Goal: Task Accomplishment & Management: Complete application form

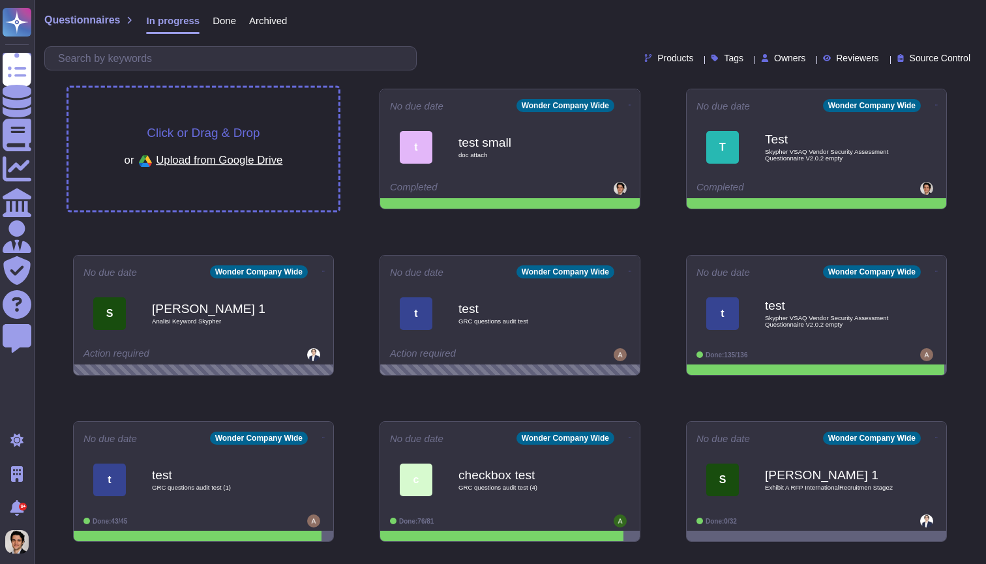
click at [170, 126] on span "Click or Drag & Drop" at bounding box center [203, 132] width 113 height 12
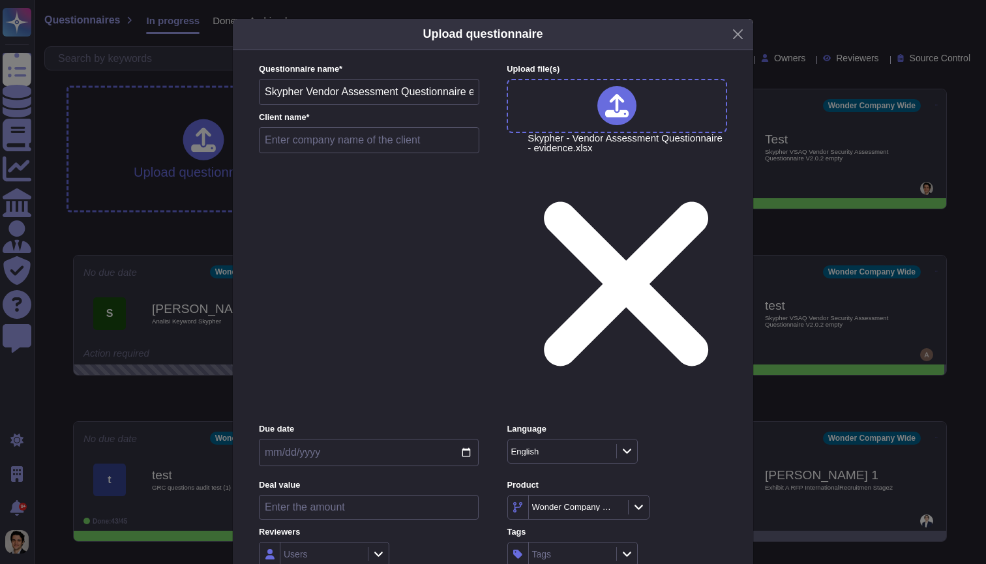
click at [346, 153] on input "text" at bounding box center [369, 140] width 220 height 26
type input "T"
type input "Llama test"
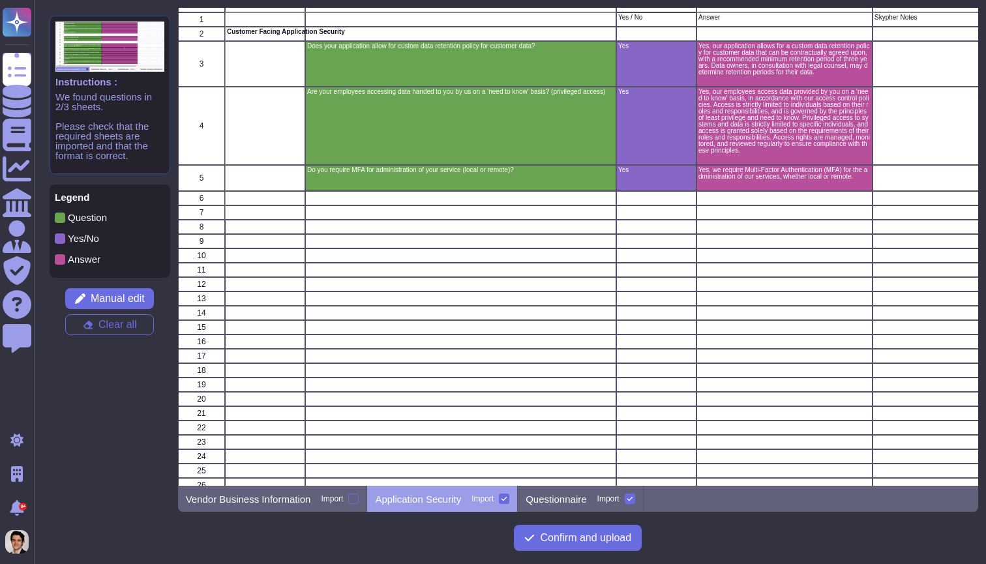
scroll to position [23, 0]
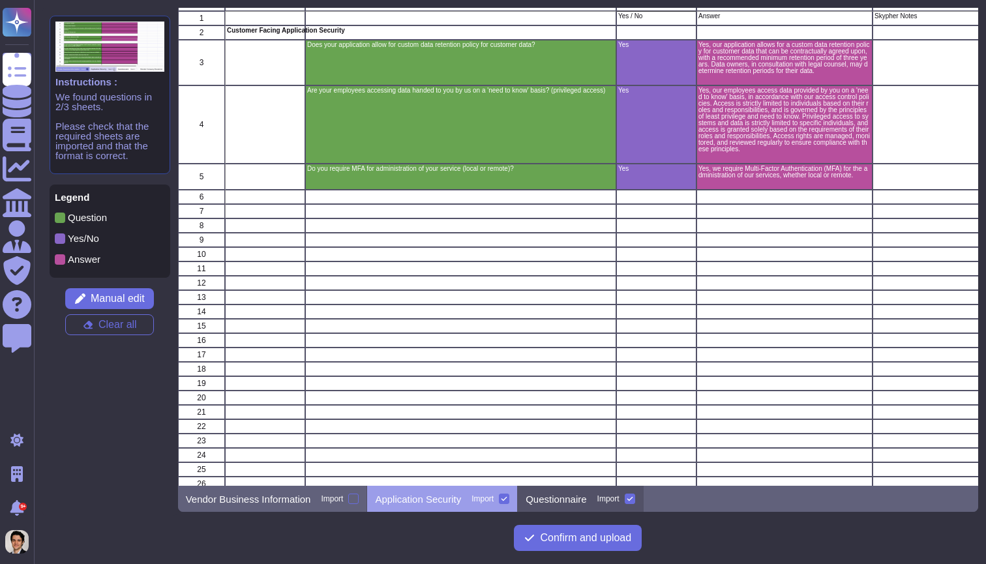
click at [586, 497] on p "Questionnaire" at bounding box center [555, 499] width 61 height 10
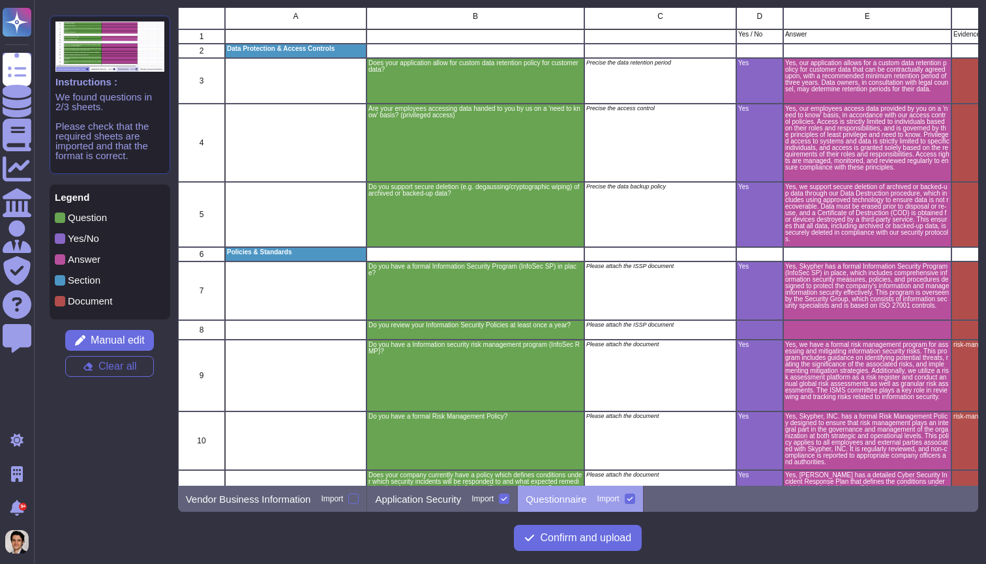
scroll to position [5, 0]
click at [449, 507] on div "Application Security Import" at bounding box center [442, 499] width 151 height 26
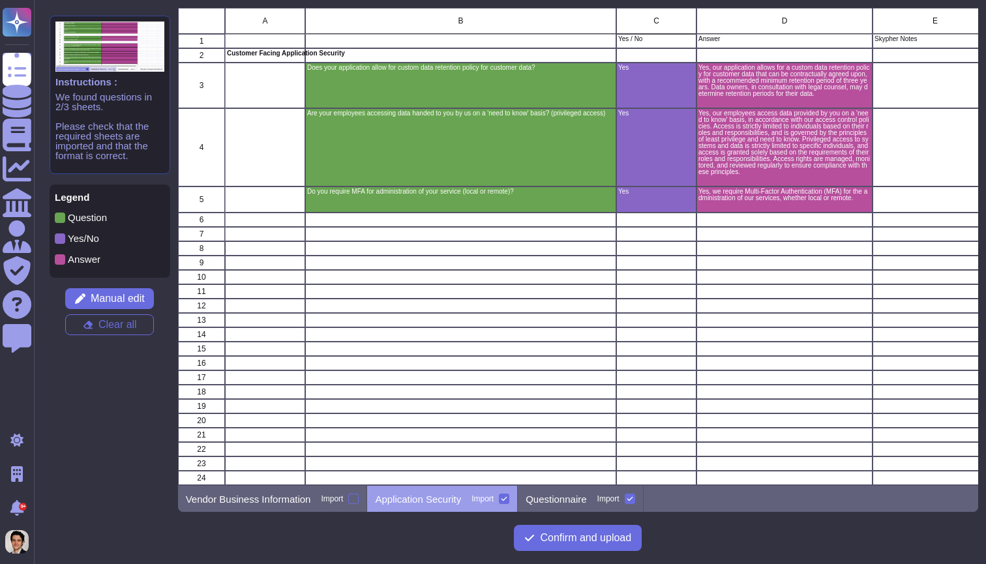
scroll to position [0, 0]
click at [555, 496] on p "Questionnaire" at bounding box center [555, 499] width 61 height 10
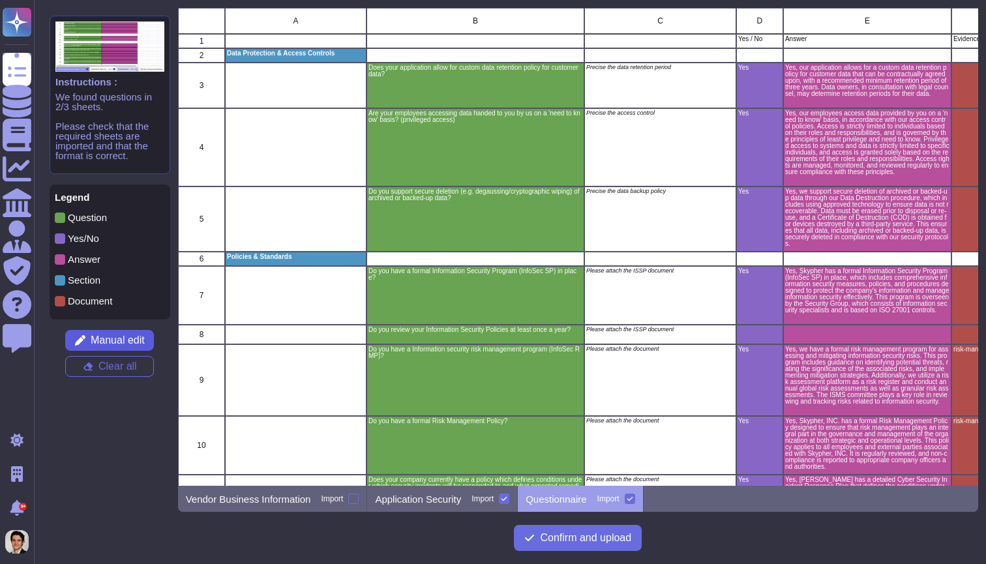
click at [124, 333] on button "Manual edit" at bounding box center [109, 340] width 89 height 21
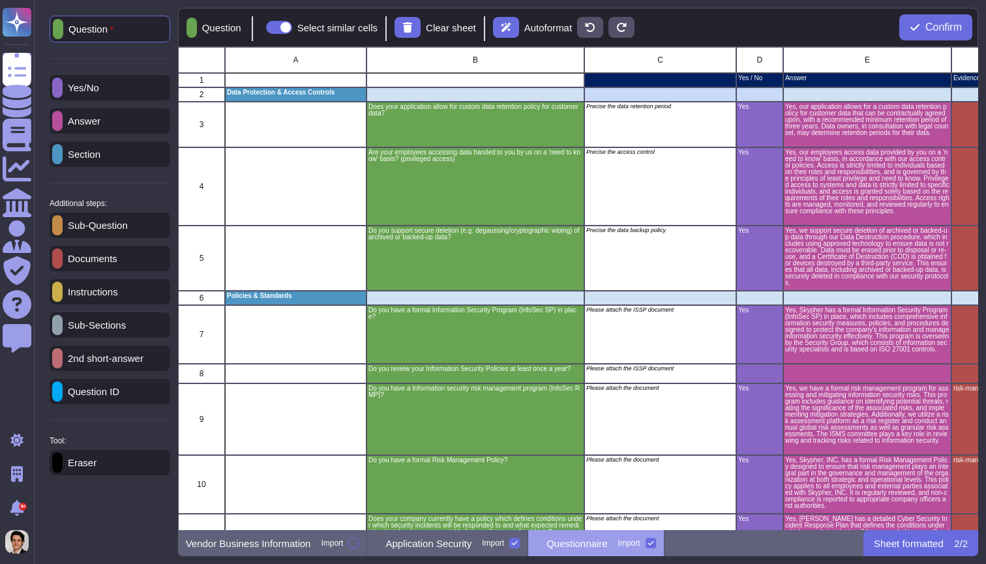
scroll to position [483, 801]
click at [111, 304] on div "Instructions" at bounding box center [110, 291] width 121 height 25
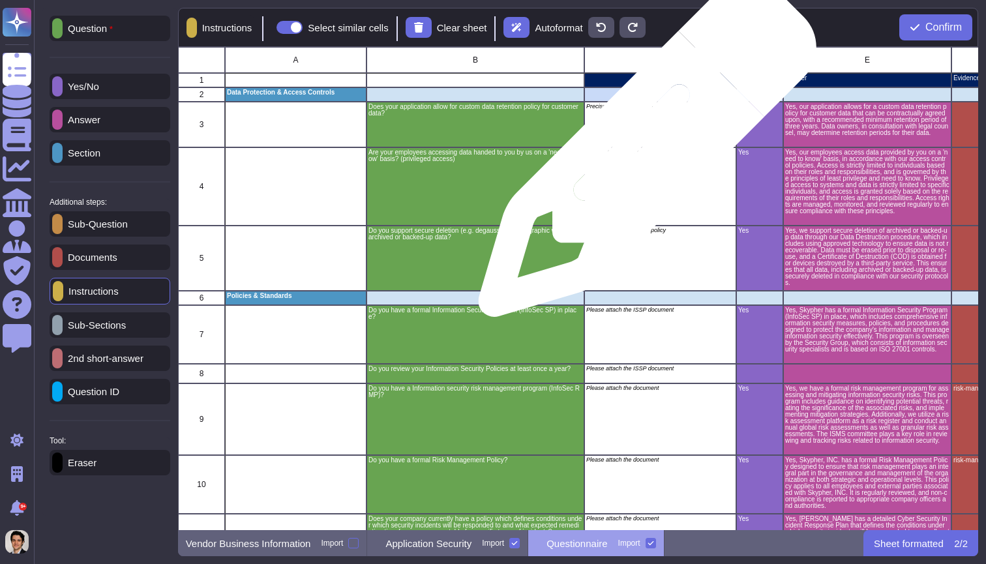
click at [648, 158] on div "Precise the access control" at bounding box center [660, 186] width 152 height 78
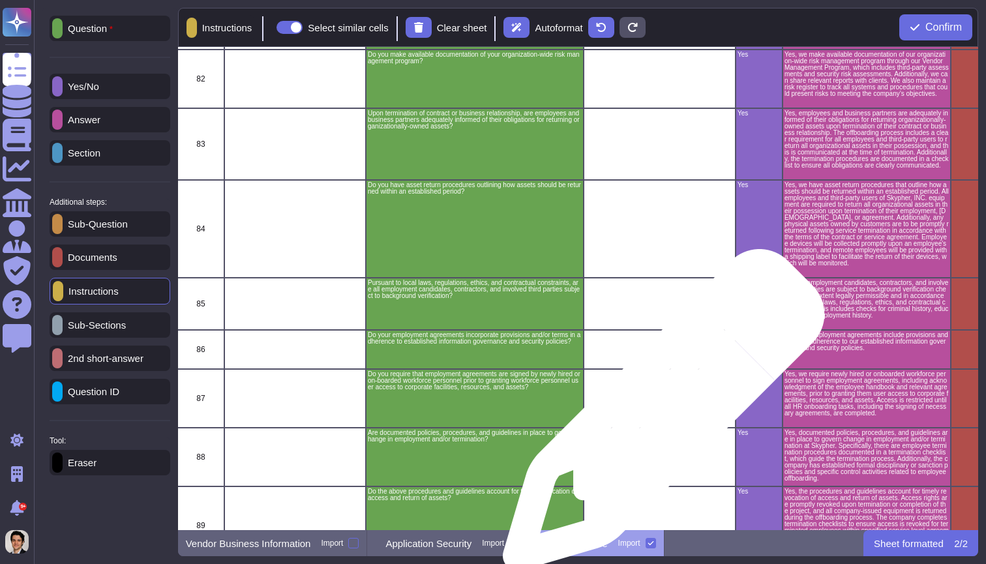
scroll to position [4186, 1]
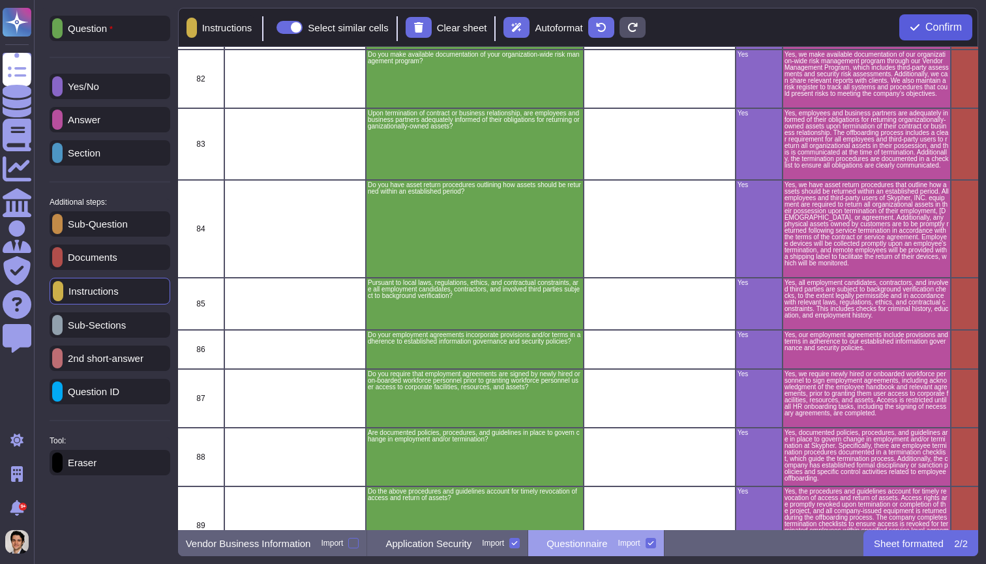
click at [941, 16] on button "Confirm" at bounding box center [935, 27] width 73 height 26
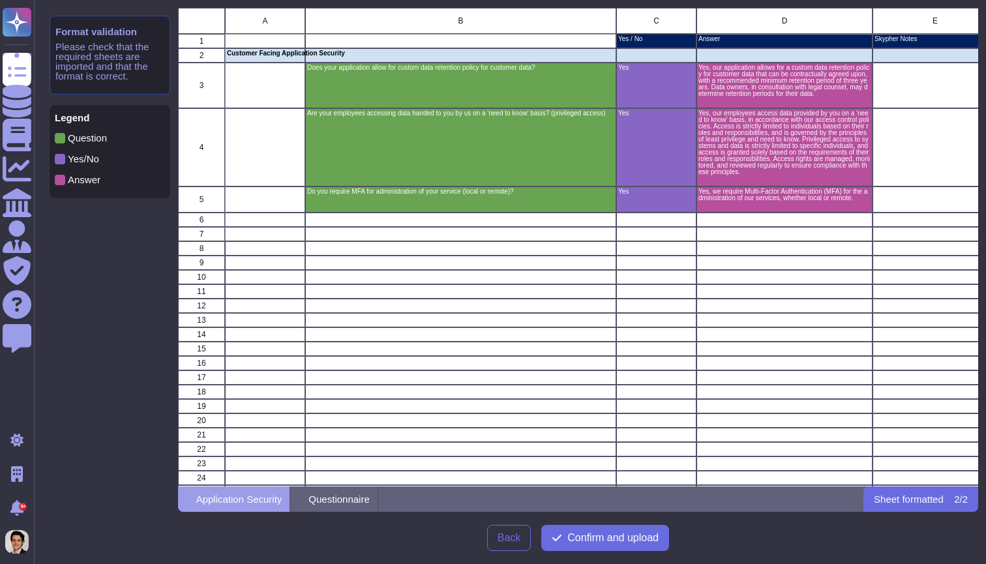
scroll to position [479, 801]
click at [621, 542] on span "Confirm and upload" at bounding box center [612, 538] width 91 height 10
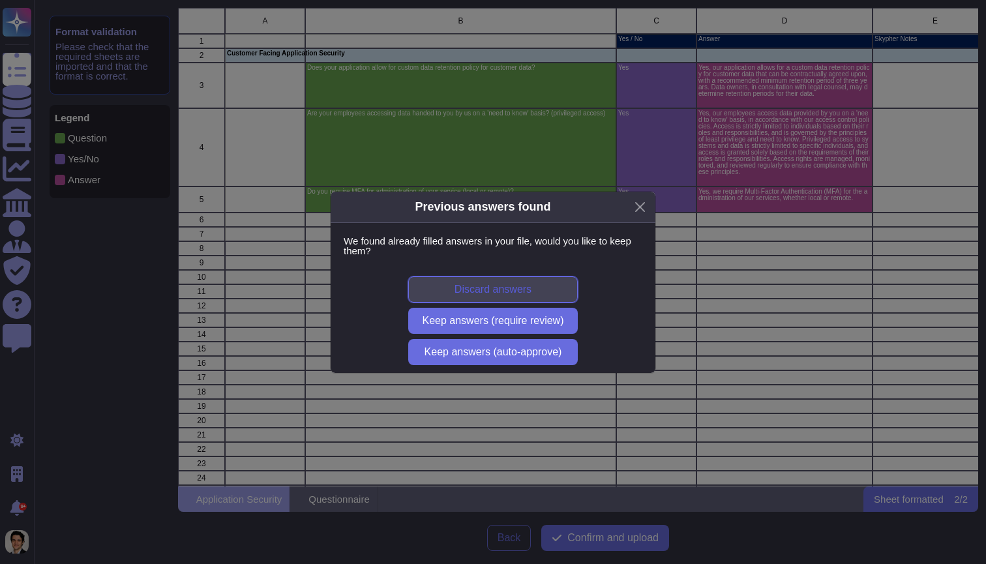
click at [518, 293] on span "Discard answers" at bounding box center [492, 289] width 77 height 10
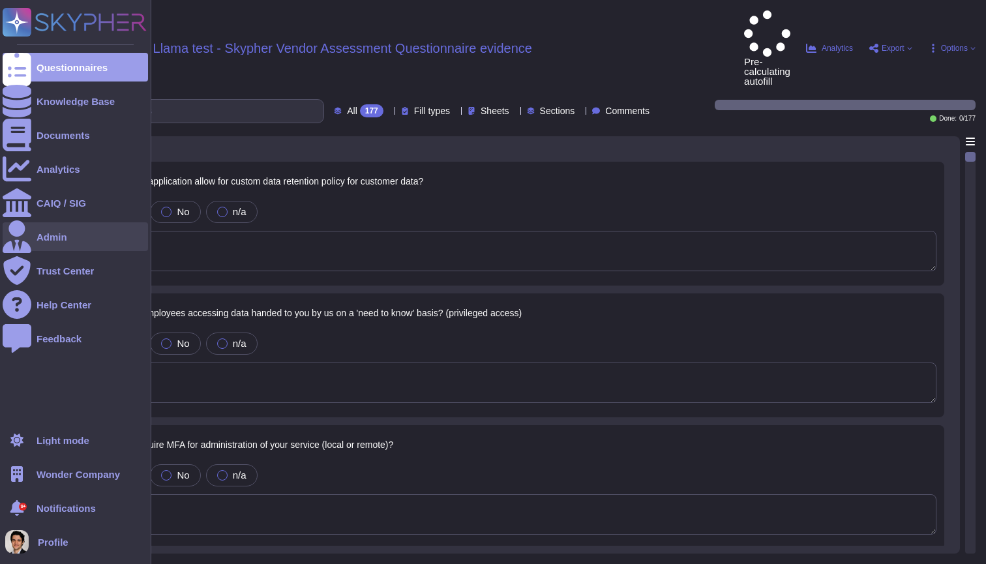
click at [23, 238] on div at bounding box center [17, 236] width 29 height 29
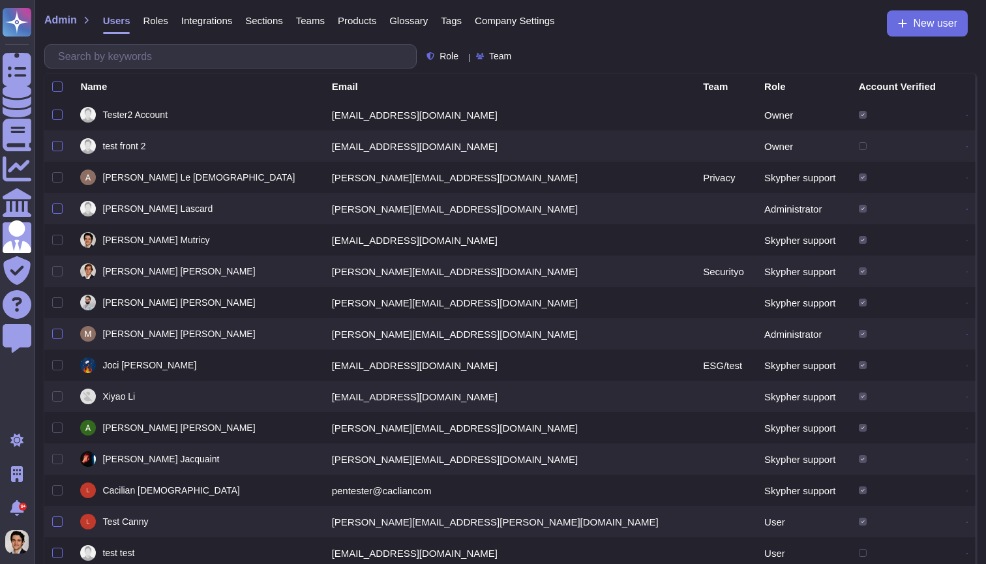
click at [518, 18] on span "Company Settings" at bounding box center [515, 21] width 80 height 10
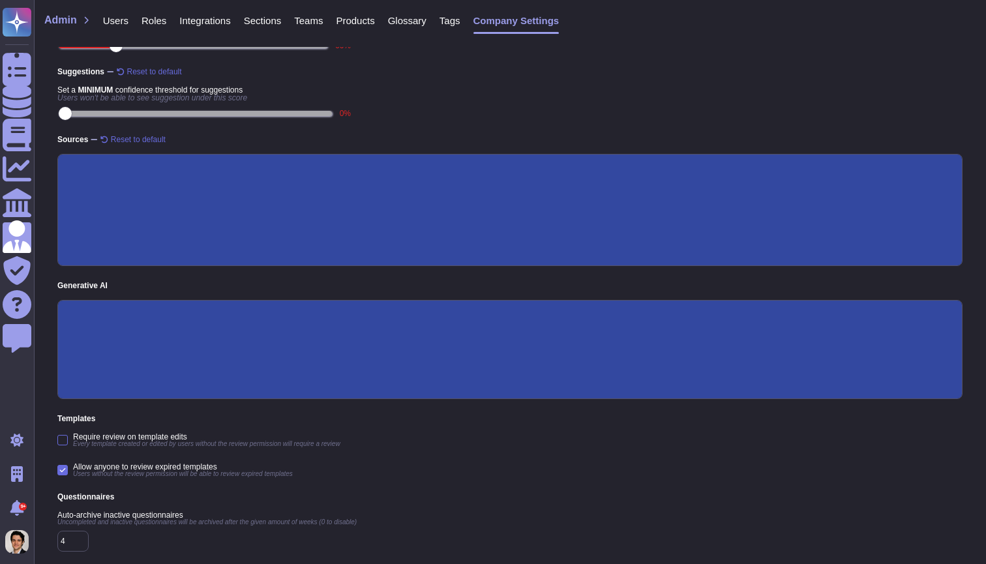
scroll to position [99, 0]
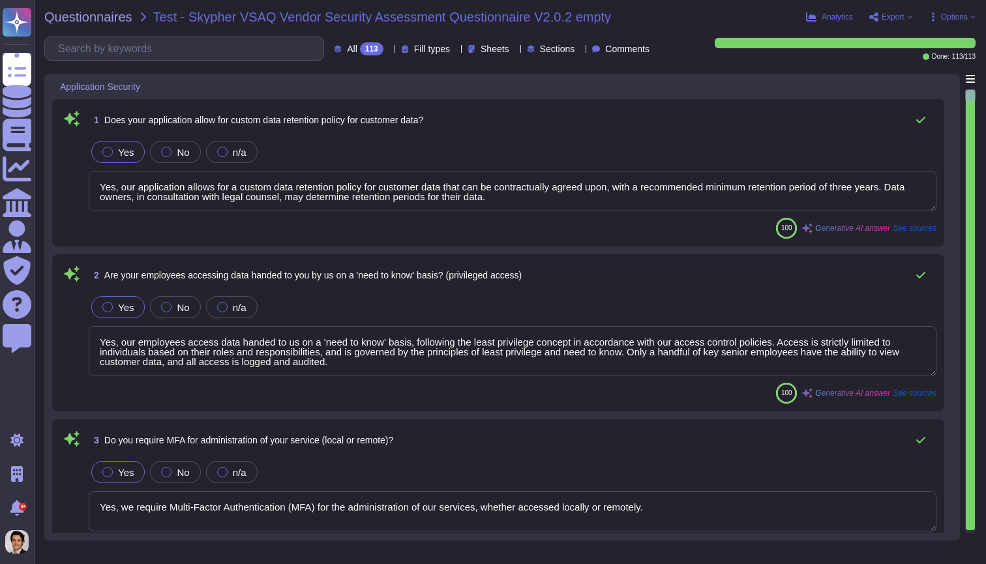
type textarea "Yes, our application allows for a custom data retention policy for customer dat…"
type textarea "Yes, our employees access data handed to us on a 'need to know' basis, followin…"
type textarea "Yes, we require Multi-Factor Authentication (MFA) for the administration of our…"
type textarea "Yes, our application allows for a custom data retention policy for customer dat…"
type textarea "Yes, our employees access data handed to us on a 'need to know' basis, followin…"
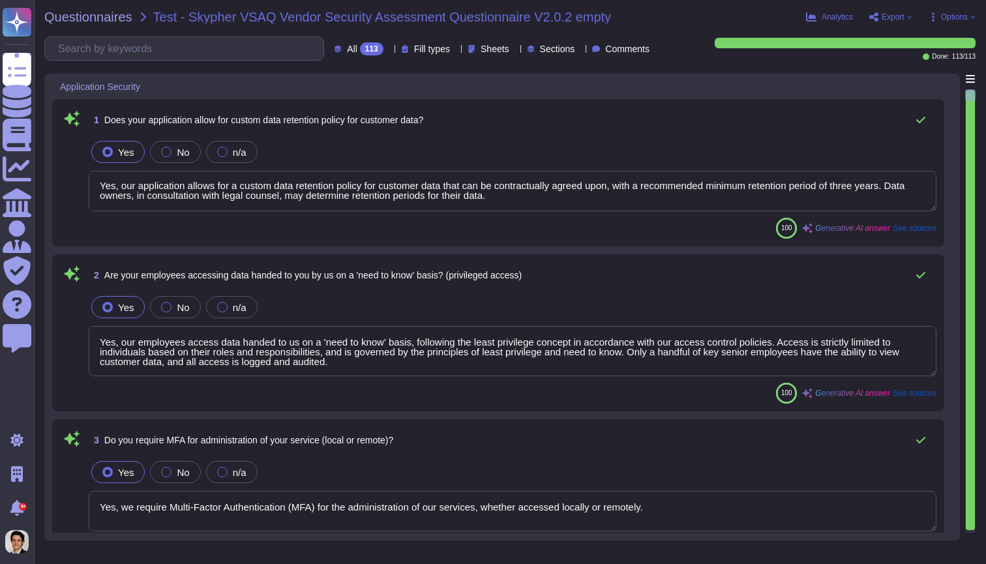
scroll to position [1, 0]
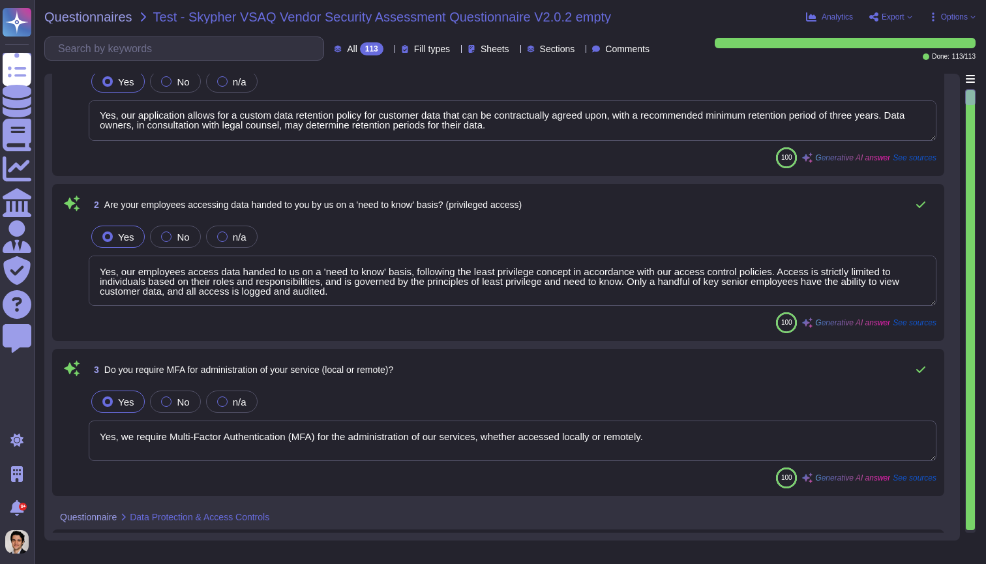
type textarea "Yes, we support secure deletion of archived or backed-up data, including method…"
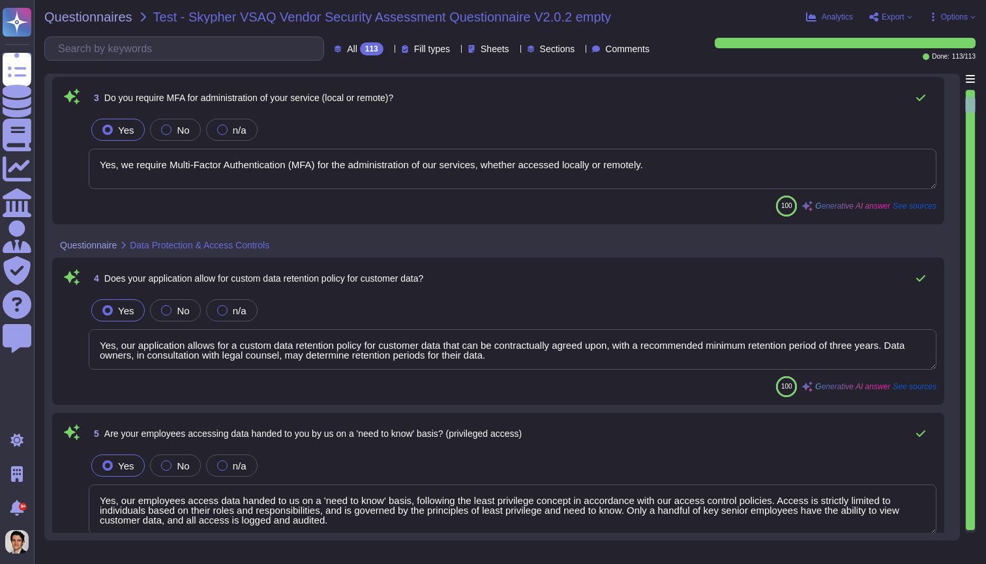
type textarea "Yes, XXX Company has a formal Information Security Program (InfoSec SP) in plac…"
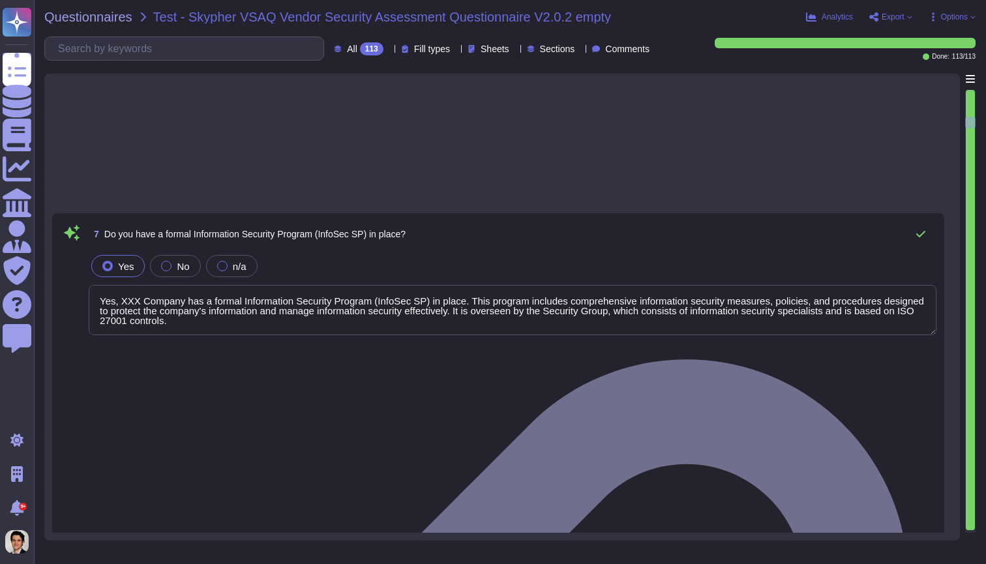
type textarea "Yes, we review our Information Security Policies at least once a year. The ISMS…"
type textarea "Yes, we have an Information security risk management program (InfoSec RMP)."
type textarea "Yes, XXX Company has a dedicated information security team. The team is compose…"
type textarea "Yes, our information security and privacy policies align with industry standard…"
type textarea "Yes, a formal disciplinary or sanction policy is established for employees who …"
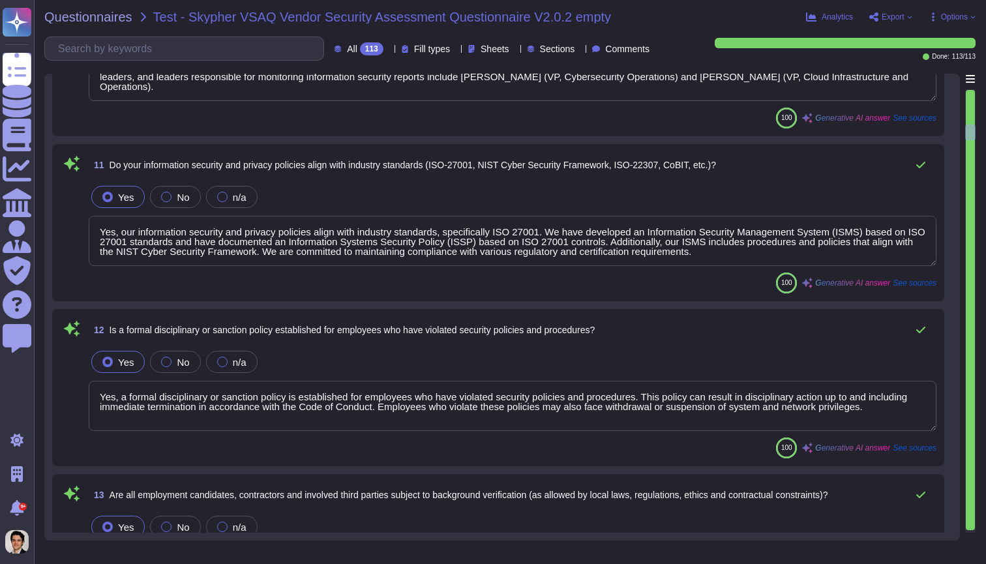
type textarea "Yes, all employment candidates, contractors, and involved third parties are sub…"
type textarea "Yes, all personnel are required to sign confidentiality agreements to protect c…"
type textarea "Yes, documented procedures are followed to govern change in employment and/or t…"
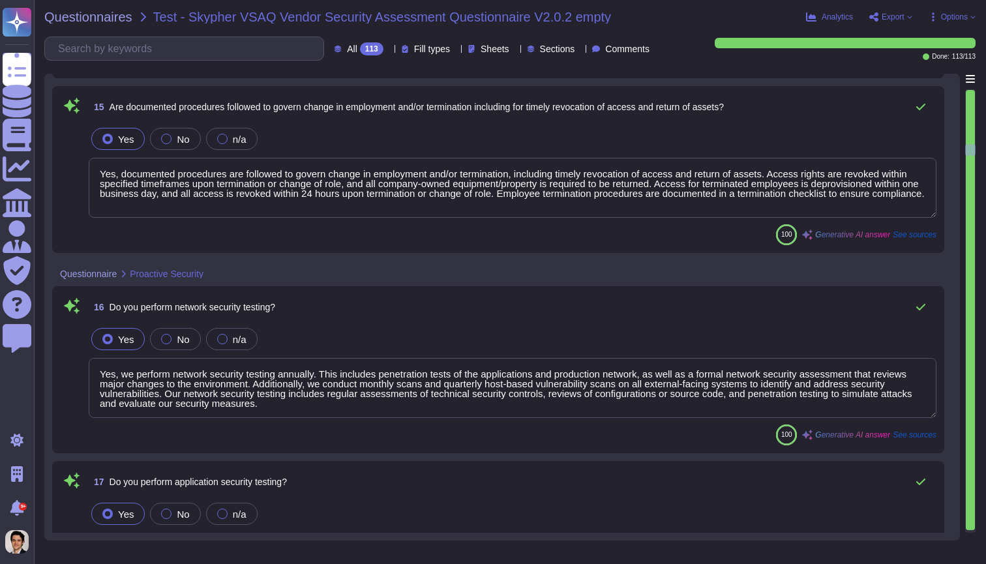
type textarea "Yes, we perform network security testing annually. This includes penetration te…"
type textarea "Yes, we perform application security testing, which includes assessments that c…"
type textarea "Yes, we have an established bug bounty program that is managed by the Engineeri…"
type textarea "Yes, all endpoint laptops that connect directly to production networks are cent…"
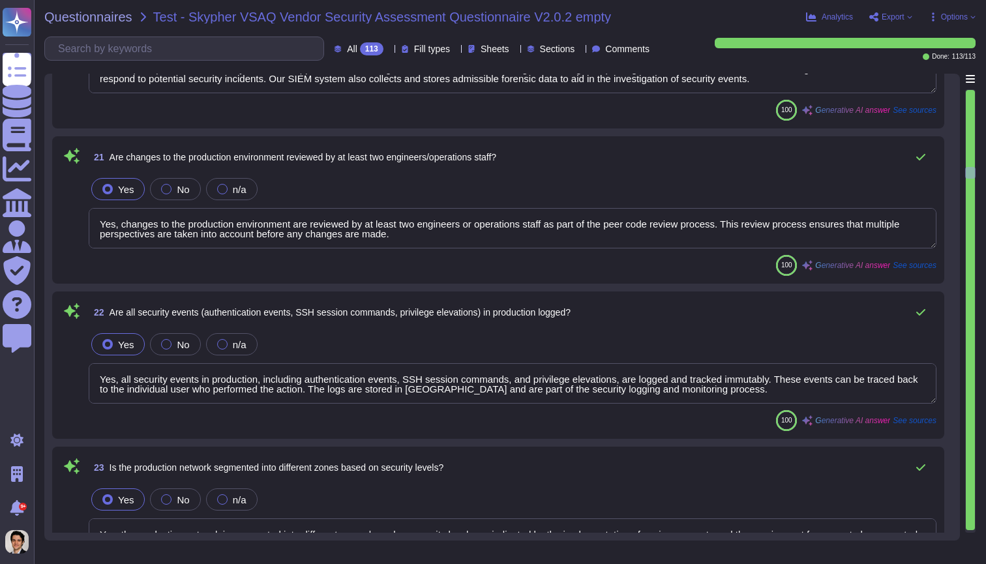
scroll to position [3309, 0]
type textarea "Yes, we have breach detection systems and anomaly detection in place, which inc…"
type textarea "Yes, changes to the production environment are reviewed by at least two enginee…"
type textarea "Yes, all security events in production, including authentication events, SSH se…"
type textarea "Yes, the production network is segmented into different zones based on security…"
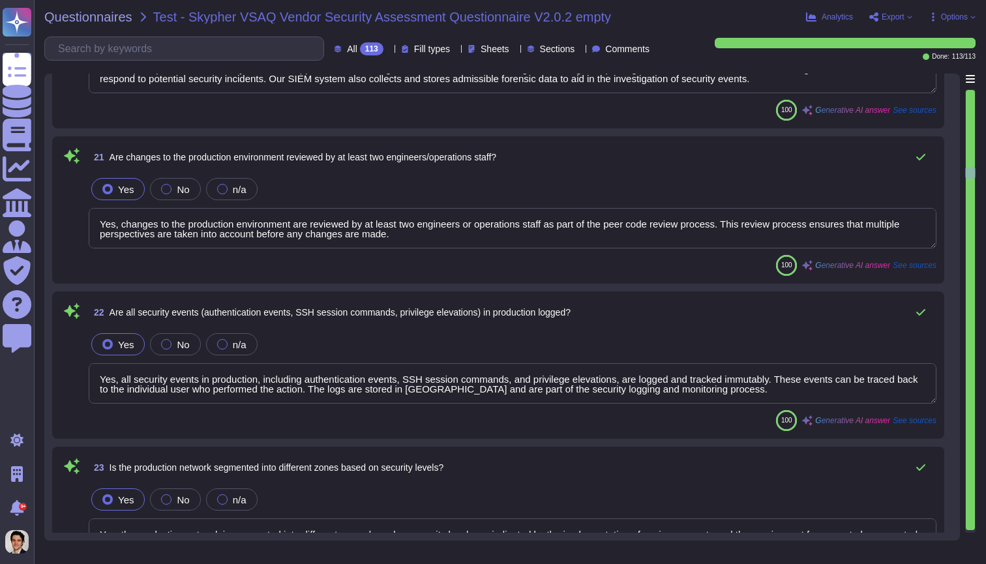
type textarea "Yes, we support and maintain development, test, staging, and production environ…"
type textarea "Yes, all network traffic over public networks to the production infrastructure …"
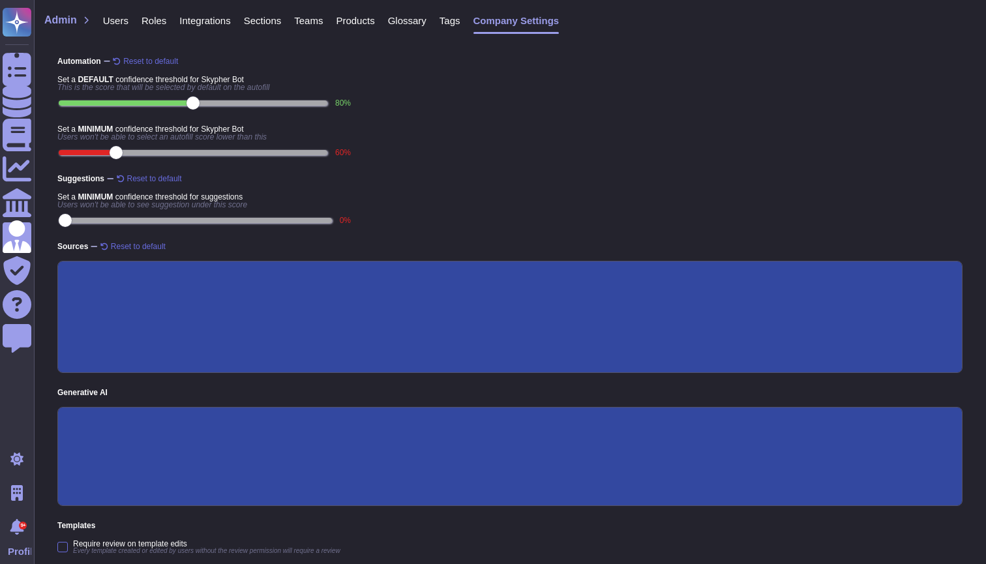
type input "60"
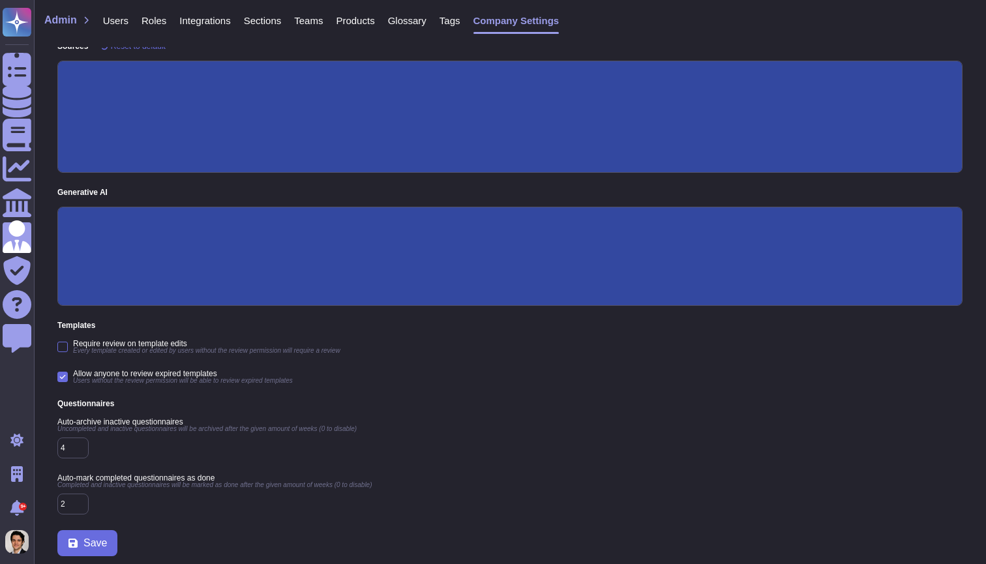
scroll to position [200, 0]
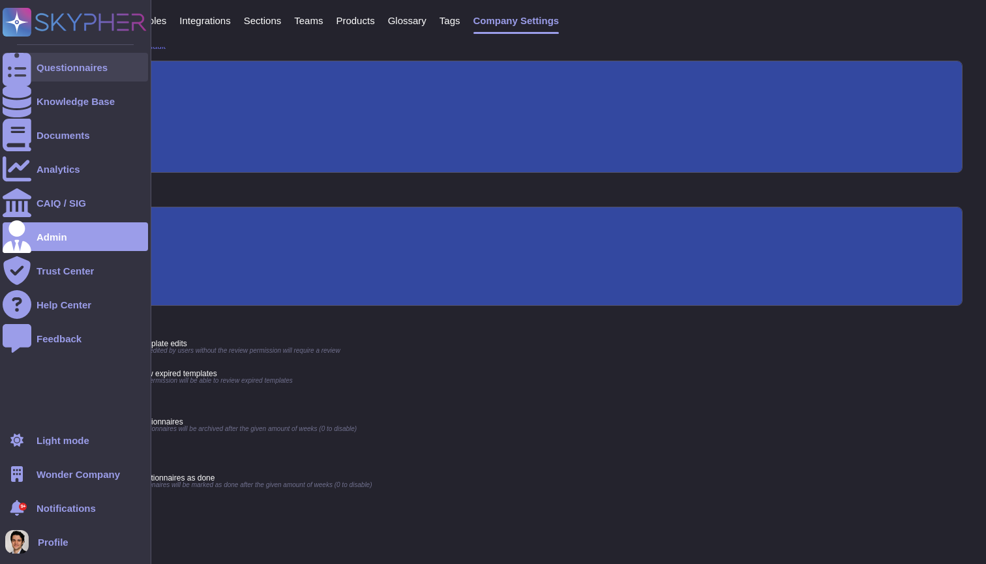
click at [25, 73] on div at bounding box center [17, 67] width 29 height 29
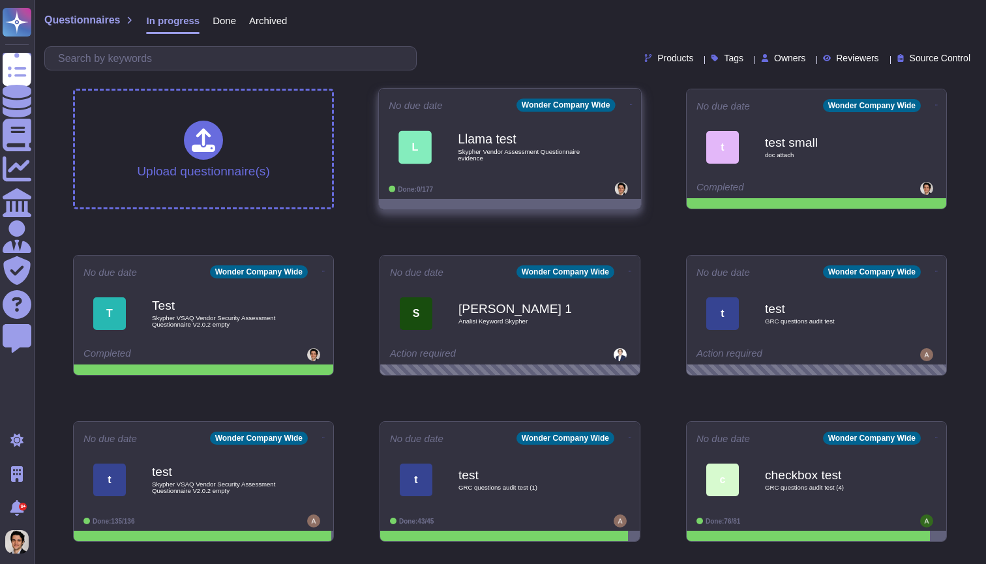
click at [582, 156] on span "Skypher Vendor Assessment Questionnaire evidence" at bounding box center [524, 155] width 132 height 12
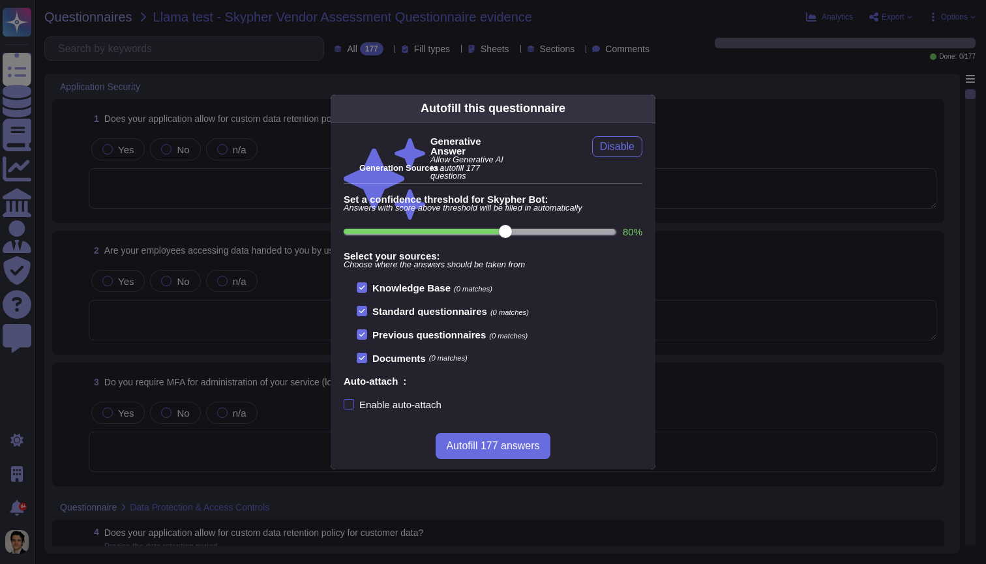
click at [431, 406] on div "Enable auto-attach" at bounding box center [400, 405] width 82 height 10
click at [0, 0] on input "Enable auto-attach" at bounding box center [0, 0] width 0 height 0
click at [516, 454] on button "Autofill 177 answers" at bounding box center [493, 446] width 114 height 26
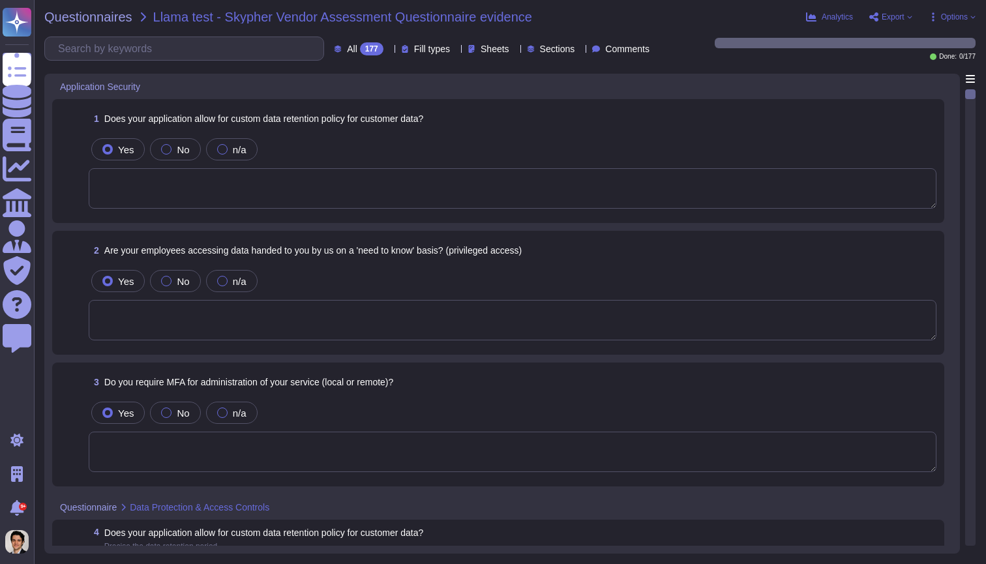
type textarea "Yes, our application allows for a custom data retention policy for customer dat…"
type textarea "Yes, our employees access data handed to us on a 'need to know' basis, followin…"
type textarea "Yes, we require Multi-Factor Authentication (MFA) for the administration of our…"
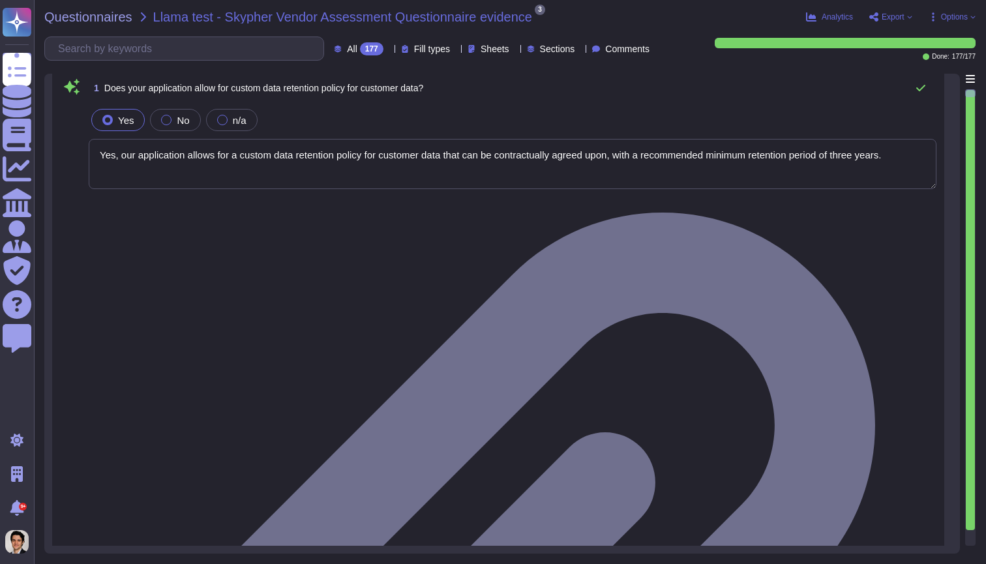
type textarea "Yes, our employees access data handed to us on a 'need to know' basis, followin…"
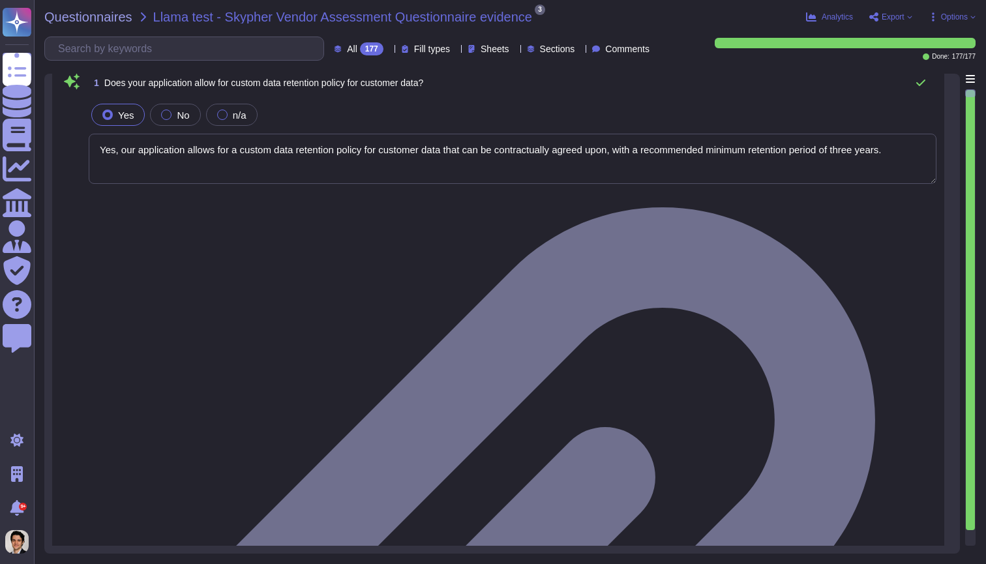
type textarea "Yes, our employees access data handed to us on a 'need to know' basis, followin…"
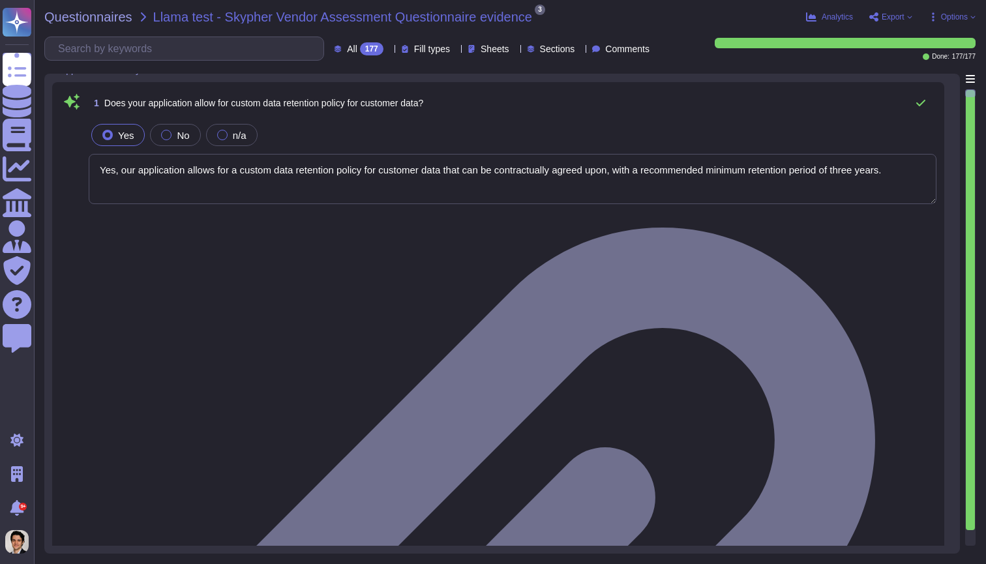
scroll to position [1, 0]
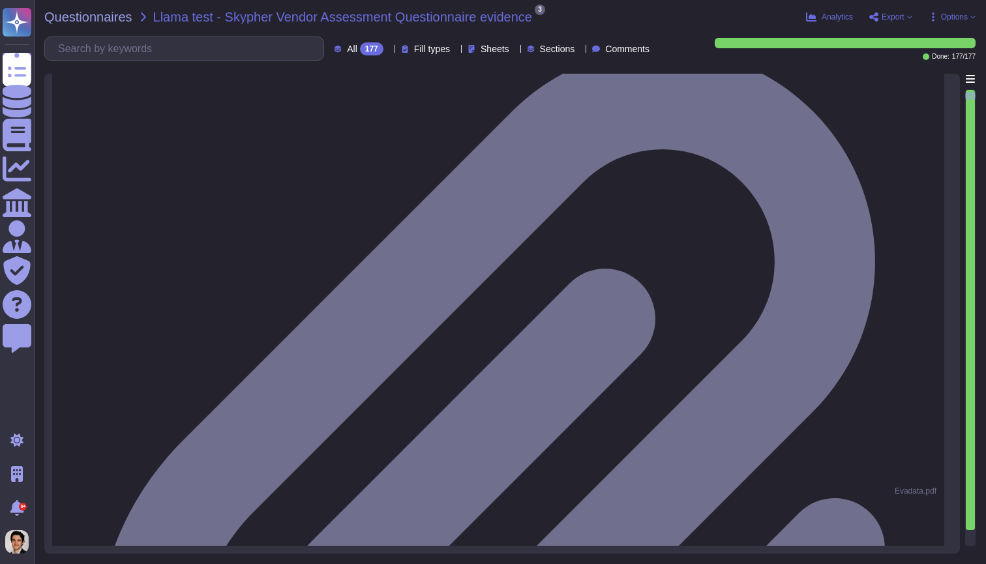
type textarea "Yes, our employees access data handed to us on a 'need to know' basis, followin…"
type textarea "Yes, we support secure deletion of archived or backed-up data, including method…"
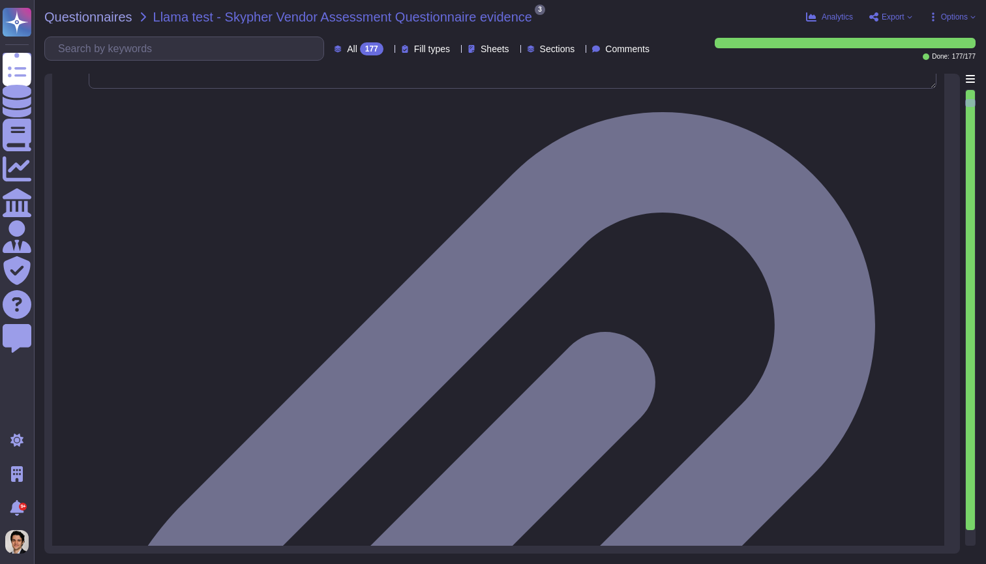
scroll to position [885, 0]
type textarea "Yes, XXX Company has a formal Information Security Program (InfoSec SP) in plac…"
type textarea "Yes, we review our Information Security Policies at least once a year."
type textarea "Yes, we have an Information security risk management program (InfoSec RMP)."
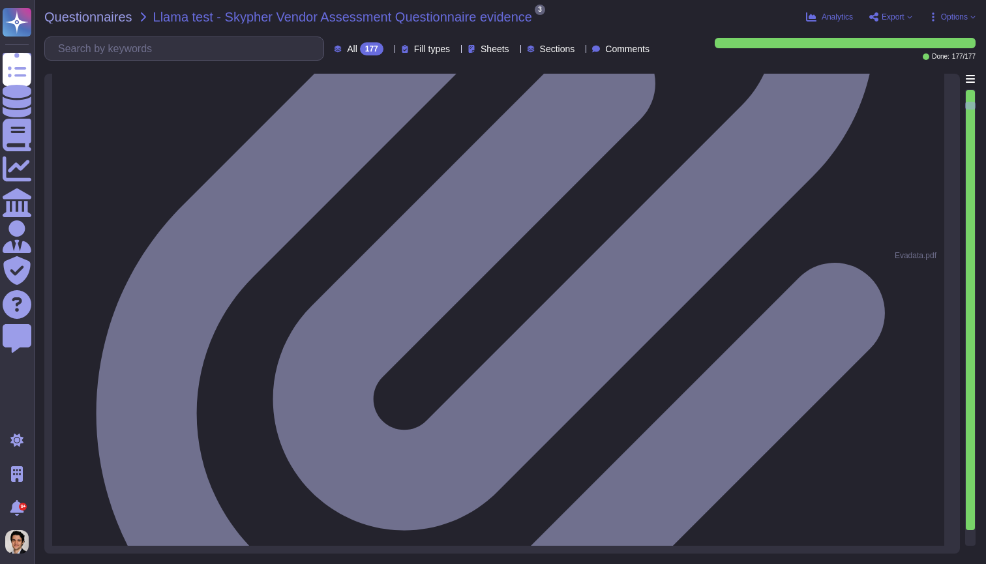
type textarea "Yes, we have a formal Risk Management Policy in place."
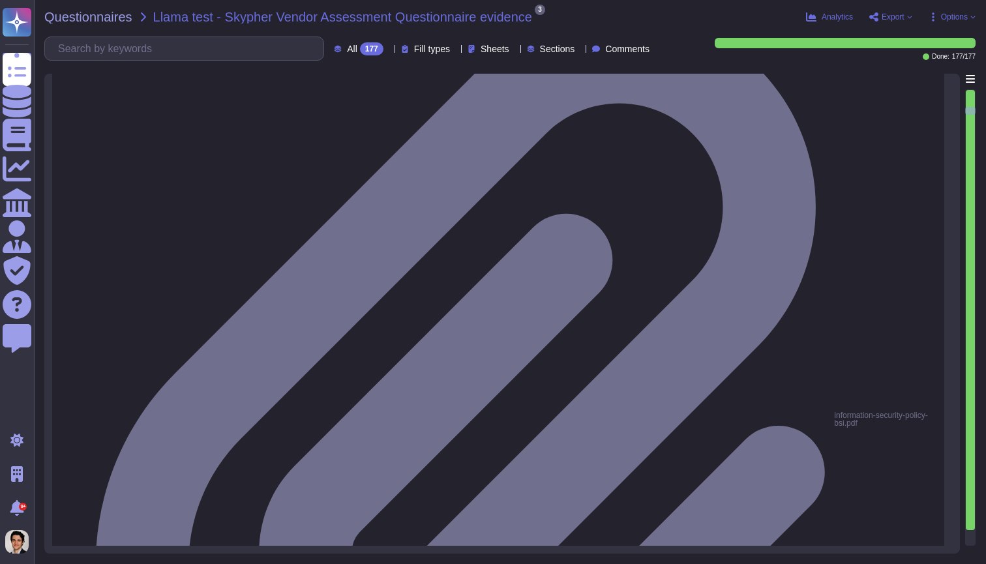
type textarea "No, XXX Company does not have a policy that defines conditions under which secu…"
type textarea "Our Access Control Policy is designed to ensure that staff access rights are gr…"
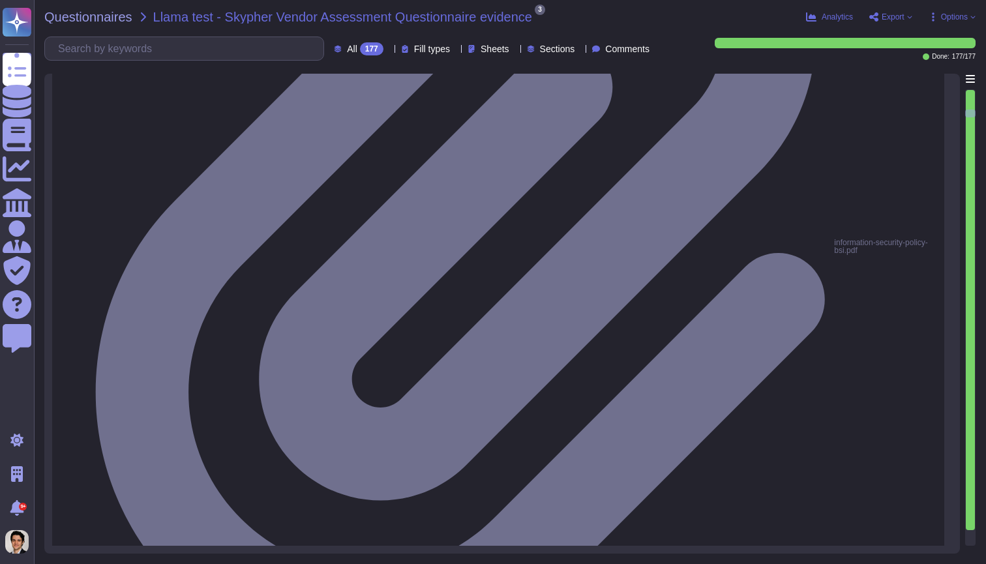
scroll to position [1, 0]
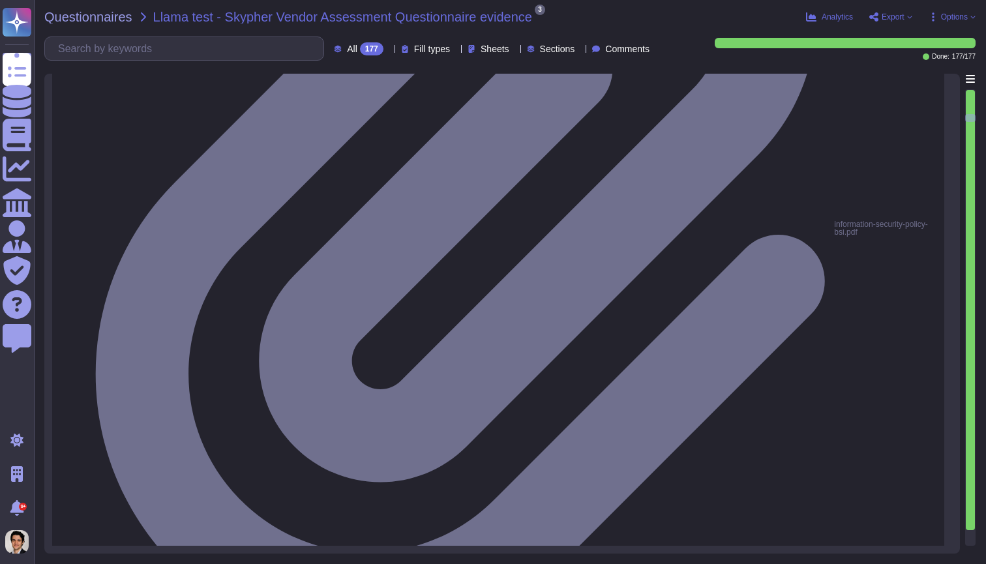
type textarea "Yes, we share our business continuity and redundancy plans with our customers u…"
type textarea "Yes, our company has data backup procedures in place. The key elements include:…"
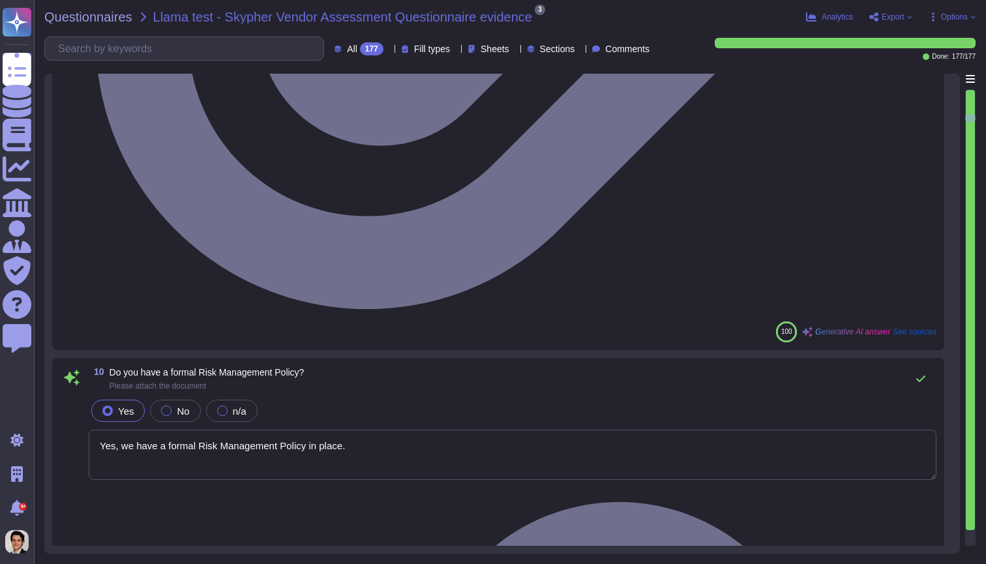
scroll to position [2318, 0]
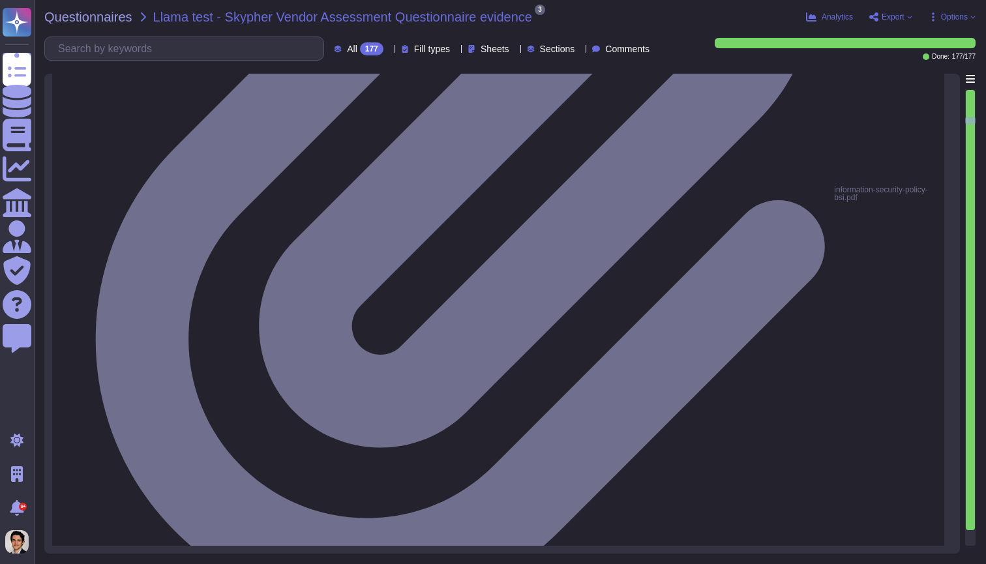
type textarea "Yes, there is a documented change management process in place to ensure changes…"
type textarea "Yes, XXX Company has a dedicated information security team. The team is compose…"
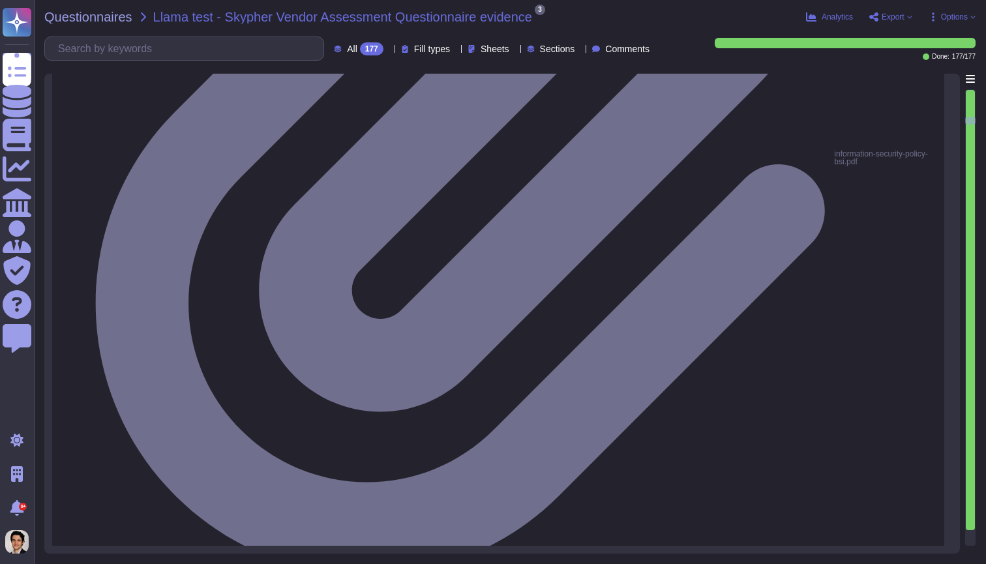
scroll to position [2817, 0]
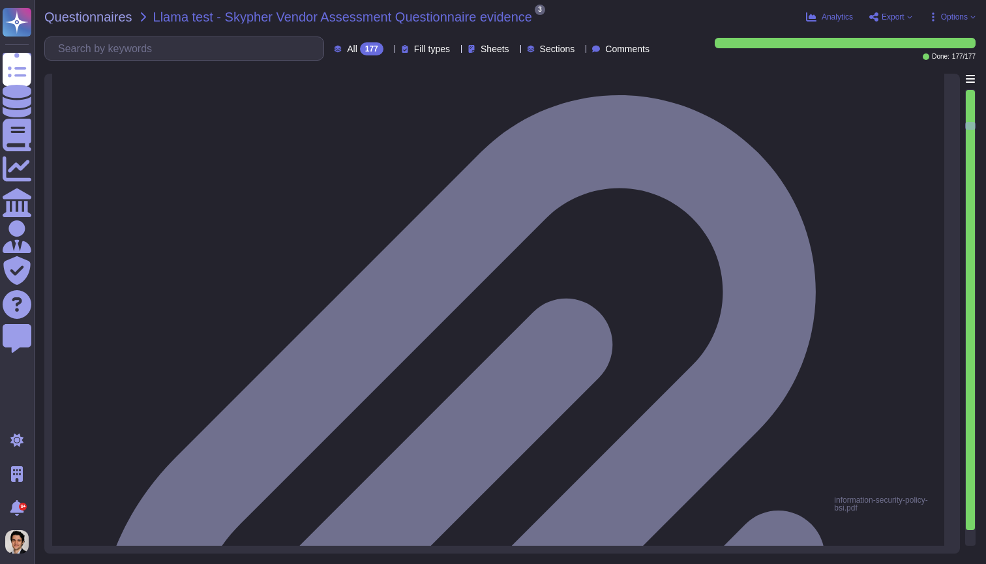
type textarea "Yes, our information security and privacy policies align with industry standard…"
type textarea "Yes, a formal disciplinary or sanction policy is established for employees who …"
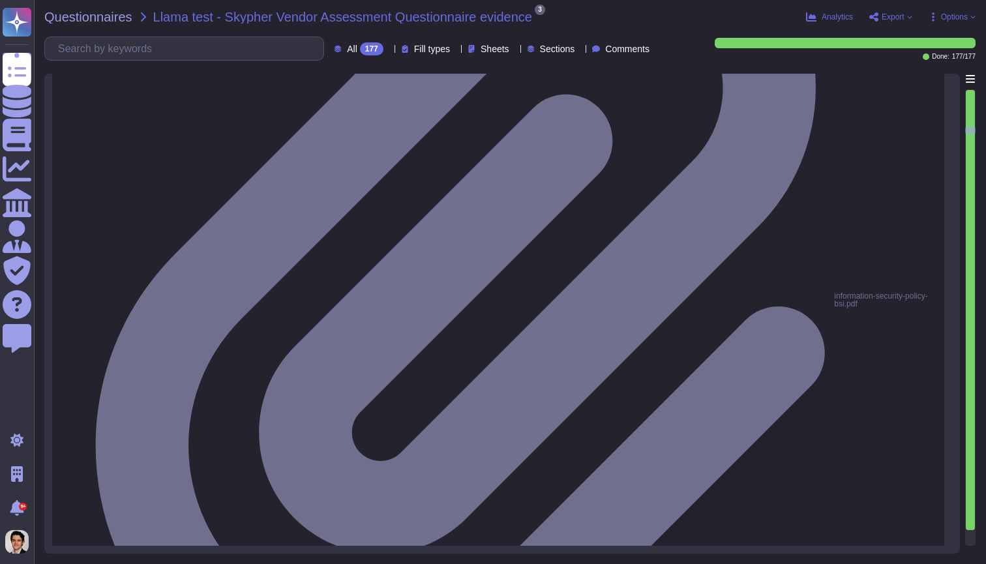
type textarea "Yes, all employment candidates, contractors, and involved third parties are sub…"
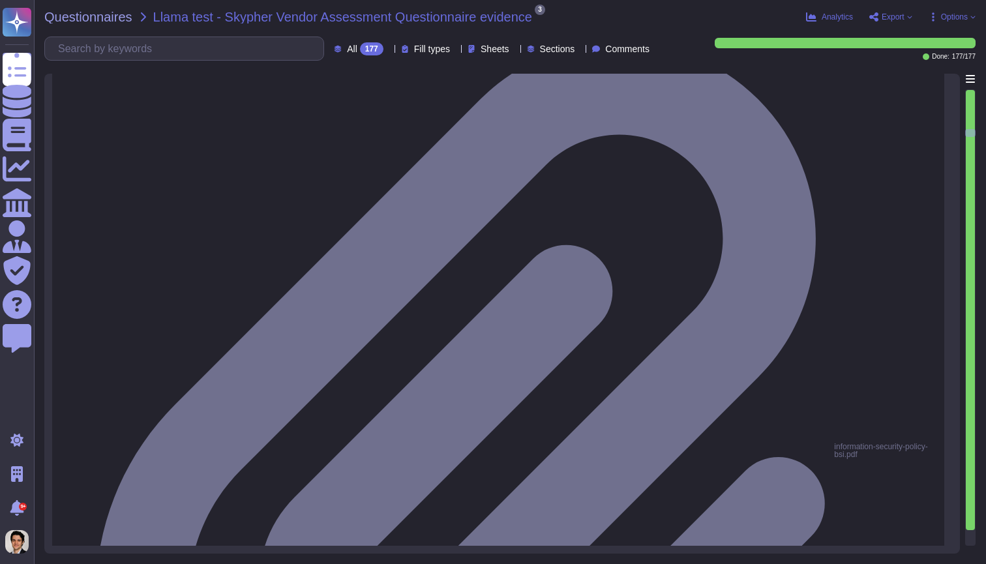
scroll to position [3291, 0]
type textarea "Yes, all personnel are required to sign confidentiality agreements to protect c…"
type textarea "Yes, documented procedures are followed to govern change in employment and/or t…"
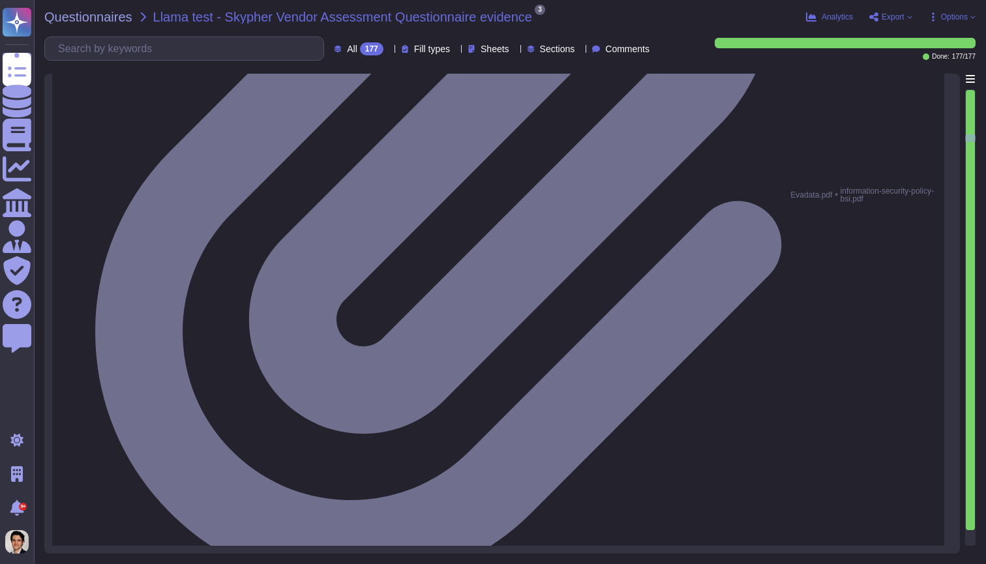
type textarea "Yes, we perform network security testing annually. This includes penetration te…"
type textarea "Yes, we perform application security testing, which includes assessments that c…"
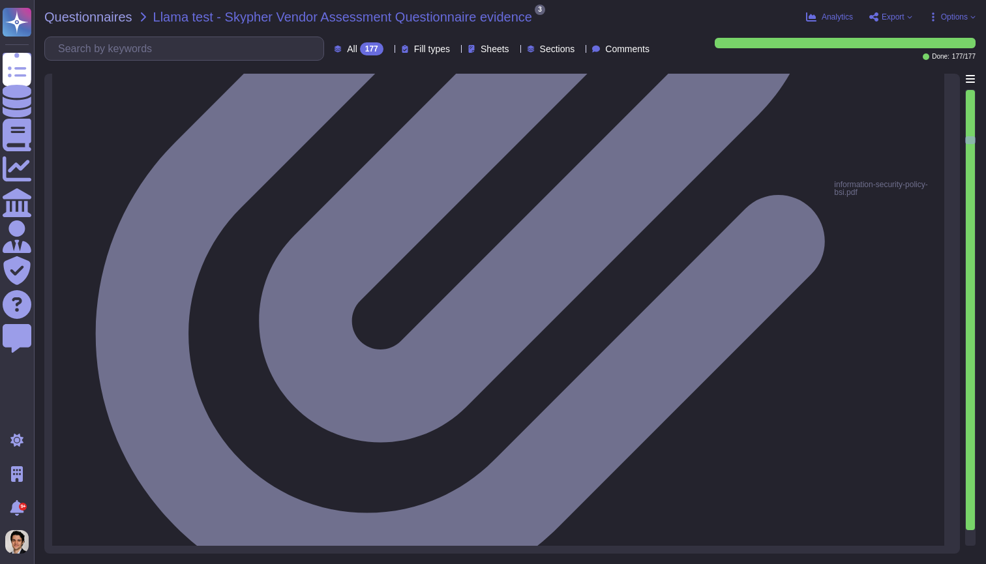
type textarea "Yes, we have an established bug bounty program that is managed by the Engineeri…"
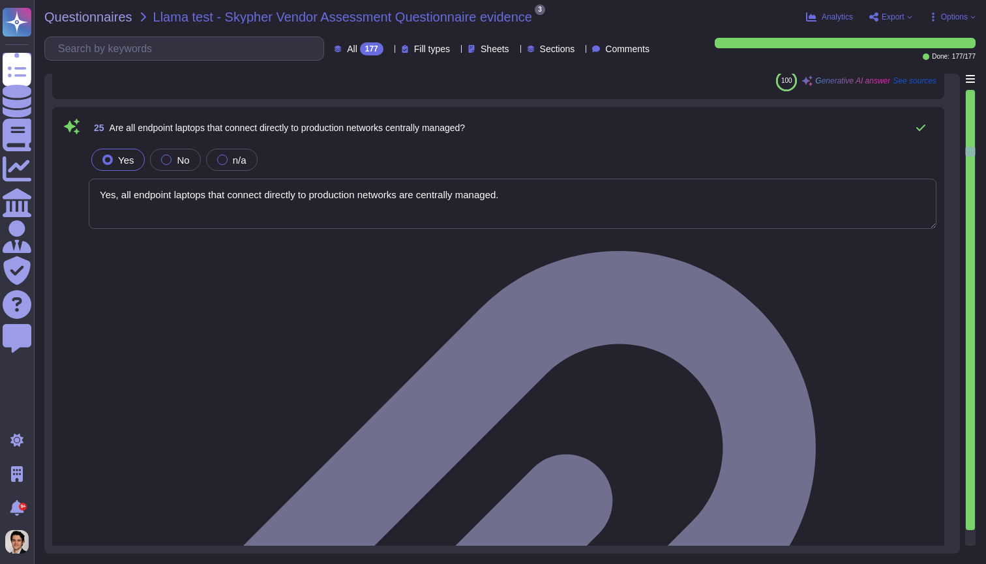
type textarea "Yes, all endpoint laptops that connect directly to production networks are cent…"
type textarea "Yes, we have breach detection systems and anomaly detection with alerting in pl…"
type textarea "Yes, changes to the production environment are reviewed by at least two enginee…"
type textarea "Yes, all security events, including authentication events, SSH session commands…"
type textarea "Yes, the production network is segmented into different zones based on security…"
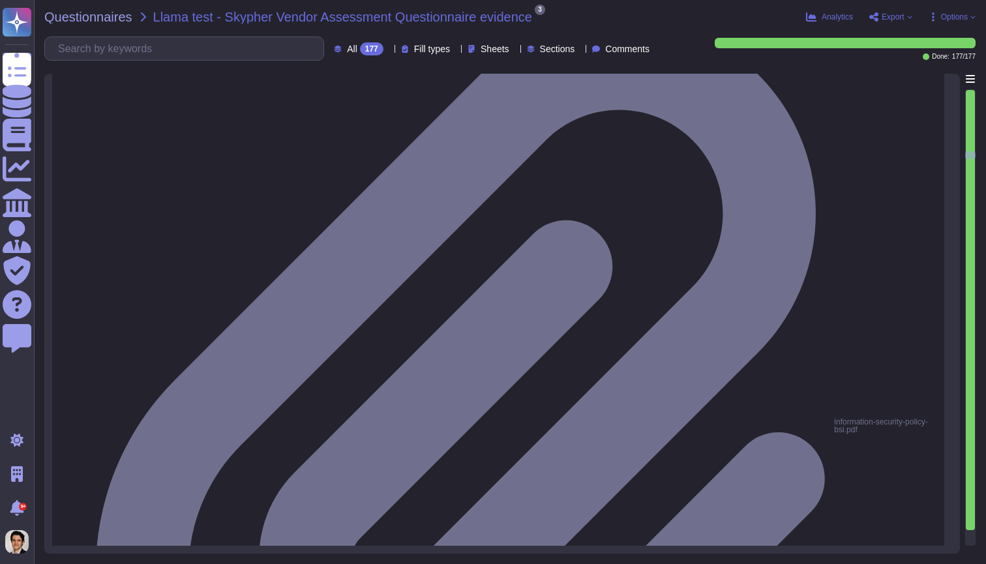
type textarea "Yes, we support and maintain development, test, staging, and production environ…"
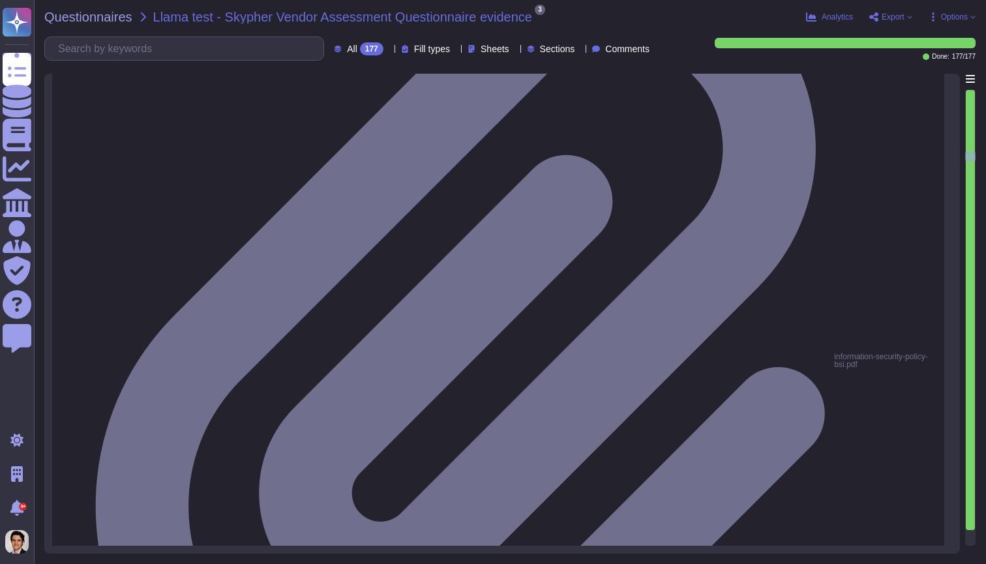
type textarea "Yes, all network traffic over public networks to the production infrastructure …"
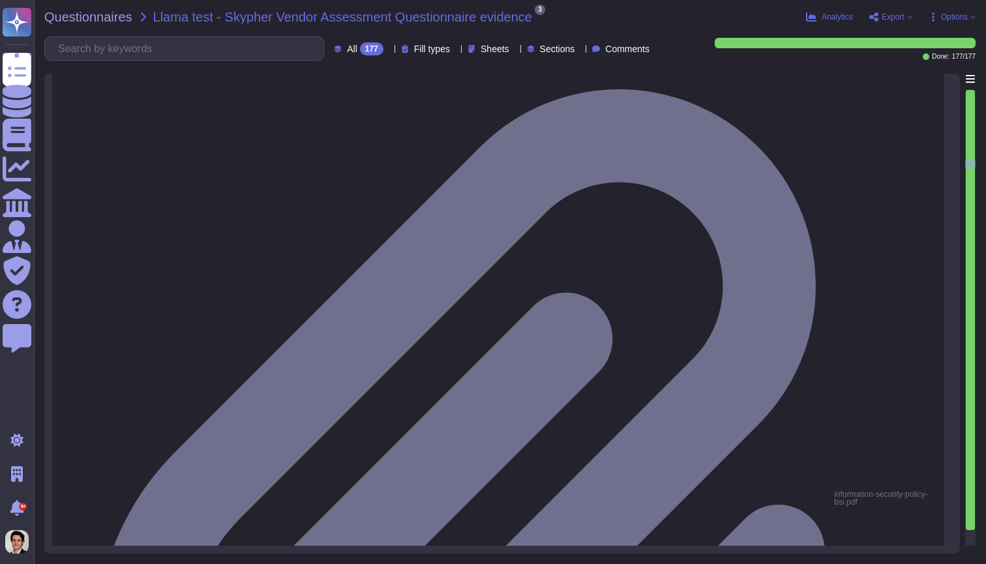
scroll to position [5602, 0]
type textarea "Yes, only standard cryptographic frameworks and implementations are used, adher…"
type textarea "Yes, we have a formalized Security Incident Response Program."
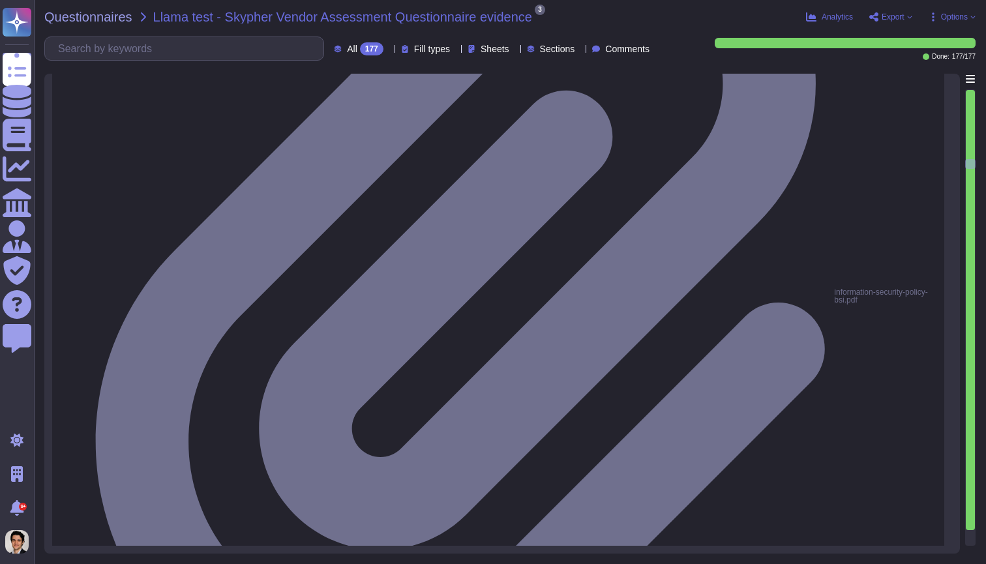
scroll to position [1, 0]
type textarea "Yes, we have formally defined criteria for notifying clients during an incident…"
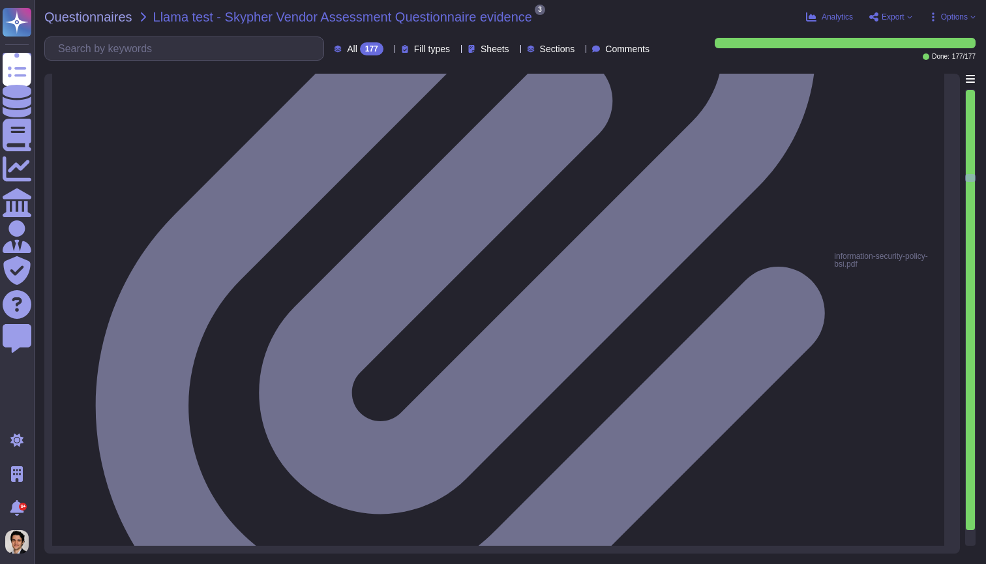
type textarea "Yes, XXX Company has a documented Incident Management Policy in place."
type textarea "Yes, we conduct incident response training scenarios annually by re-enacting ou…"
type textarea "Yes, we have a Business Continuity and Disaster Recovery (BC/DR) program in pla…"
type textarea "Yes, all code artifacts are run through automated validation of production-read…"
type textarea "Yes, a staging/pre-production system is used to validate build artifacts before…"
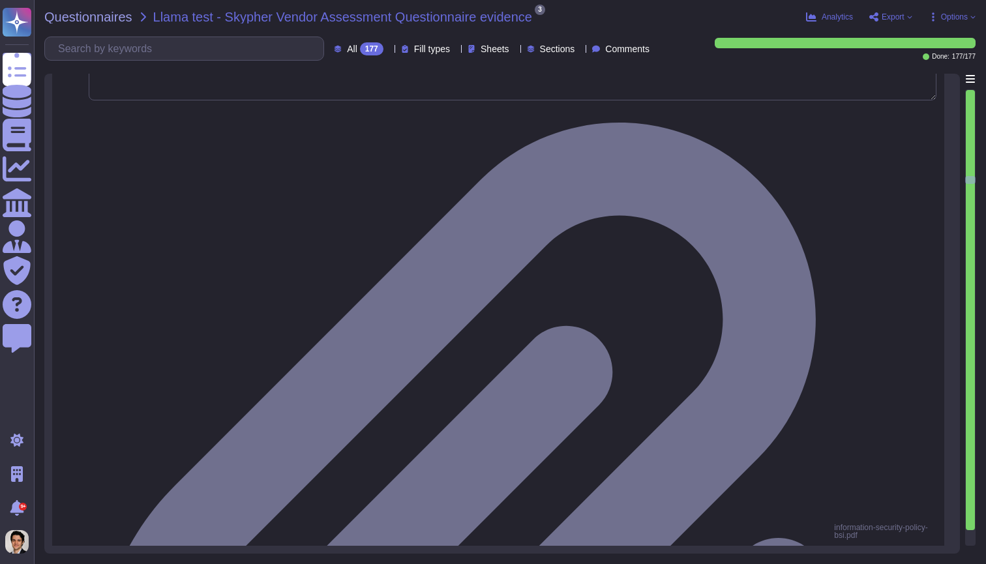
type textarea "Yes, we utilize an automated source-code analysis tool to detect code security …"
type textarea "Yes, we maintain a bill of materials for third-party libraries or code in our s…"
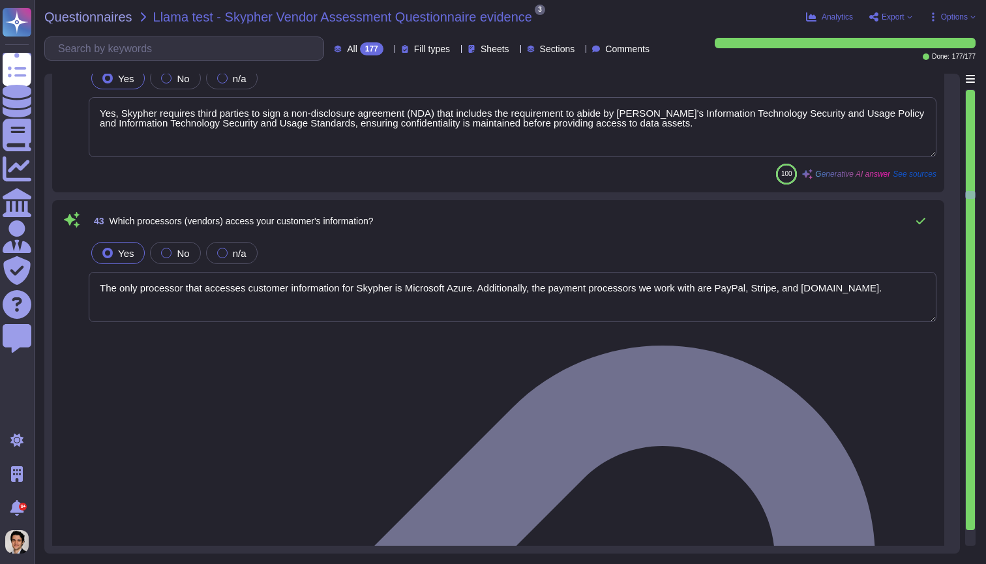
type textarea "Yes, Skypher requires third parties to sign a non-disclosure agreement (NDA) th…"
type textarea "The only processor that accesses customer information for Skypher is Microsoft …"
type textarea "No, we do not share customer data with or enable direct access by any third-par…"
type textarea "Yes, we have a vulnerability management process that includes monitoring for an…"
type textarea "Yes, host-based intrusion detection/prevention devices (HIDS/HIPS) are used on …"
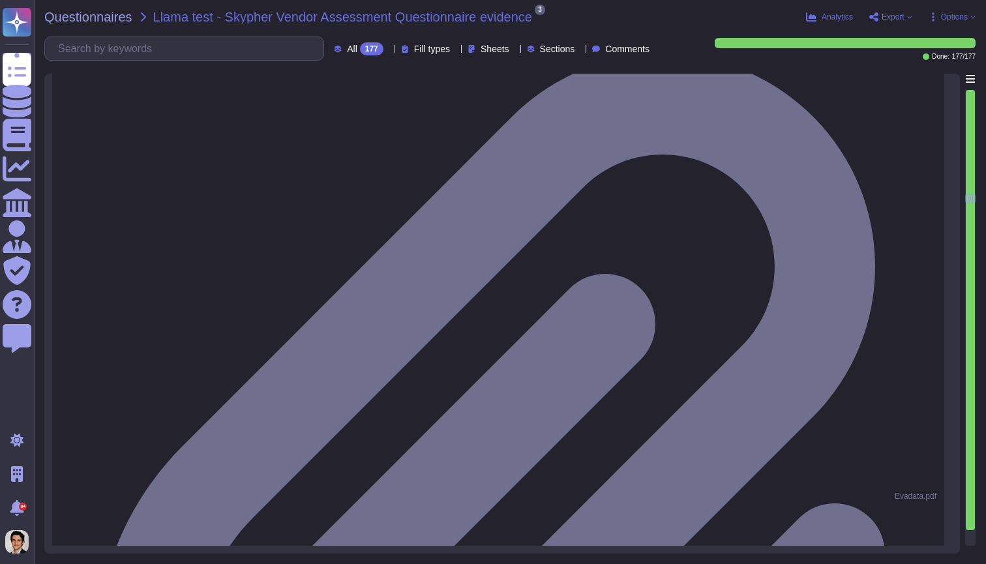
type textarea "Yes, CCTV is utilized with video storage, reporting, and playback capabilities …"
type textarea "Yes, there is a smoke detection system currently in place as part of the enviro…"
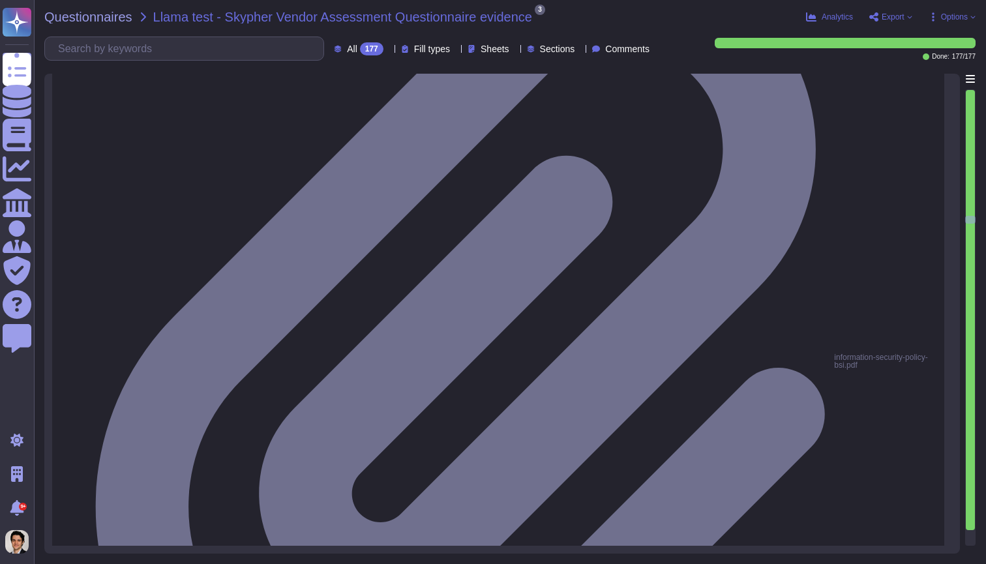
type textarea "Yes, we conduct external audits of our service through annual penetration tests…"
type textarea "Yes, we comply with several IT operational, security, and privacy-related stand…"
type textarea "Yes, our confidential data access controls are in line with our data classifica…"
type textarea "No, we do not share customer data with or enable direct access by any third-par…"
type textarea "No, the organization does not hold ISO 27001 certification, PCI-DSS certificati…"
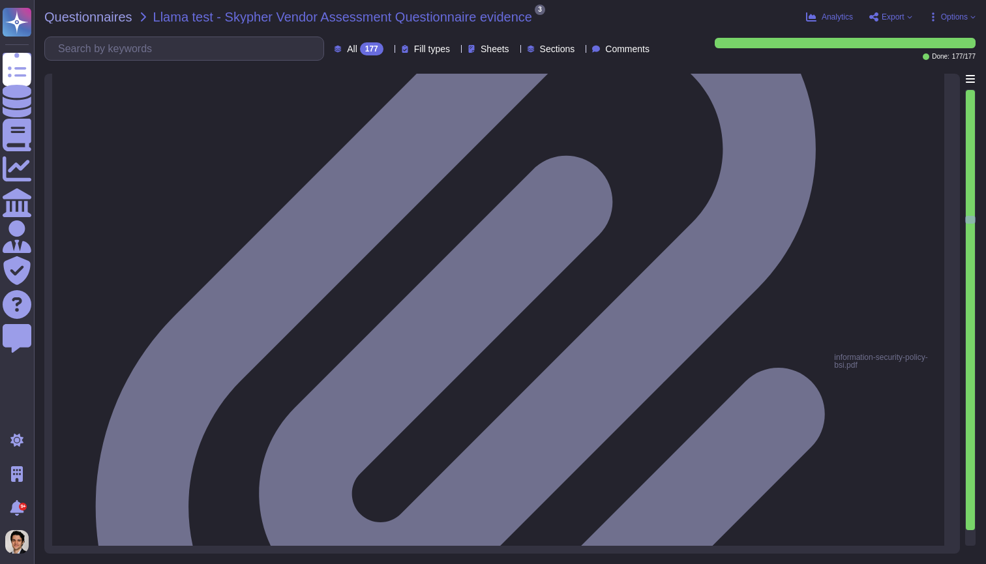
type textarea "Yes, we refrain from using customer derived data for our own purposes. We only …"
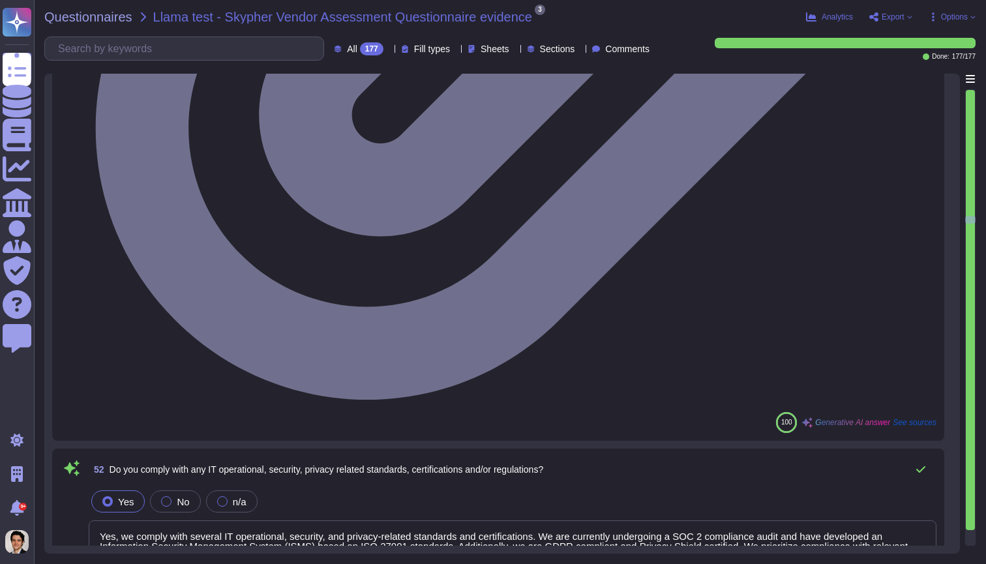
scroll to position [10085, 0]
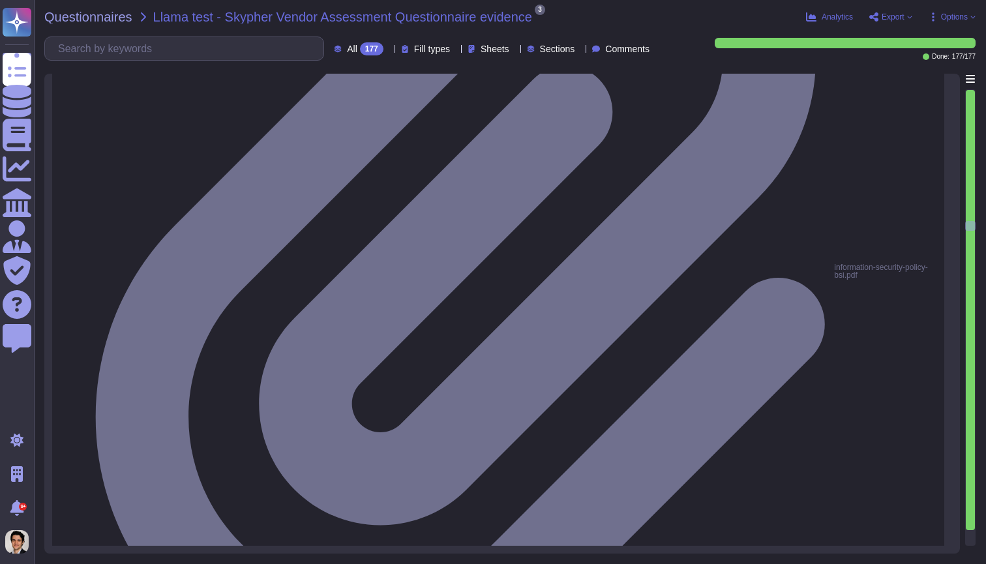
type textarea "Yes, we conduct risk assessments associated with data governance requirements a…"
type textarea "Yes, our technical, business, and executive managers are responsible for mainta…"
type textarea "Yes, we provide tenants with documentation describing our Information Security …"
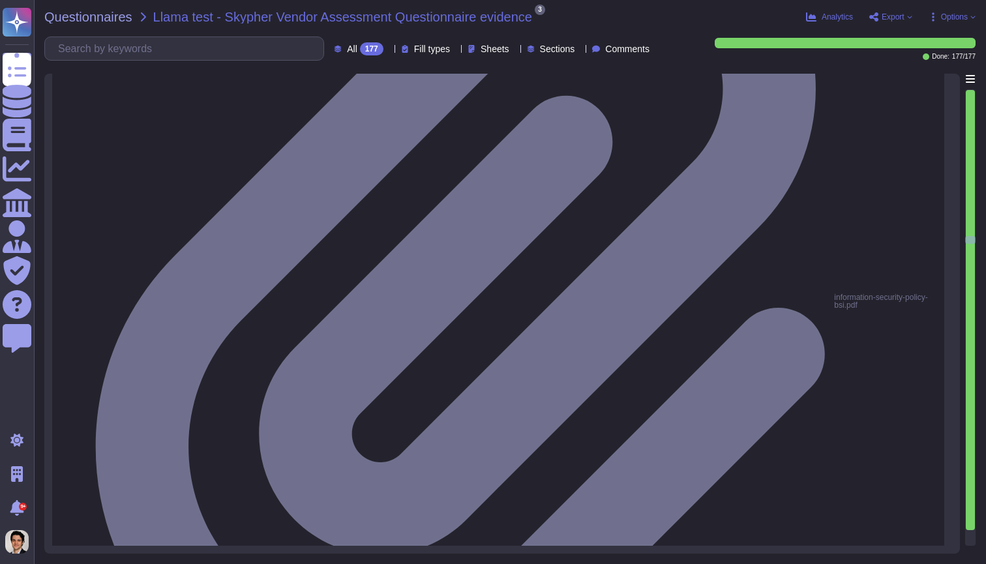
type textarea "Yes, we review our Information Security Management Program (ISMP) at least once…"
type textarea "Yes, executive and line management take formal action to support information se…"
type textarea "Yes, our information security policies and procedures are made available to all…"
type textarea "Yes, information security policies are authorized by the organization's busines…"
type textarea "Yes, we have written agreements in place with our vendors and related third par…"
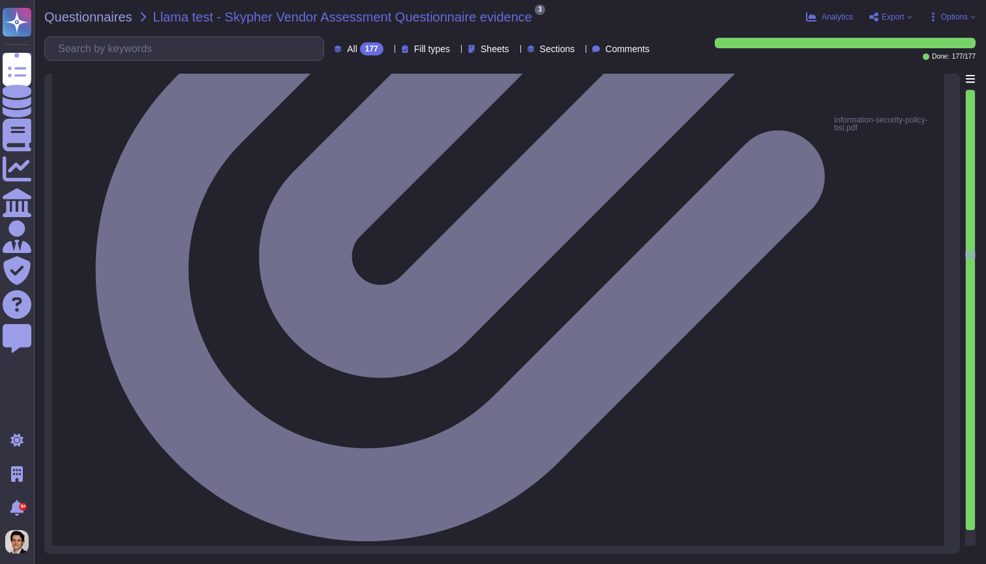
type textarea "Yes, we can provide evidence of due diligence mapping of our controls, architec…"
type textarea "Yes, we disclose which controls, standards, certifications, and regulations we …"
type textarea "Yes, a formal disciplinary or sanction policy is established for employees who …"
type textarea "Yes, employees are made aware of what actions could be taken in the event of a …"
type textarea "Yes, risk assessment results include updates to security policies, procedures, …"
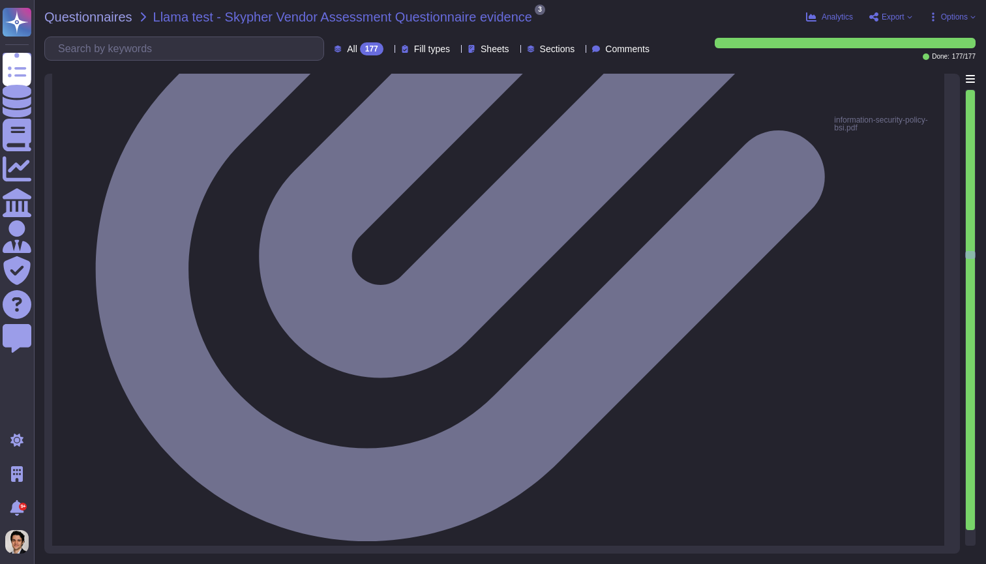
type textarea "Yes, we notify our tenants of any material changes to our information security …"
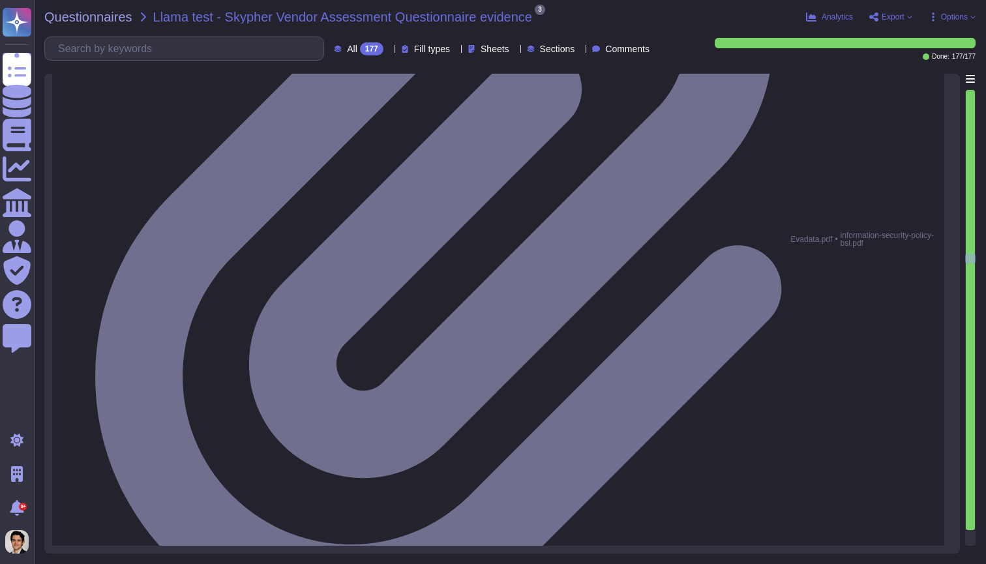
type textarea "Yes, we perform annual reviews of our privacy and security policies."
type textarea "Yes, formal risk assessments are aligned with the enterprise-wide framework and…"
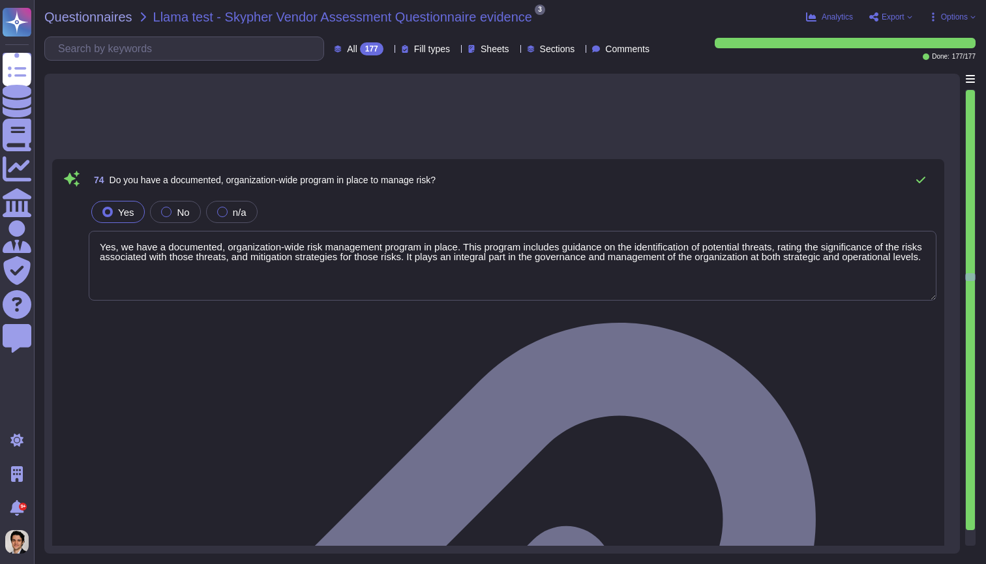
type textarea "Yes, employees and business partners are adequately informed of their obligatio…"
type textarea "Yes, we have asset return procedures that outline how assets should be returned…"
type textarea "Yes, all employment candidates, contractors, and involved third parties are sub…"
type textarea "Yes, our employment agreements incorporate provisions and terms that adhere to …"
type textarea "Yes, we require that employment agreements, including the acknowledgment of the…"
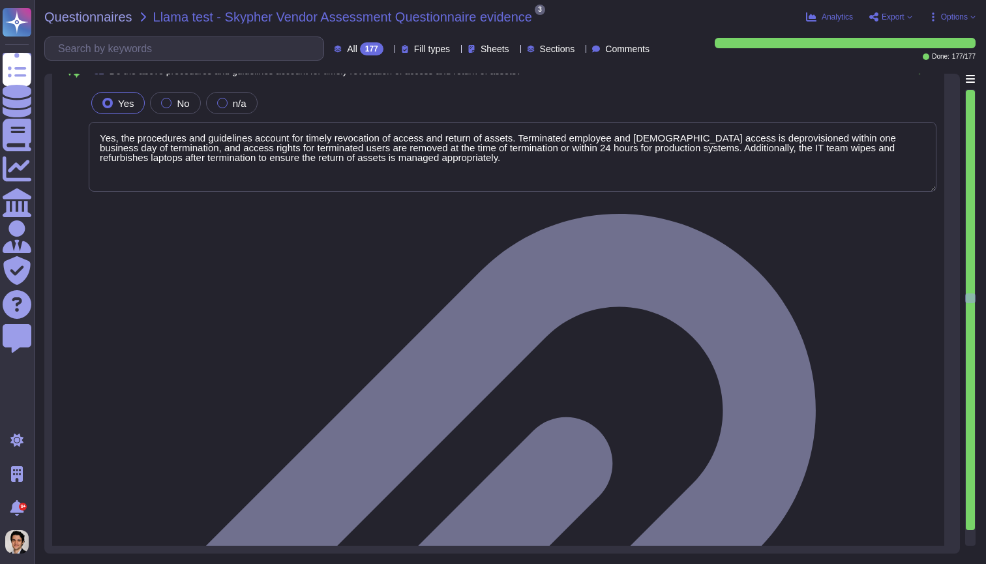
type textarea "Yes, the procedures and guidelines account for timely revocation of access and …"
type textarea "Yes, policies and procedures are established and measures are implemented to st…"
type textarea "Yes, the requirements for non-disclosure or confidentiality agreements reflecti…"
type textarea "Yes, we provide tenants with a role definition document that clarifies our admi…"
type textarea "Yes, XXX Company has established policies and procedures to manage the usage of…"
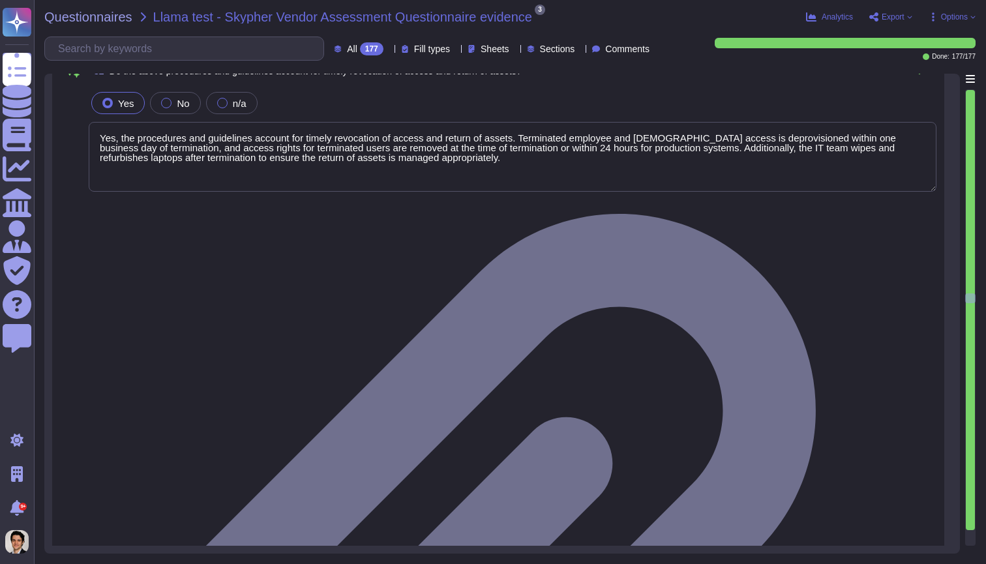
type textarea "Yes, we define allowances and conditions for BYOD devices and their application…"
type textarea "Yes, we provide a formal, role-based security awareness training program for cl…"
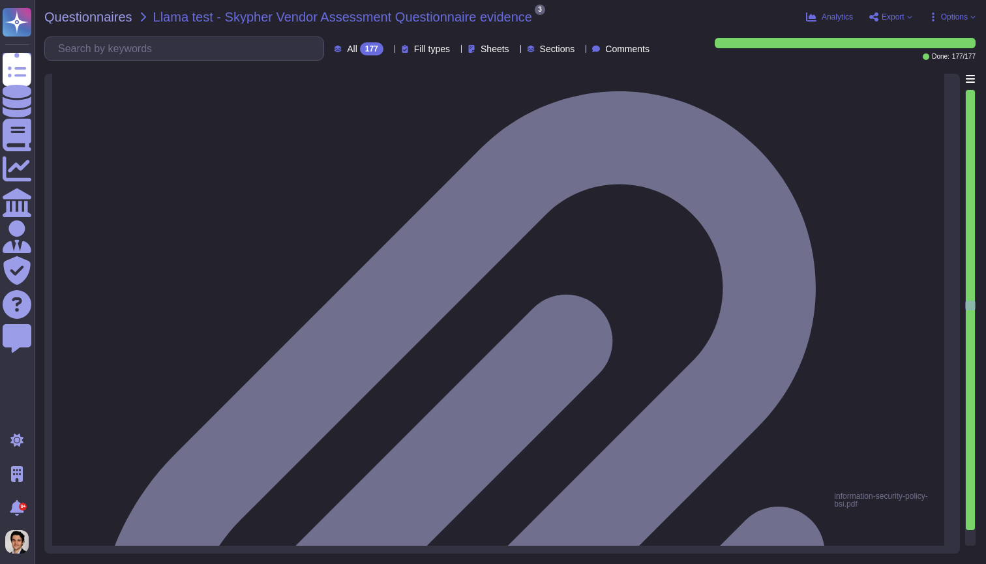
type textarea "Yes, we specifically train our employees regarding their specific roles and the…"
type textarea "Yes, we document employee acknowledgment of training they have completed as par…"
type textarea "Yes, successful and timed completion of the training program(s) is considered a…"
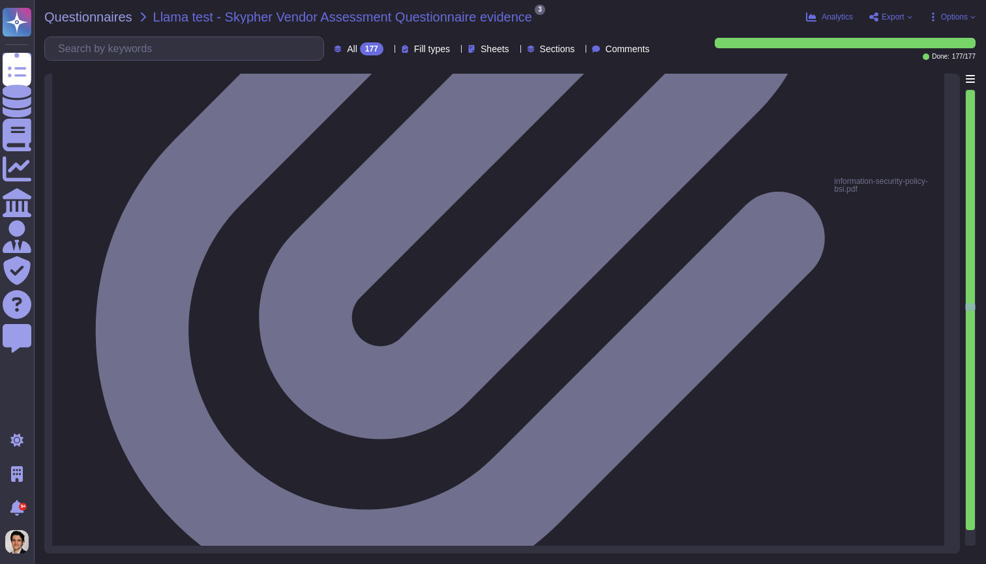
scroll to position [0, 0]
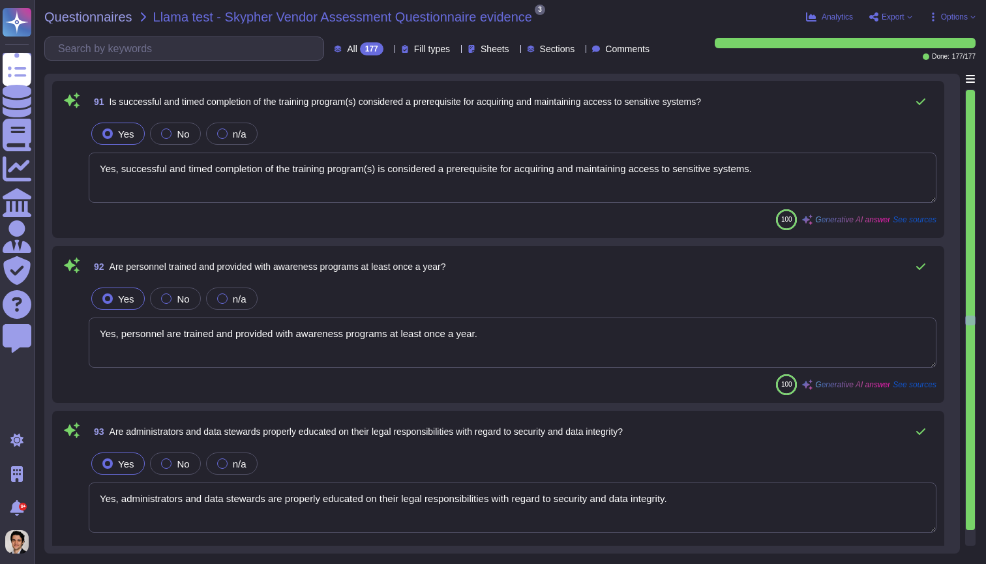
type textarea "Yes, personnel are trained and provided with awareness programs at least once a…"
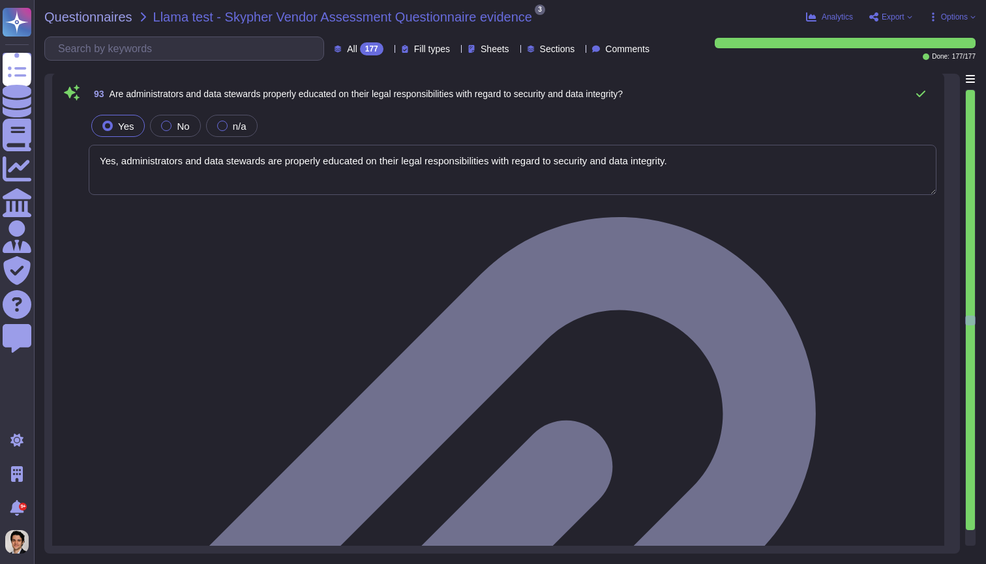
type textarea "Yes, administrators and data stewards are properly educated on their legal resp…"
type textarea "Yes, personnel are informed of their responsibilities for maintaining awareness…"
type textarea "Yes, personnel are informed of their responsibilities for maintaining a safe an…"
type textarea "Yes, personnel are informed of their responsibilities for ensuring that equipme…"
type textarea "Yes, all computers and laptops are configured to have a lockout screen after a …"
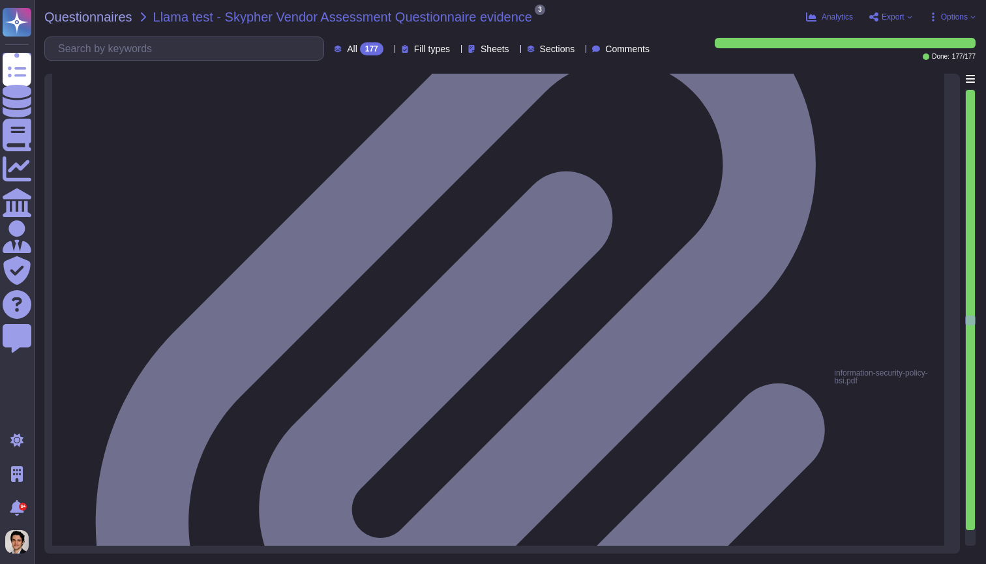
scroll to position [17129, 0]
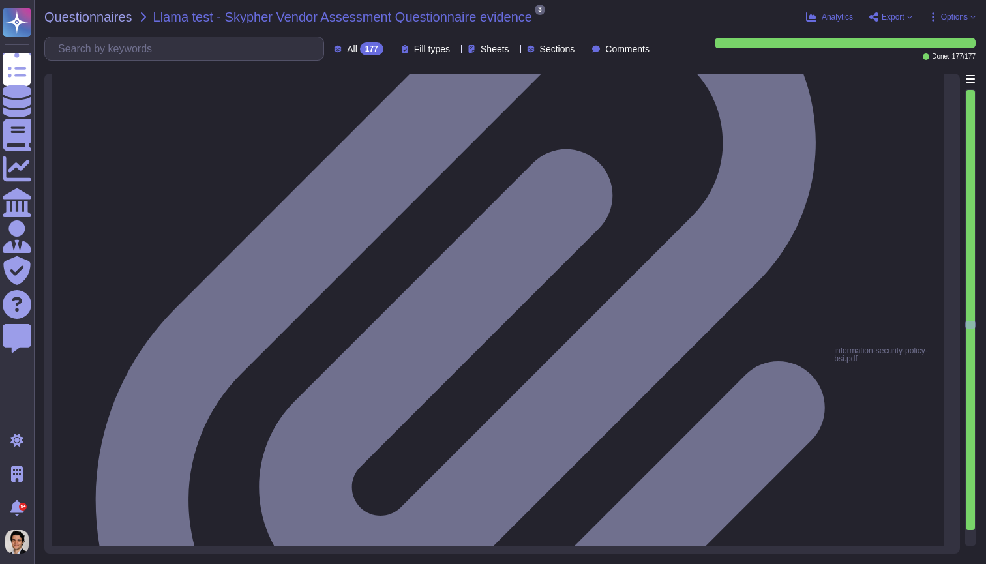
type textarea "Yes, there are policies and procedures in place to ensure that unattended works…"
click at [971, 533] on div at bounding box center [970, 317] width 10 height 456
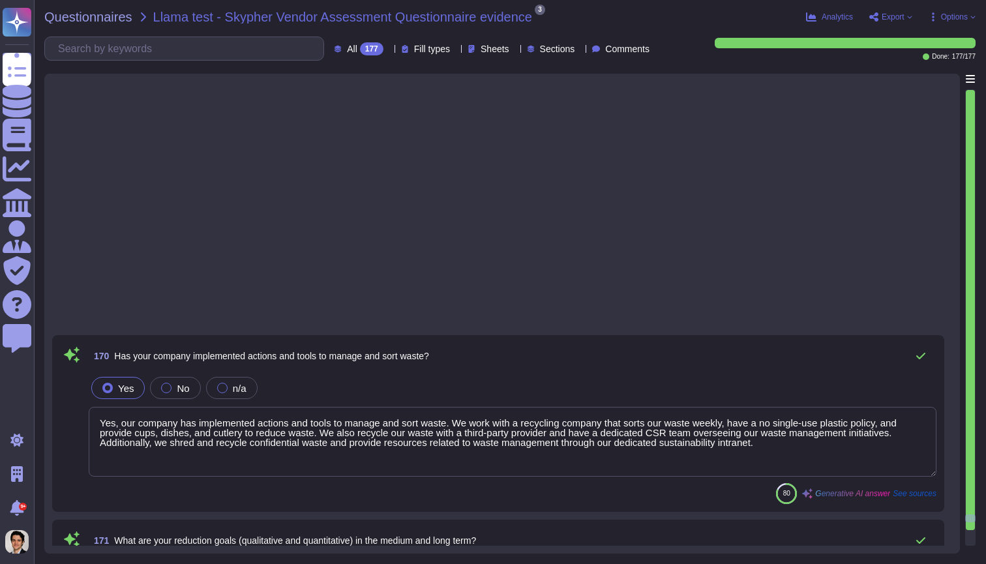
type textarea "Yes, our company has implemented actions and tools to manage and sort waste. We…"
type textarea "Our reduction goal in the medium and long term is to achieve carbon neutrality …"
type textarea "Our GHG emissions for scope 1, which includes direct emissions from sources own…"
type textarea "Yes, we have several carbon compensation initiatives in place. Since 2020, we h…"
type textarea "The company has no sites or establishments located in or near biodiversity-sens…"
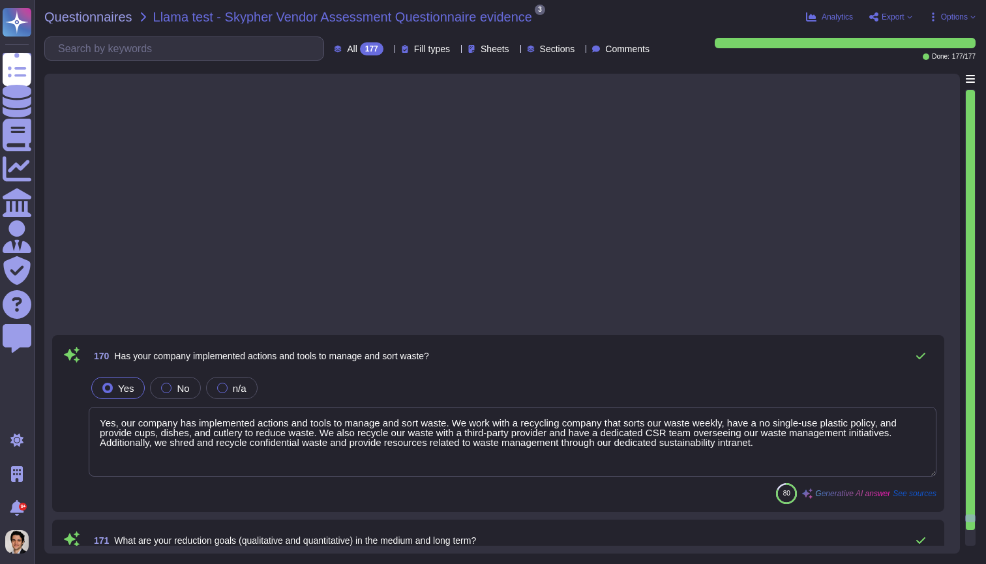
type textarea "The total hazardous and non-hazardous waste generated is 5,539 t waste/year, wh…"
type textarea "Yes, the company has assessed its exposure to physical risks, including those r…"
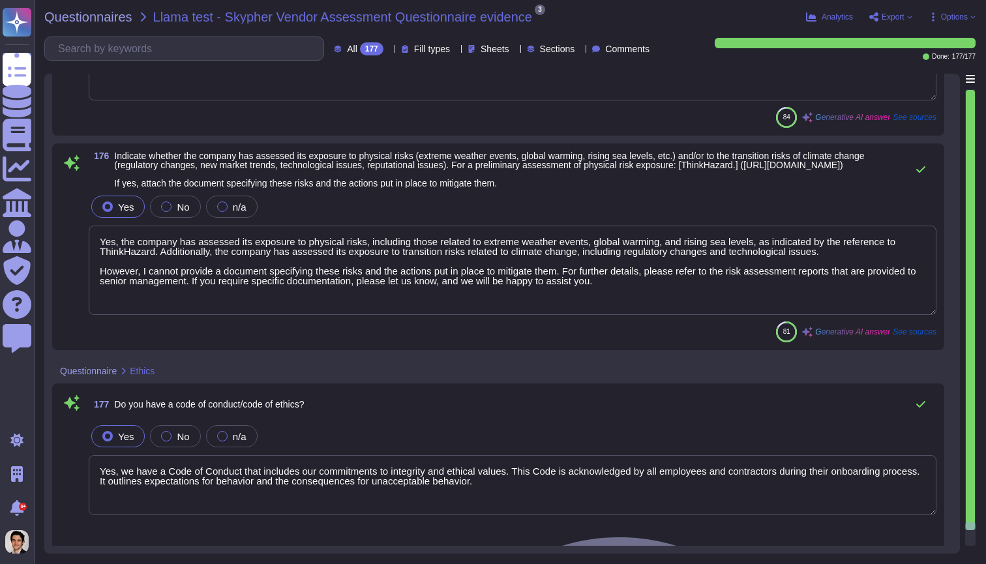
type textarea "Yes, we have a Code of Conduct that includes our commitments to integrity and e…"
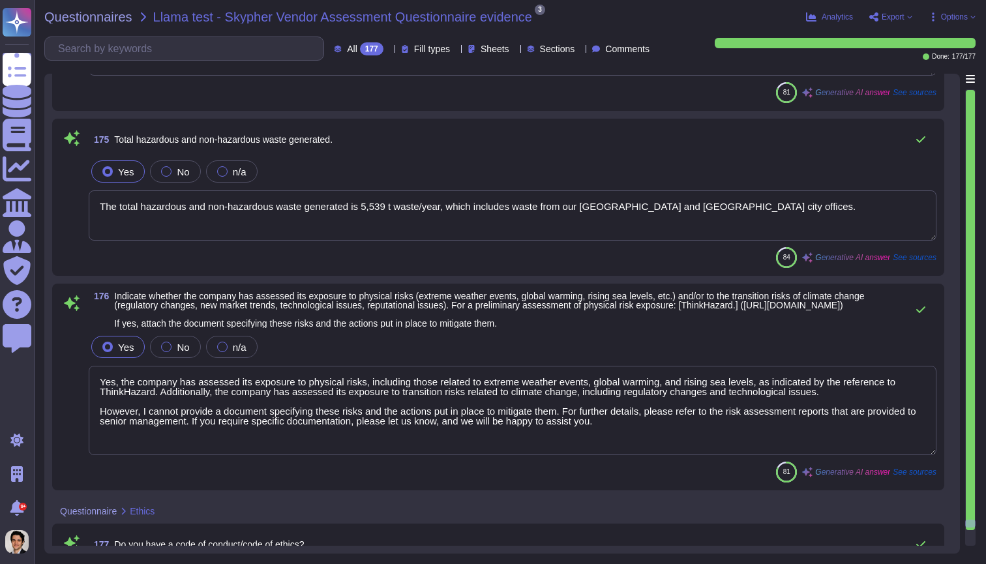
scroll to position [29590, 0]
type textarea "Our GHG emissions for scope 1, which includes direct emissions from sources own…"
type textarea "Yes, we have several carbon compensation initiatives in place. Since 2020, we h…"
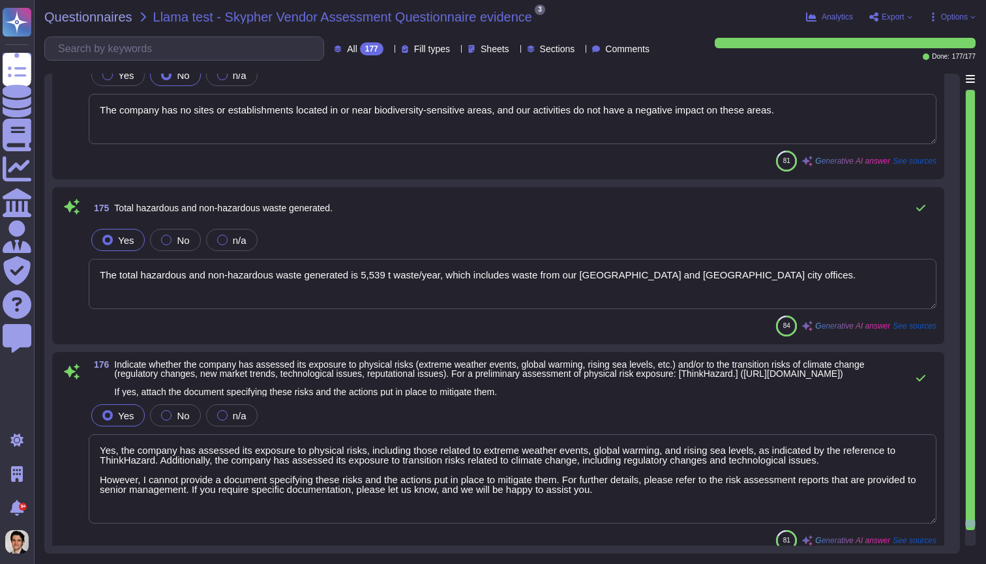
scroll to position [0, 0]
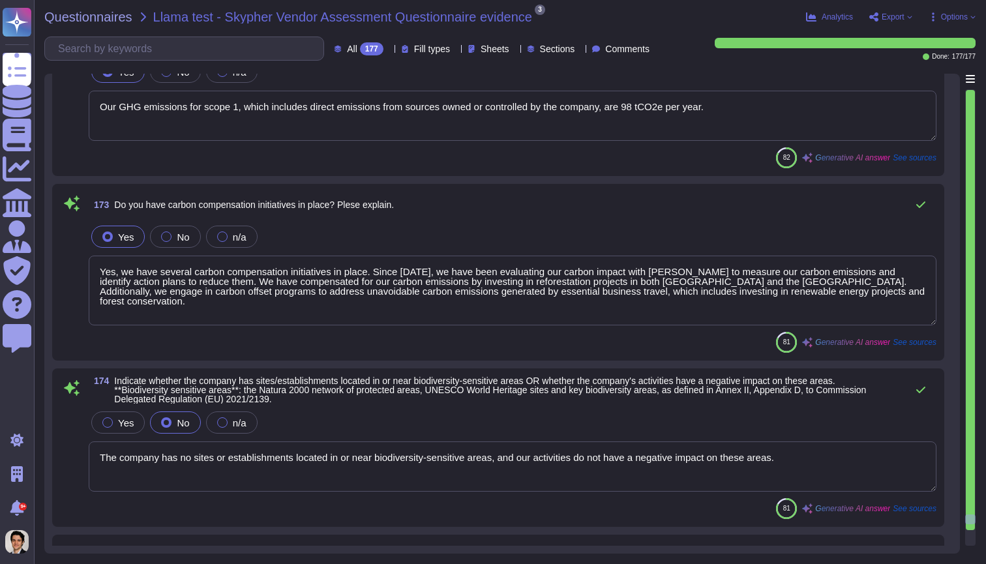
type textarea "Yes, our company has implemented actions and tools to manage and sort waste. We…"
type textarea "Our reduction goal in the medium and long term is to achieve carbon neutrality …"
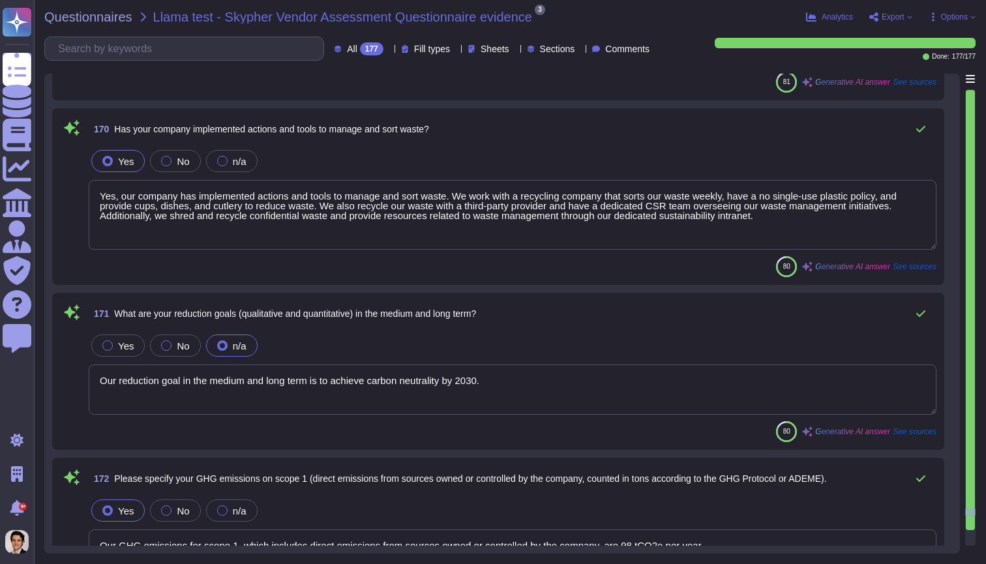
type textarea "Yes, our organization is committed to transitioning to 100% renewable electrici…"
type textarea "Yes, our organization's environmental performance results are communicated exte…"
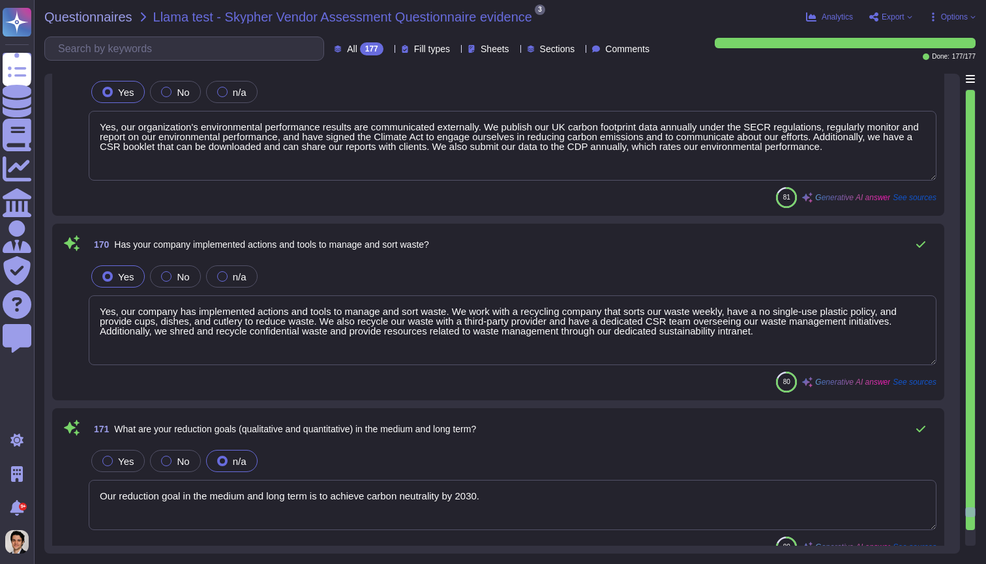
scroll to position [28680, 0]
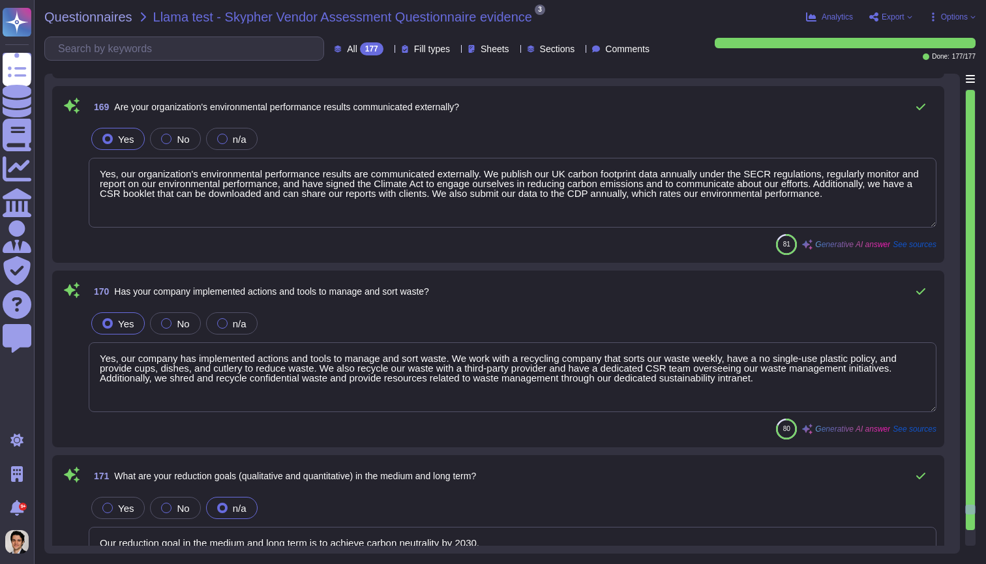
type textarea "Yes, our organization has implemented several environmental initiatives over th…"
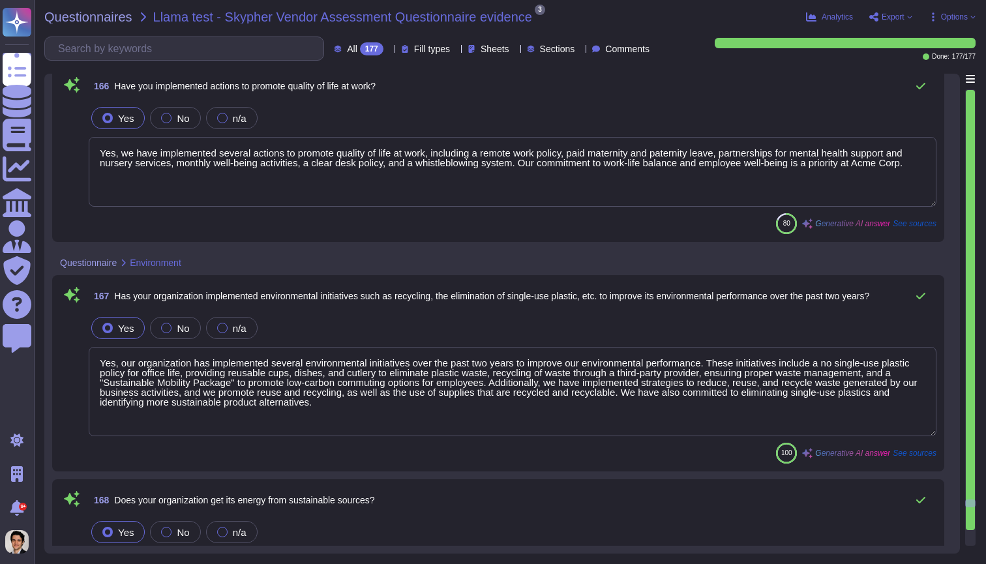
type textarea "Yes, we have several social dialogue practices in place to promote communicatio…"
type textarea "Yes, we have implemented several actions to promote quality of life at work, in…"
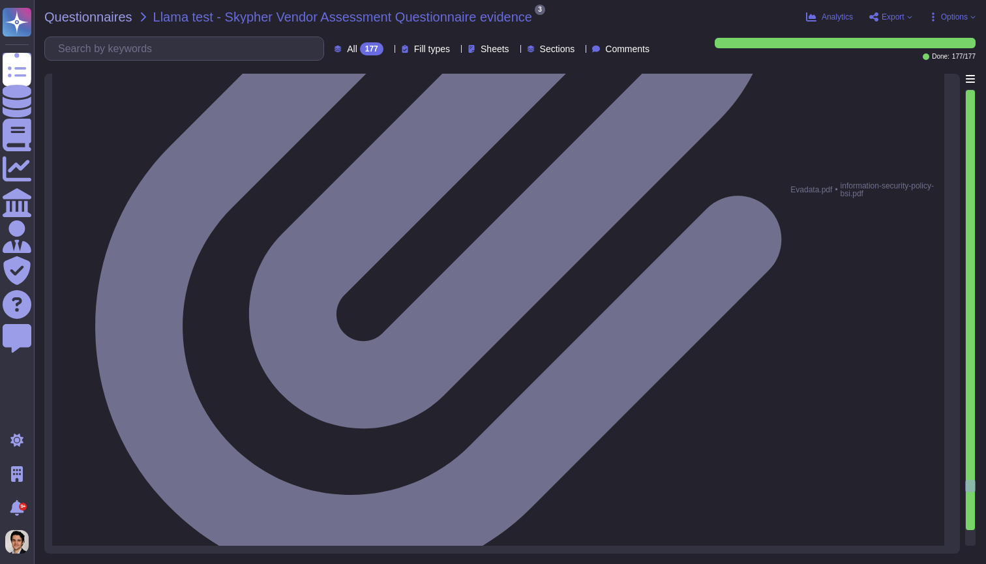
type textarea "Yes, we have implemented several actions to prevent discrimination and harassme…"
type textarea "Yes, we have implemented actions specifically aimed at people with disabilities…"
type textarea "Yes, we have several social dialogue practices in place to promote communicatio…"
type textarea "Yes, we have implemented several actions to promote quality of life at work, in…"
type textarea "Yes, we track our accidentology indicators. Thank you for your inquiry."
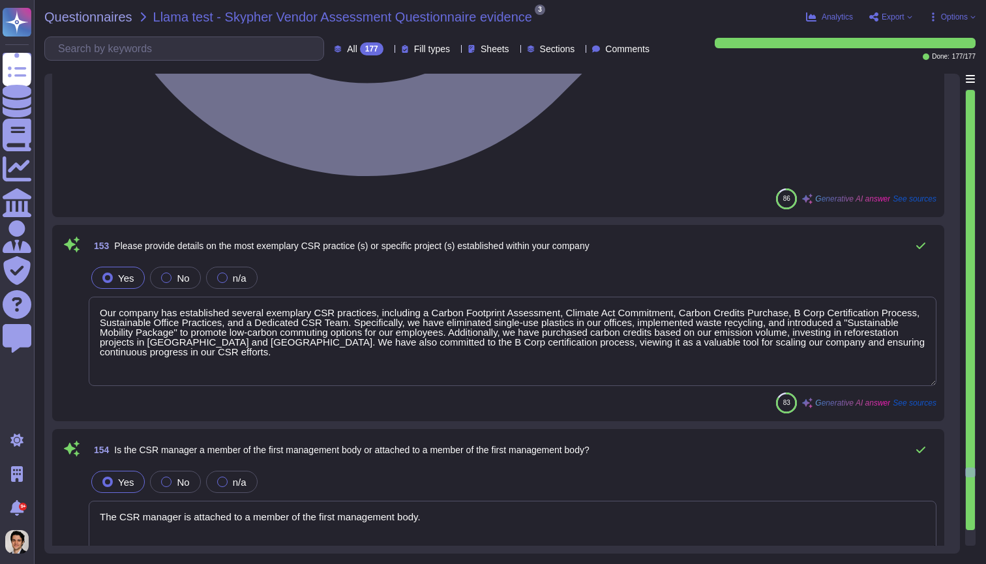
type textarea "The company has implemented several initiatives related to governance and risk …"
type textarea "Our company has established several exemplary CSR practices, including a Carbon…"
type textarea "The CSR manager is attached to a member of the first management body."
type textarea "Yes, CSR objectives are included in the variable executive compensation, which …"
type textarea "Yes, we have implemented necessary checks with our suppliers regarding respect …"
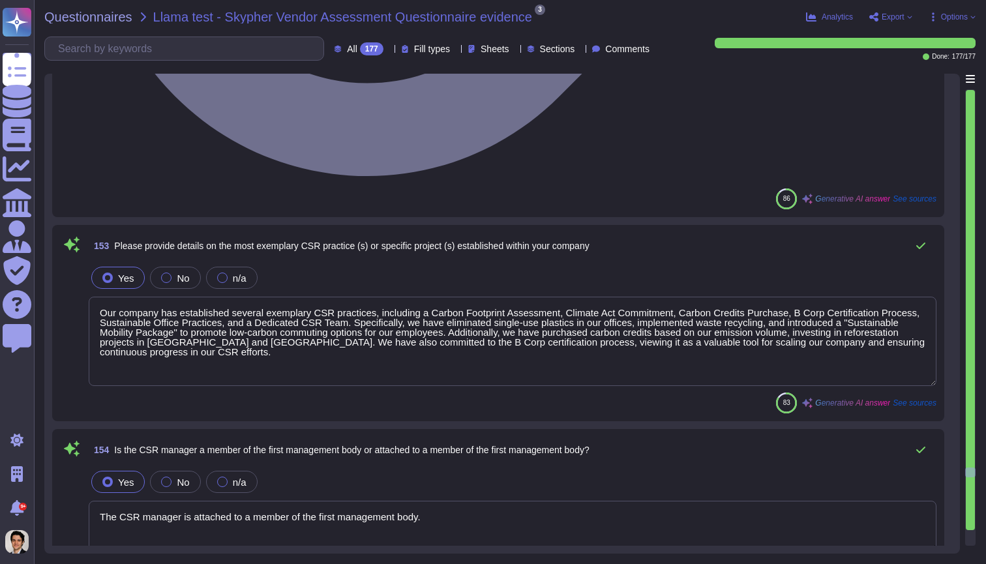
type textarea "Yes, we track our accidentology indicators. Thank you for your inquiry."
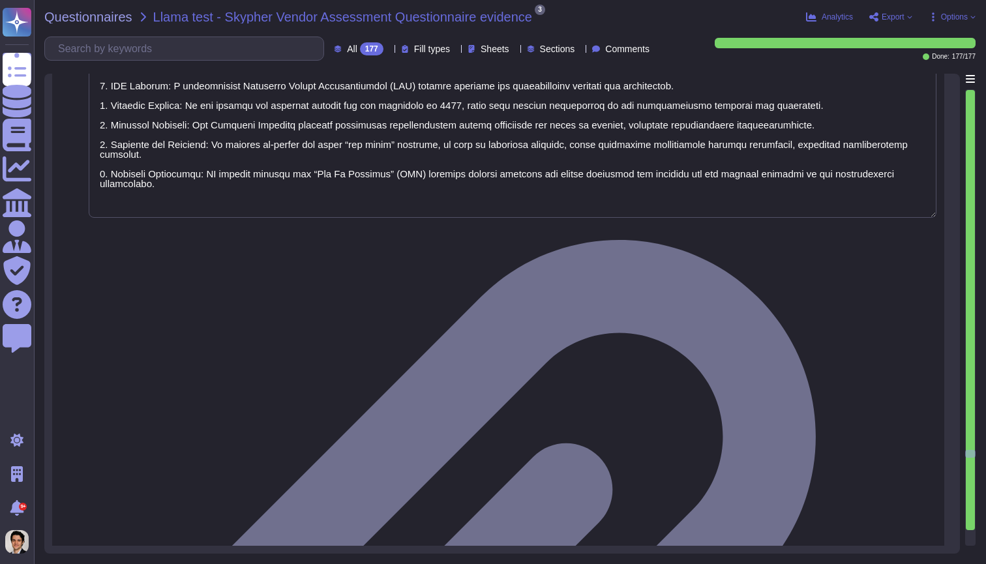
type textarea "Yes, we have a sustainability policy in place and are actively implementing sus…"
type textarea "Yes, the company has a mechanism for assessing the CSR of suppliers through reg…"
type textarea "No"
type textarea "No, the company has never faced any litigation or sanction in any country, and …"
type textarea "Our company currently has an environmental management system (EMS) that aligns …"
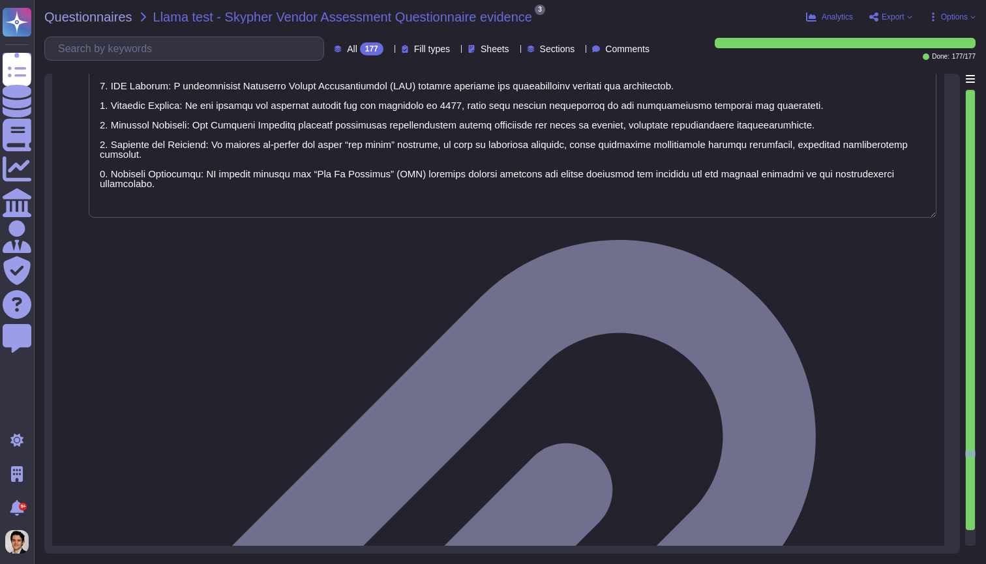
type textarea "Environmental policies and procedures at Skypher are communicated to staff thro…"
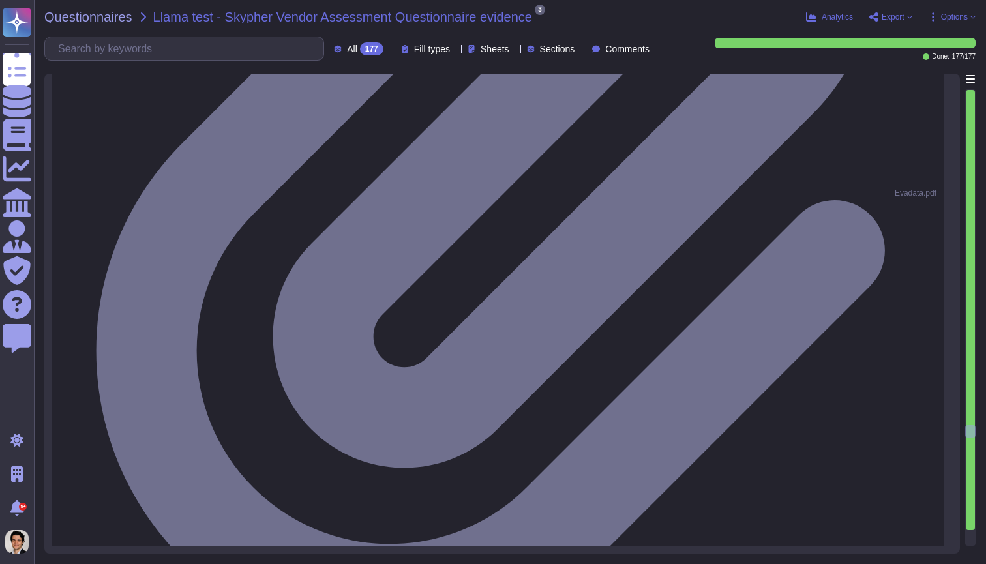
type textarea "Yes, there is a process for ensuring the accuracy of personal information. XXX …"
type textarea "Yes, individuals have the right to review their personal information and reques…"
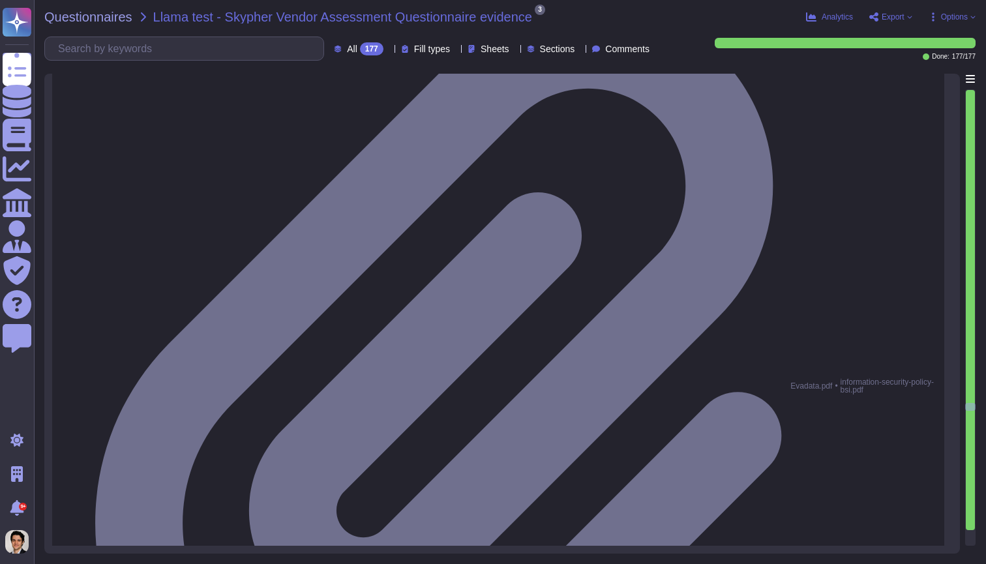
type textarea "Yes, the person responsible for privacy, our CEO, has the authority, accountabi…"
type textarea "Yes, there are documented privacy policies and procedures in place. XXX Company…"
type textarea "Yes, Skypher has an Online Privacy Policy available on our website."
type textarea "Yes, our Privacy Policy is available when users download the mobile application."
type textarea "Yes, regular privacy risk assessments are conducted on systems containing enter…"
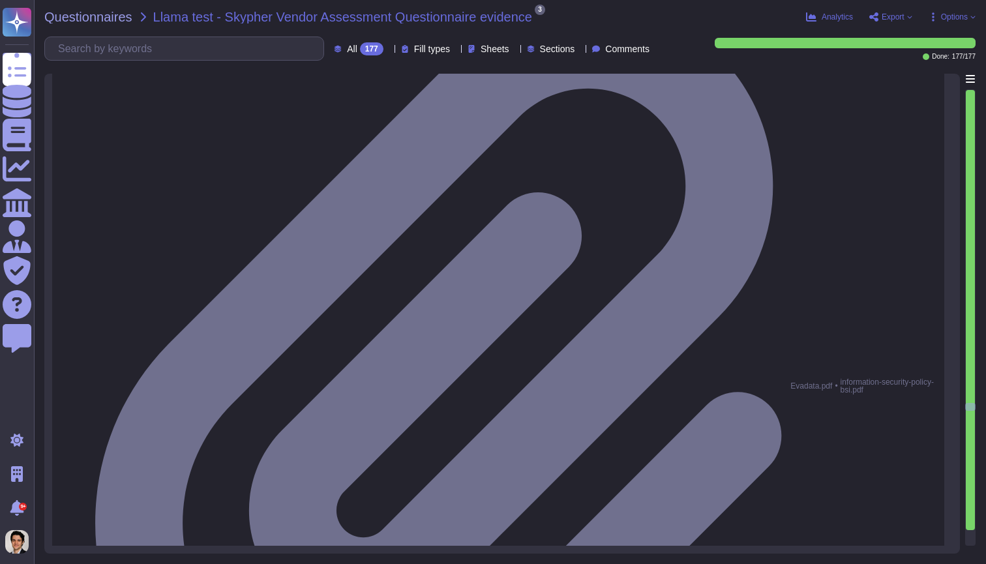
type textarea "Yes, formal privacy awareness training is required for personnel and contractor…"
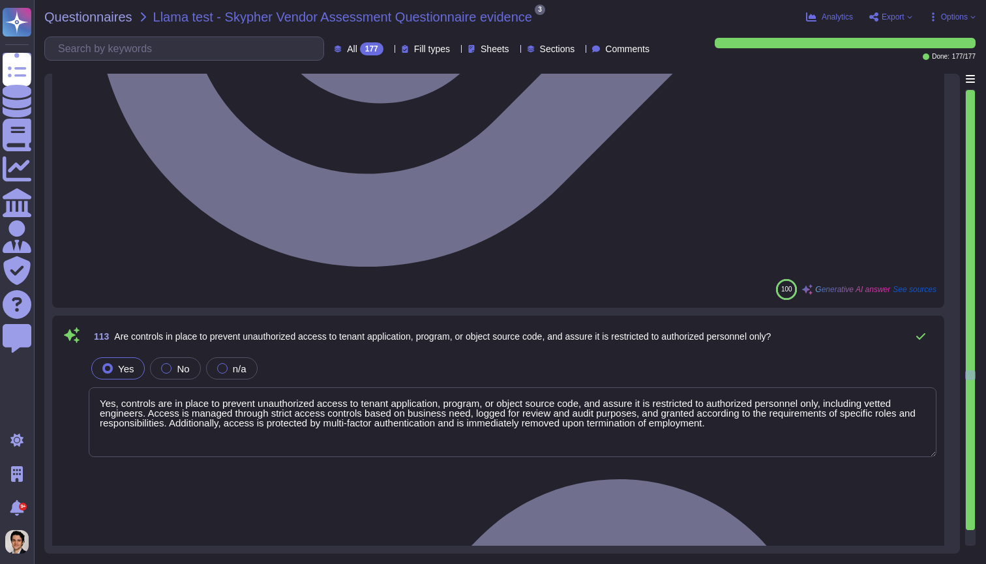
type textarea "Yes, controls are in place to prevent unauthorized access to our application, p…"
type textarea "Yes, controls are in place to prevent unauthorized access to tenant application…"
type textarea "Yes, our organization conducts third-party unauthorized access risk assessments…"
type textarea "Yes, preventive, detective, corrective, and compensating controls are in place …"
type textarea "Yes, we document how we grant, approve, and enforce access restrictions to tena…"
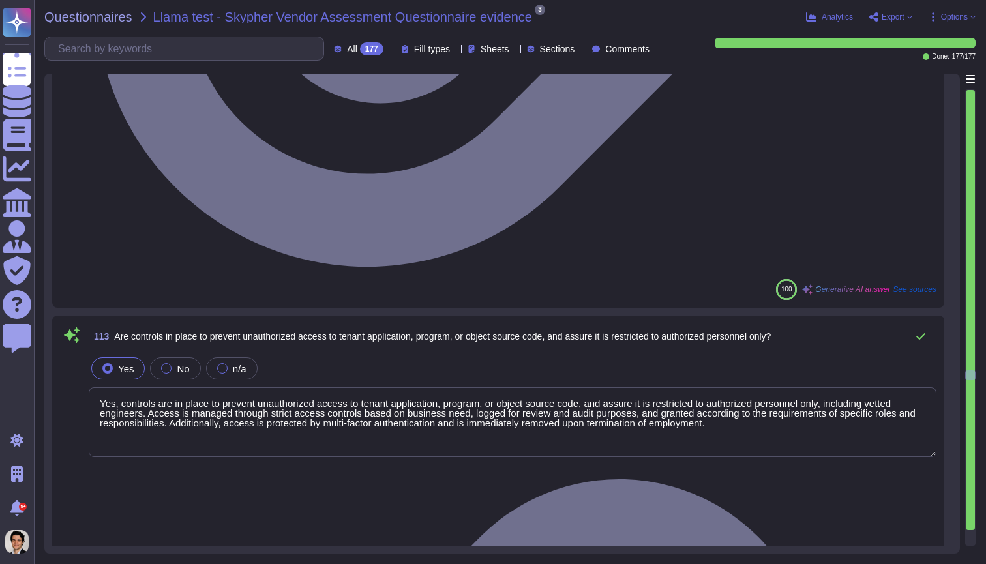
type textarea "Yes, we have established policies and procedures for the permissible storage an…"
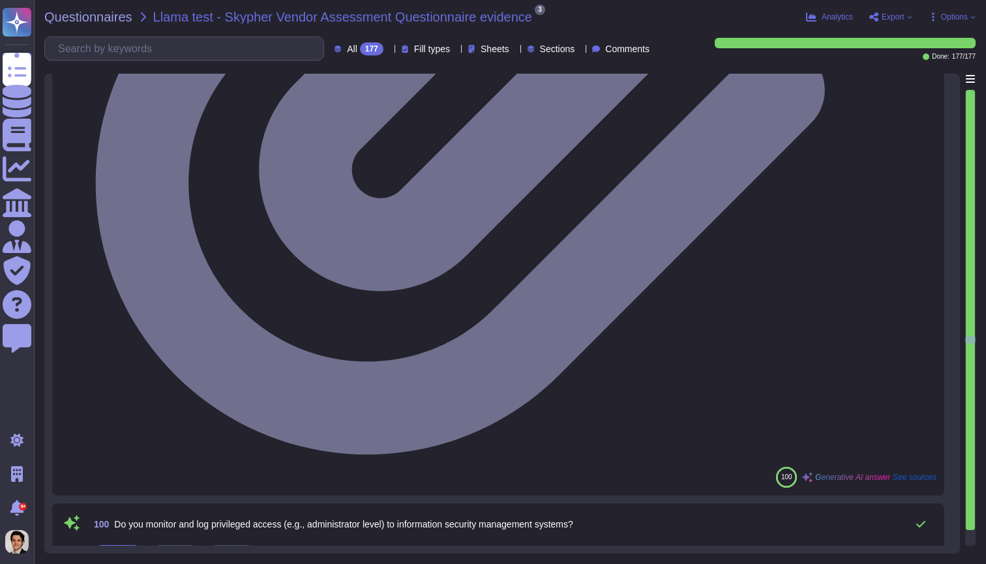
type textarea "Yes, we restrict, log, and monitor access to our information security managemen…"
type textarea "Yes, we monitor and log privileged access, including administrator-level access…"
type textarea "Yes, we have controls in place to ensure timely removal of systems access that …"
type textarea "Yes, XXX Company has established policies, procedures, and technical measures t…"
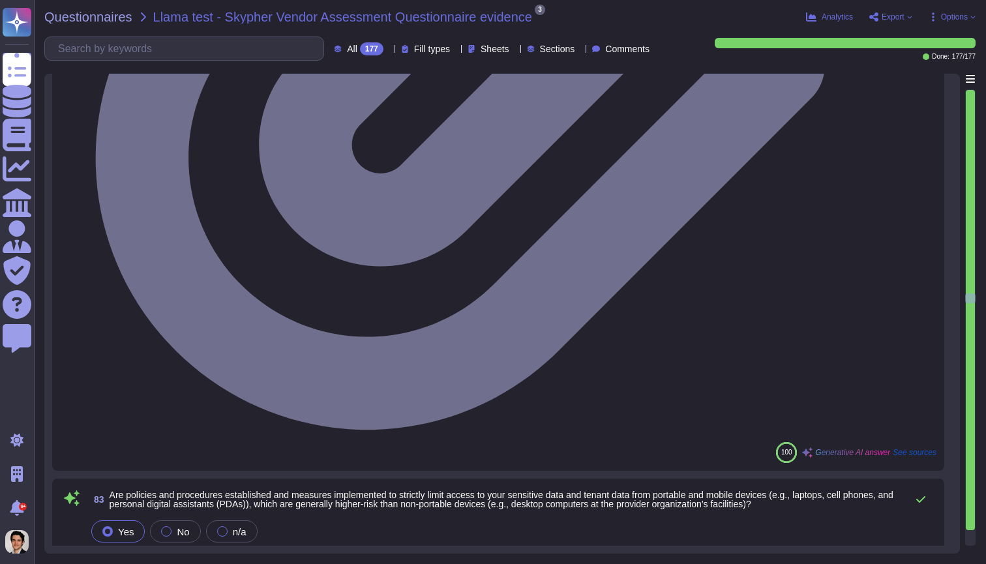
type textarea "Yes, we require that employment agreements, including the acknowledgment of the…"
type textarea "Yes, documented policies, procedures, and guidelines are in place to govern cha…"
type textarea "Yes, the procedures and guidelines account for timely revocation of access and …"
type textarea "Yes, policies and procedures are established and measures are implemented to st…"
type textarea "Yes, the requirements for non-disclosure or confidentiality agreements reflecti…"
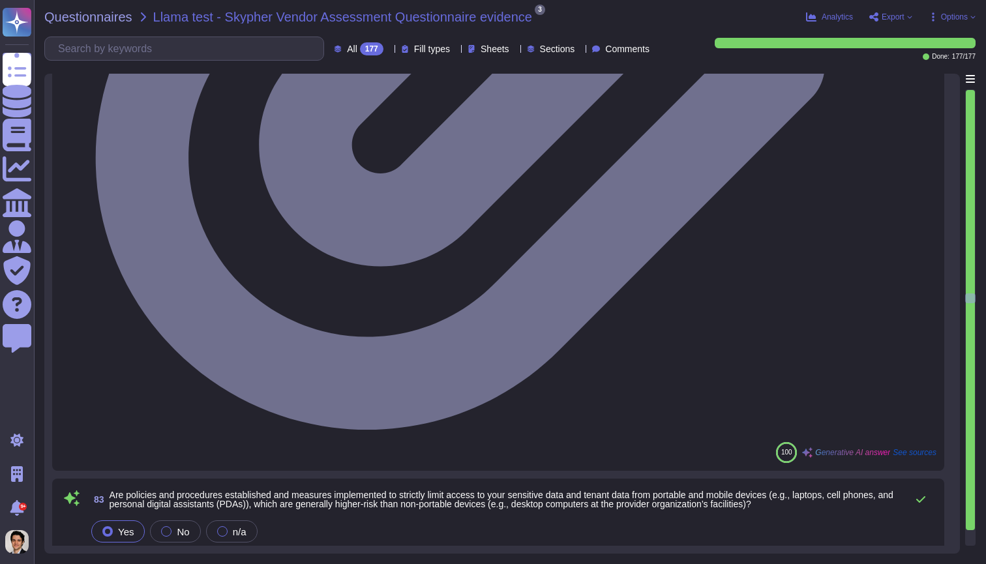
type textarea "Yes, we provide tenants with a role definition document that clarifies our admi…"
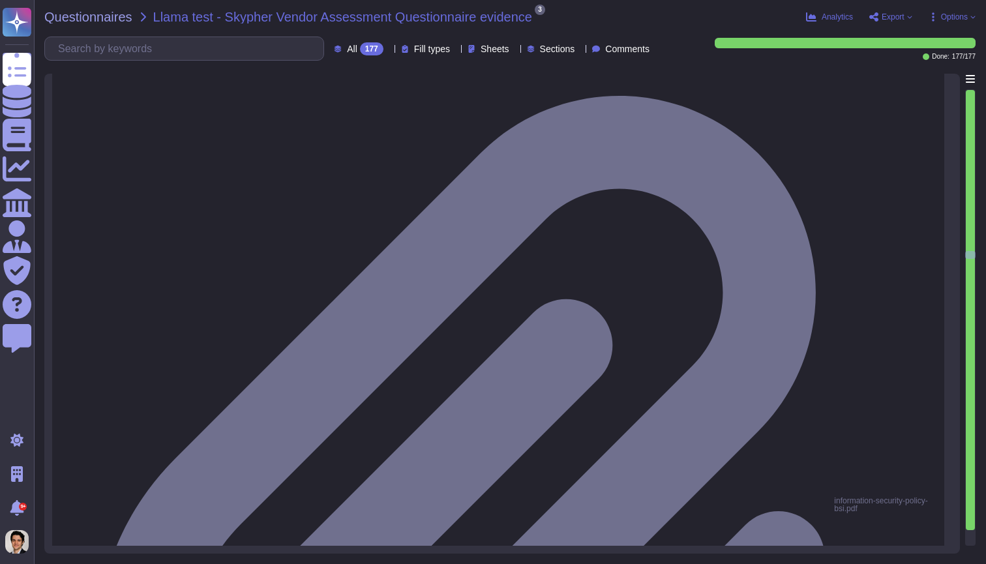
type textarea "Yes, we have written agreements in place with our vendors and related third par…"
type textarea "Yes, we can provide evidence of due diligence mapping of our controls, architec…"
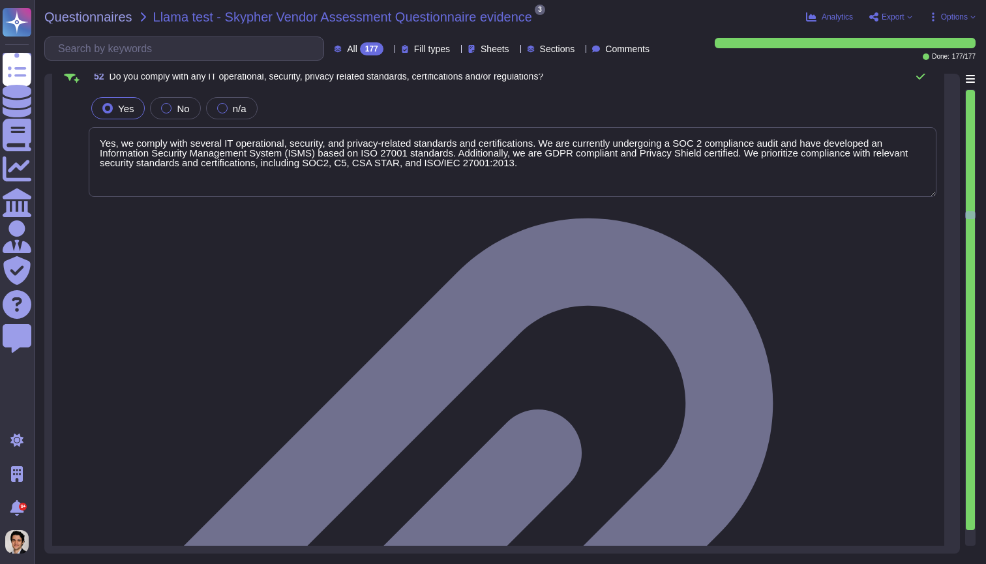
type textarea "Yes, CCTV is utilized with video storage, reporting, and playback capabilities …"
type textarea "Yes, there is a smoke detection system currently in place as part of the enviro…"
type textarea "Yes, there is a fire suppression system currently in place as part of the envir…"
type textarea "Yes, there is a heat detection system currently in place, which includes temper…"
type textarea "Yes, we conduct external audits of our service through annual penetration tests…"
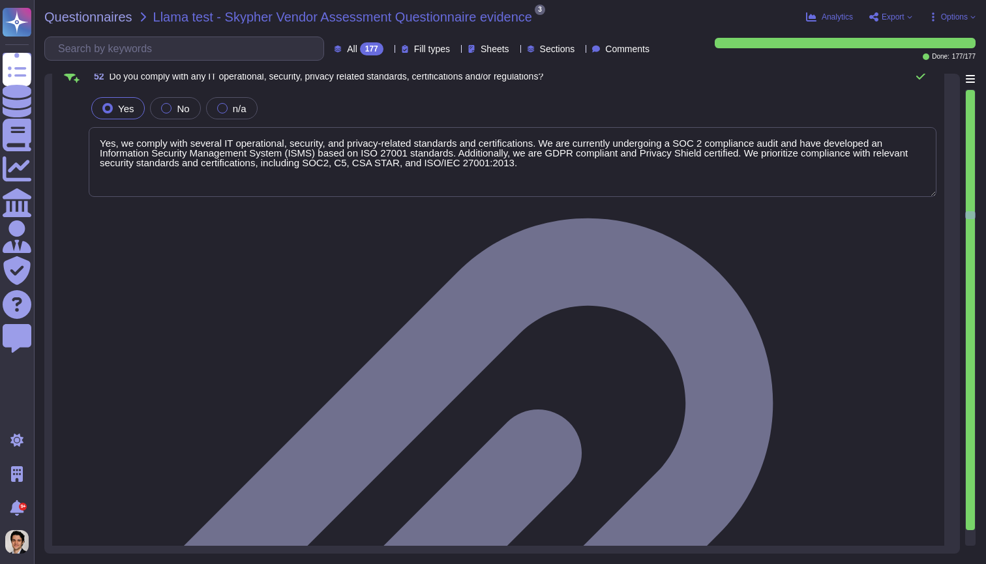
type textarea "Yes, we comply with several IT operational, security, and privacy-related stand…"
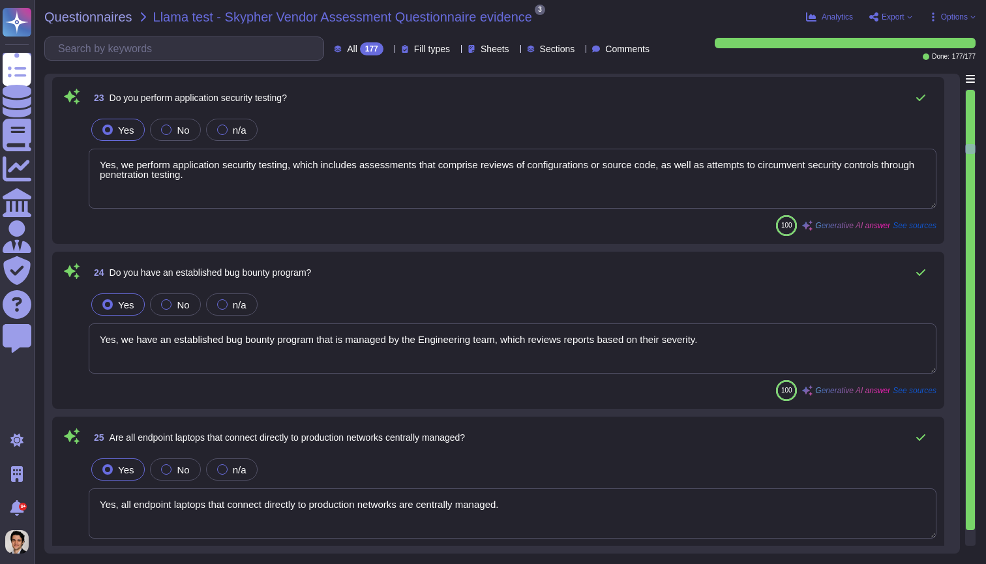
type textarea "Yes, we perform network security testing annually. This includes penetration te…"
type textarea "Yes, we perform application security testing, which includes assessments that c…"
type textarea "Yes, we have an established bug bounty program that is managed by the Engineeri…"
type textarea "Yes, all endpoint laptops that connect directly to production networks are cent…"
type textarea "Yes, we have breach detection systems and anomaly detection with alerting in pl…"
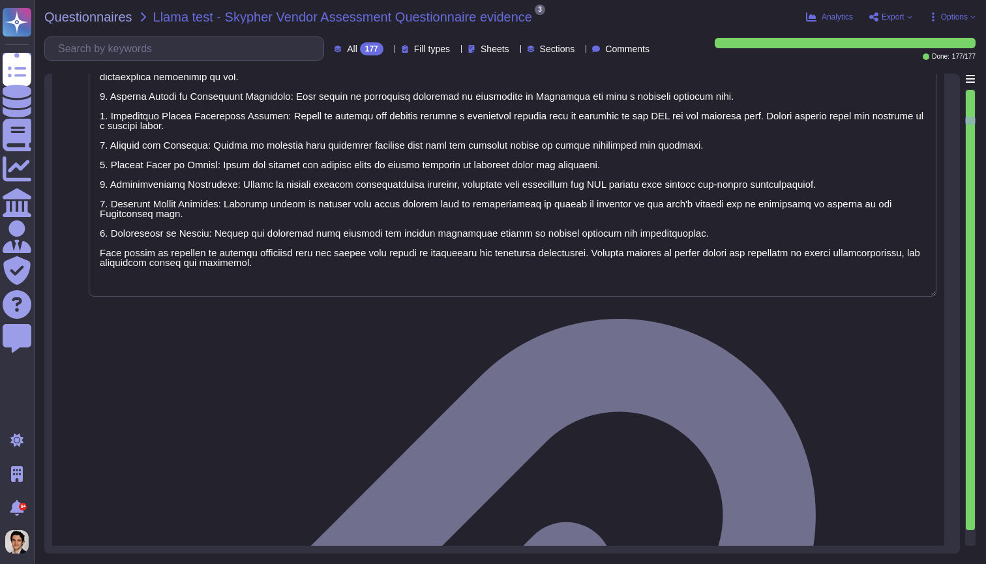
type textarea "No, XXX Company does not have a policy that defines conditions under which secu…"
type textarea "Our Access Control Policy is designed to ensure that staff access rights are gr…"
type textarea "Yes, we share our business continuity and redundancy plans with our customers u…"
type textarea "Yes, our company has data backup procedures in place. The key elements include:…"
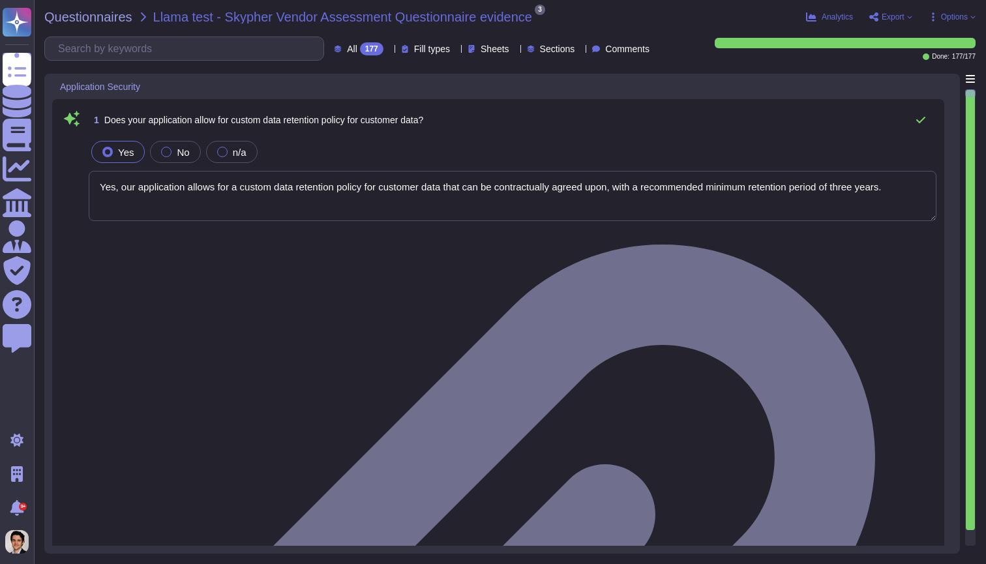
type textarea "Yes, our application allows for a custom data retention policy for customer dat…"
type textarea "Yes, our employees access data handed to us on a 'need to know' basis, followin…"
type textarea "Yes, we require Multi-Factor Authentication (MFA) for the administration of our…"
type textarea "Yes, our application allows for a custom data retention policy for customer dat…"
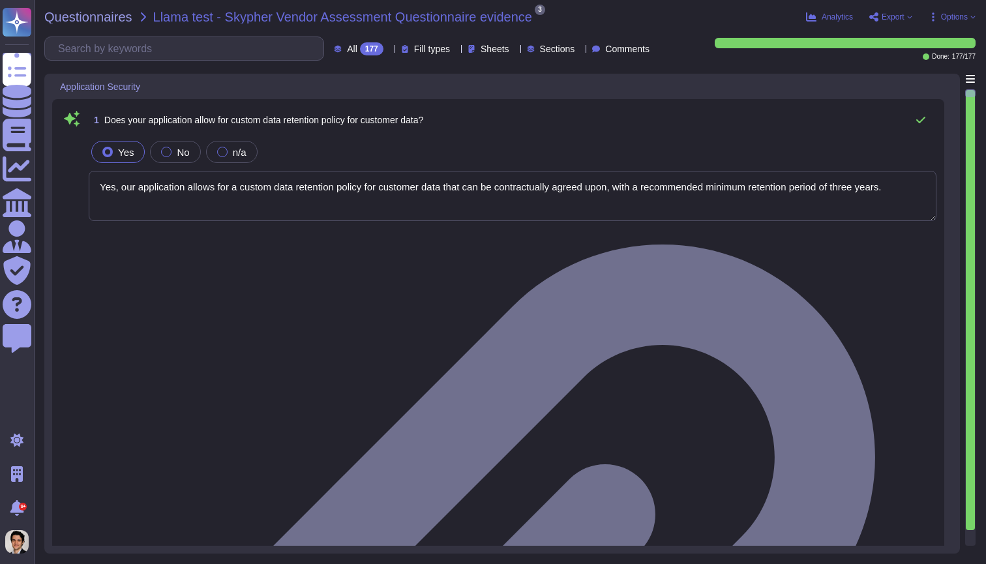
click at [948, 20] on span "Options" at bounding box center [954, 17] width 27 height 8
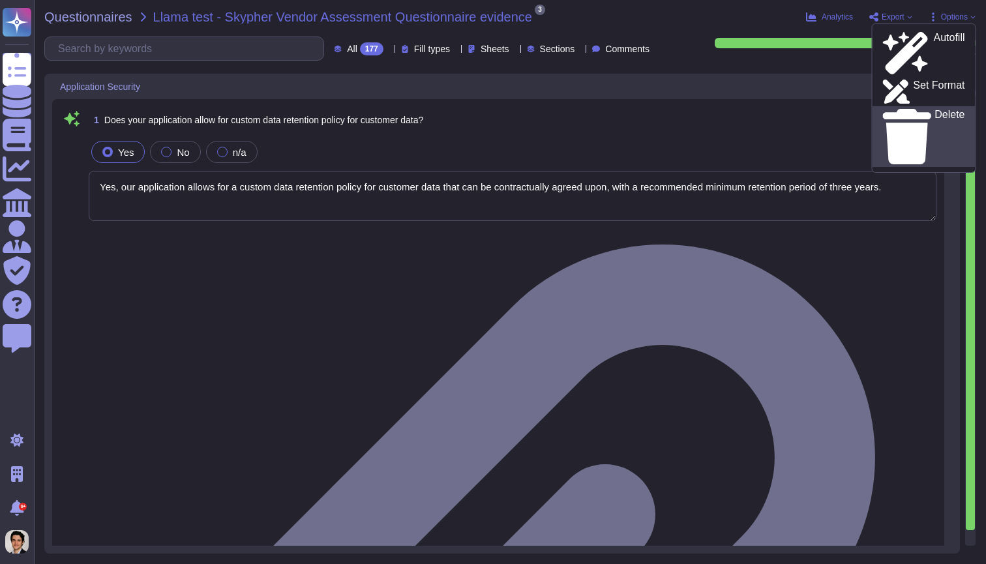
click at [934, 110] on p "Delete" at bounding box center [949, 137] width 30 height 55
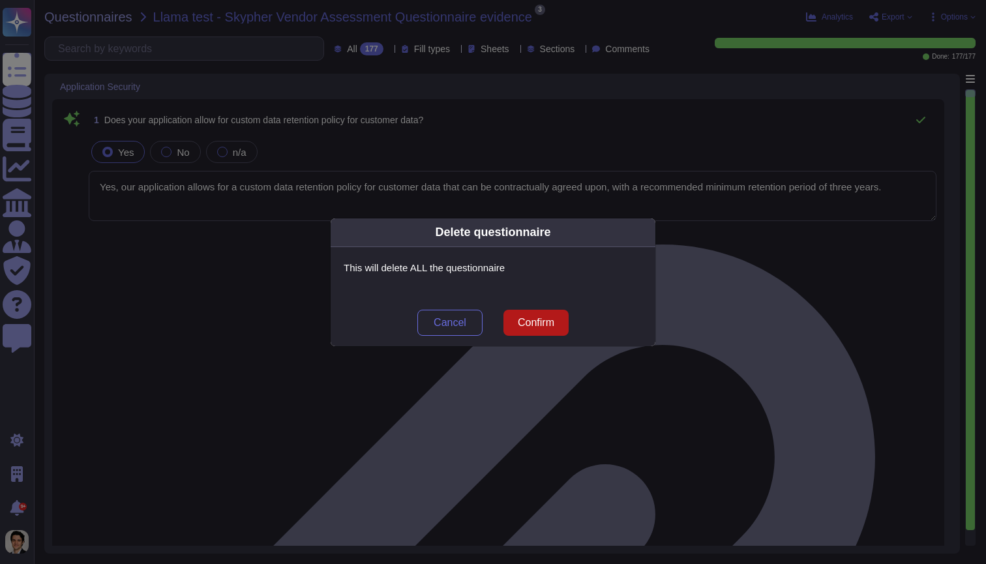
click at [537, 318] on span "Confirm" at bounding box center [536, 323] width 37 height 10
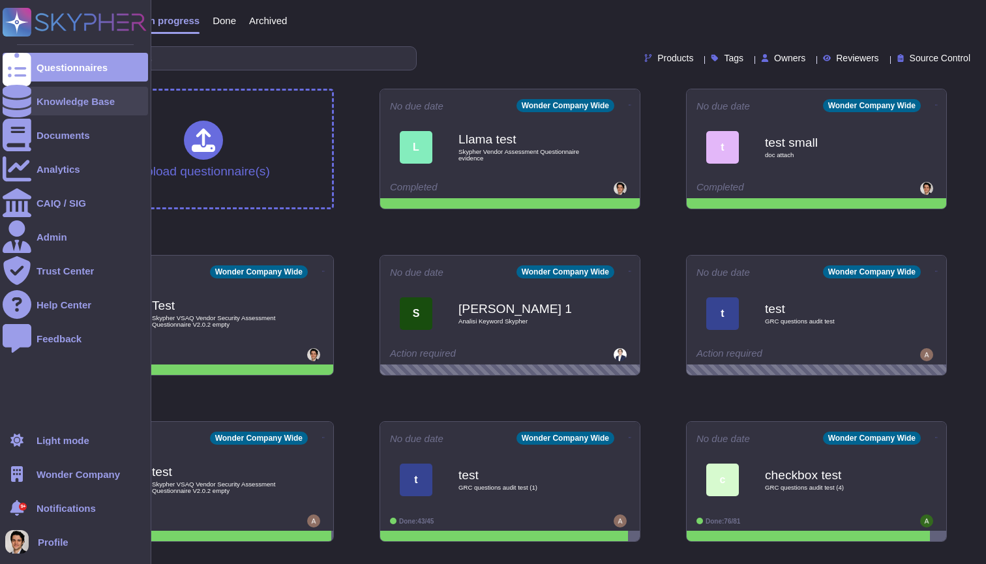
click at [62, 102] on div "Knowledge Base" at bounding box center [76, 101] width 78 height 10
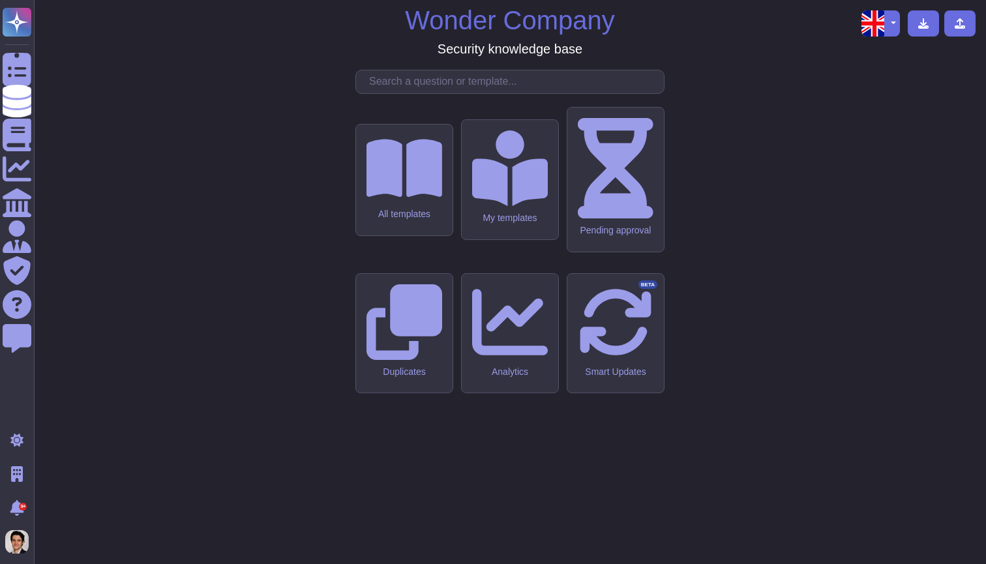
click at [431, 94] on div at bounding box center [509, 82] width 309 height 24
click at [411, 202] on icon at bounding box center [404, 168] width 76 height 68
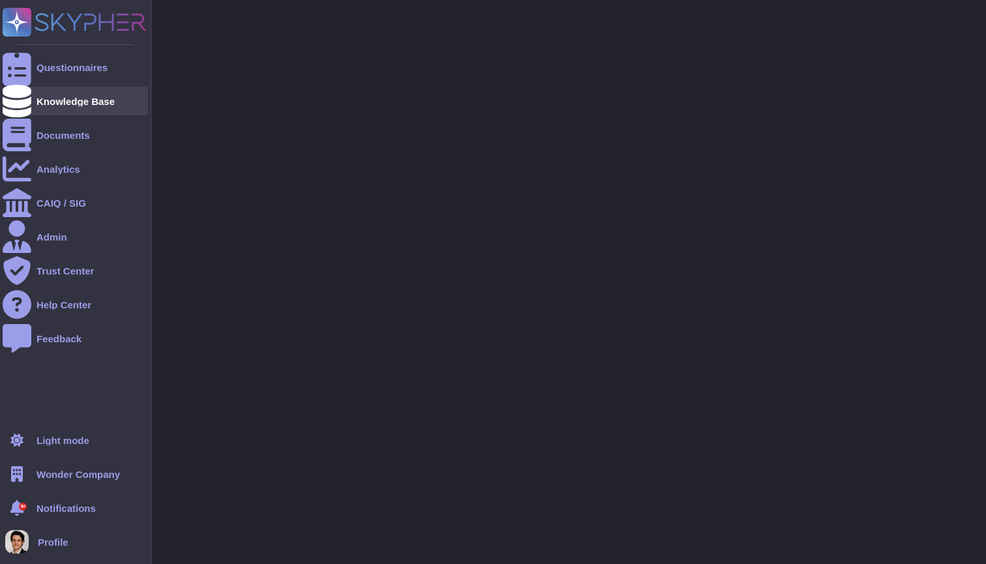
click at [42, 98] on div "Knowledge Base" at bounding box center [76, 101] width 78 height 10
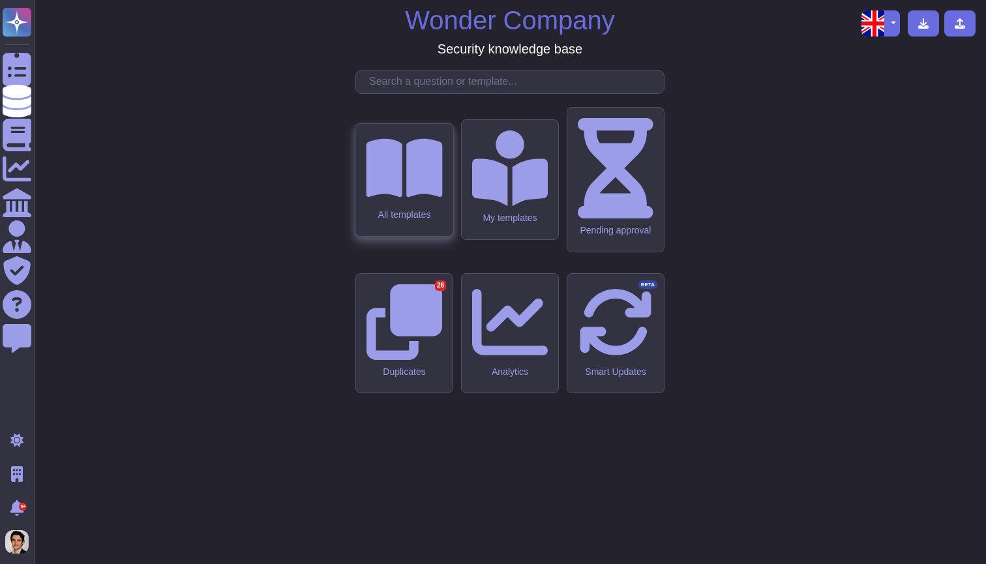
click at [406, 220] on div "All templates" at bounding box center [404, 214] width 76 height 11
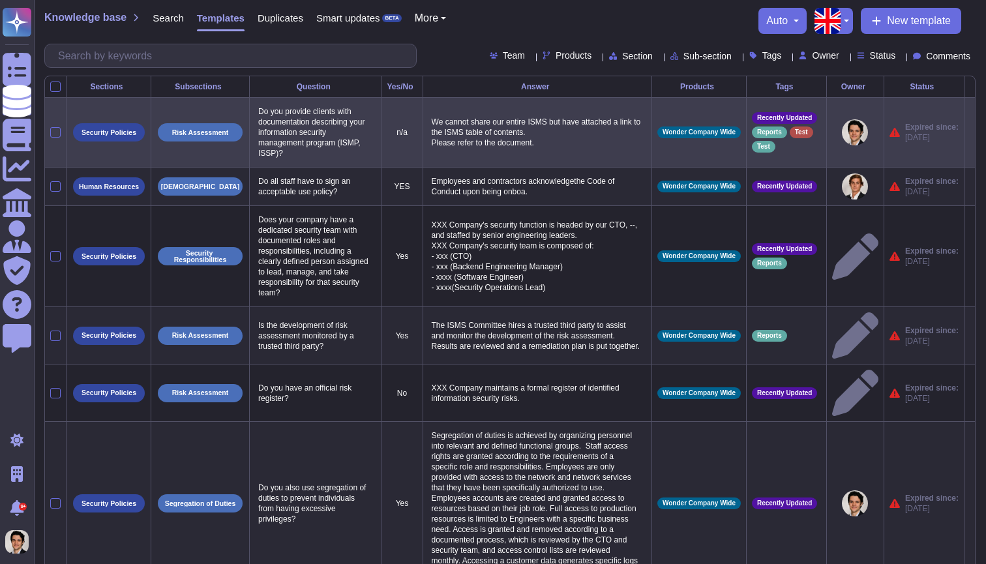
click at [587, 141] on p "We cannot share our entire ISMS but have attached a link to the ISMS table of c…" at bounding box center [537, 132] width 218 height 38
type textarea "We cannot share our entire ISMS but have attached a link to the ISMS table of c…"
click at [561, 168] on td "We cannot share our entire ISMS but have attached a link to the ISMS table of c…" at bounding box center [536, 133] width 229 height 70
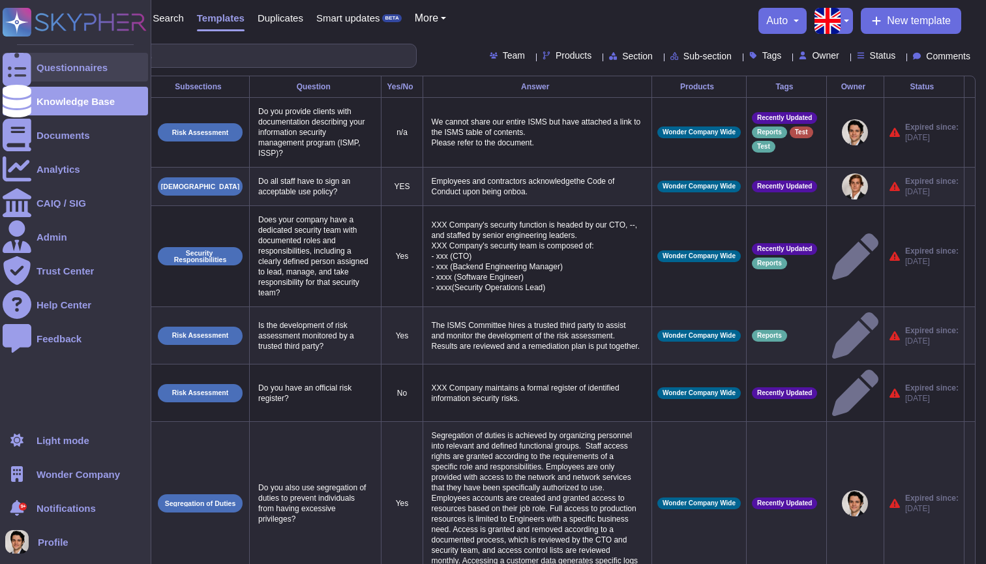
click at [42, 76] on div "Questionnaires" at bounding box center [75, 67] width 145 height 29
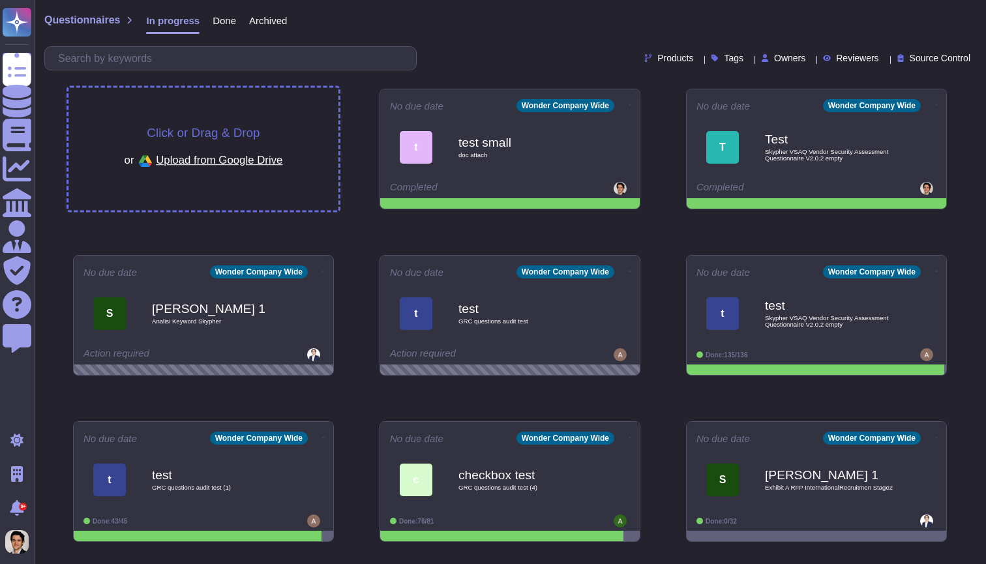
click at [229, 124] on div "Click or Drag & Drop or Upload from Google Drive" at bounding box center [203, 149] width 270 height 123
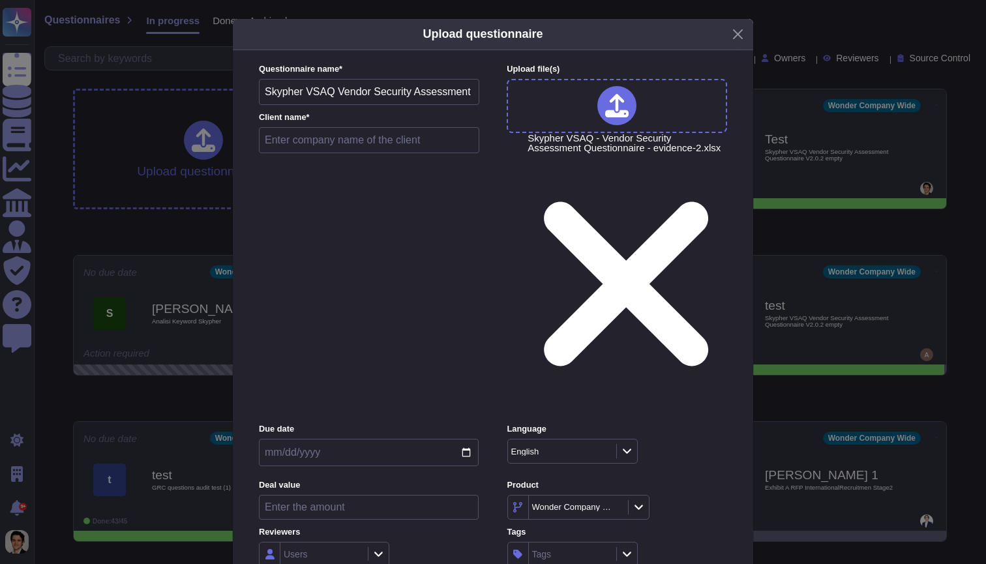
click at [392, 153] on input "text" at bounding box center [369, 140] width 220 height 26
type input "test Llama"
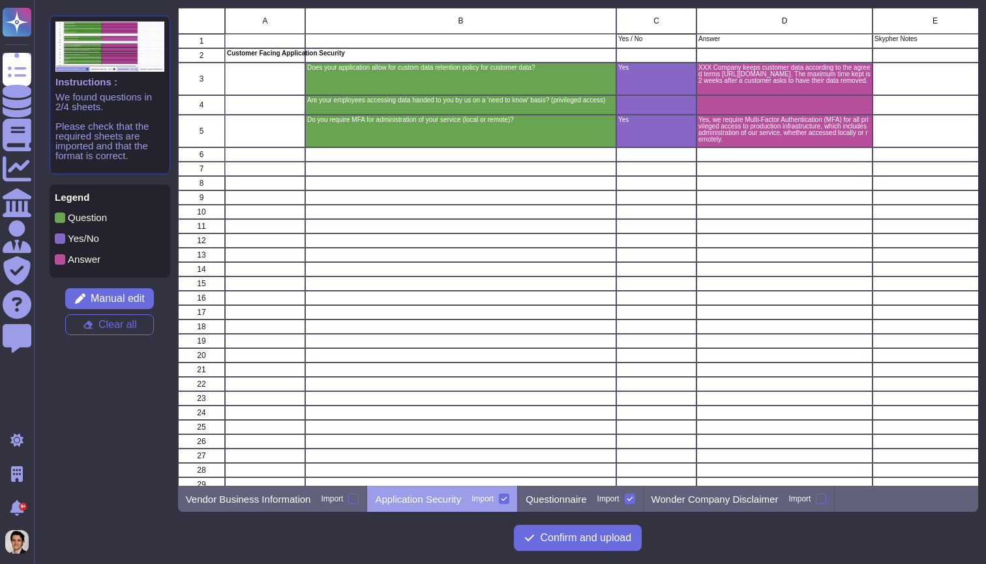
scroll to position [478, 801]
click at [582, 497] on p "Questionnaire" at bounding box center [555, 499] width 61 height 10
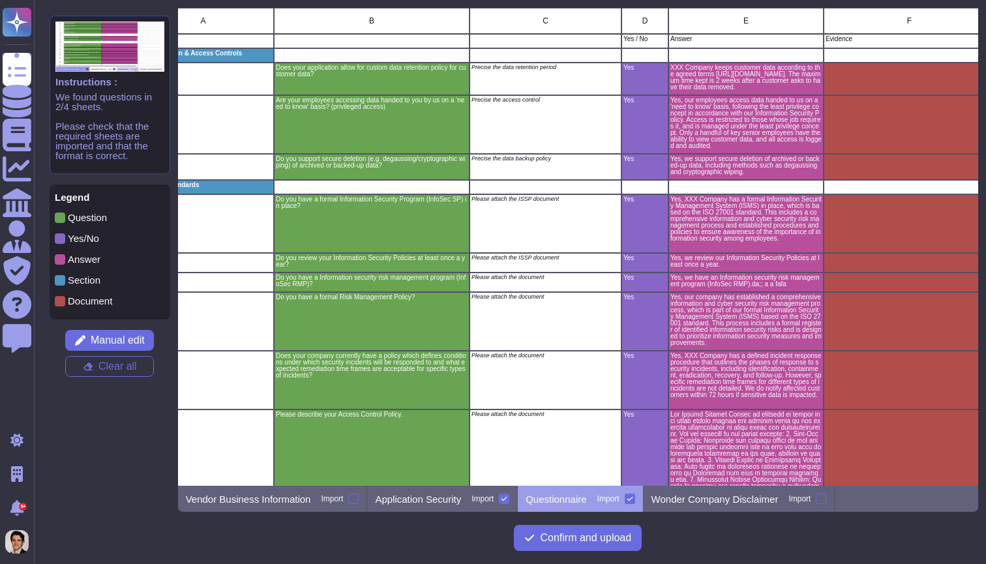
scroll to position [0, 93]
click at [743, 505] on div "Wonder Company Disclaimer Import" at bounding box center [740, 499] width 192 height 26
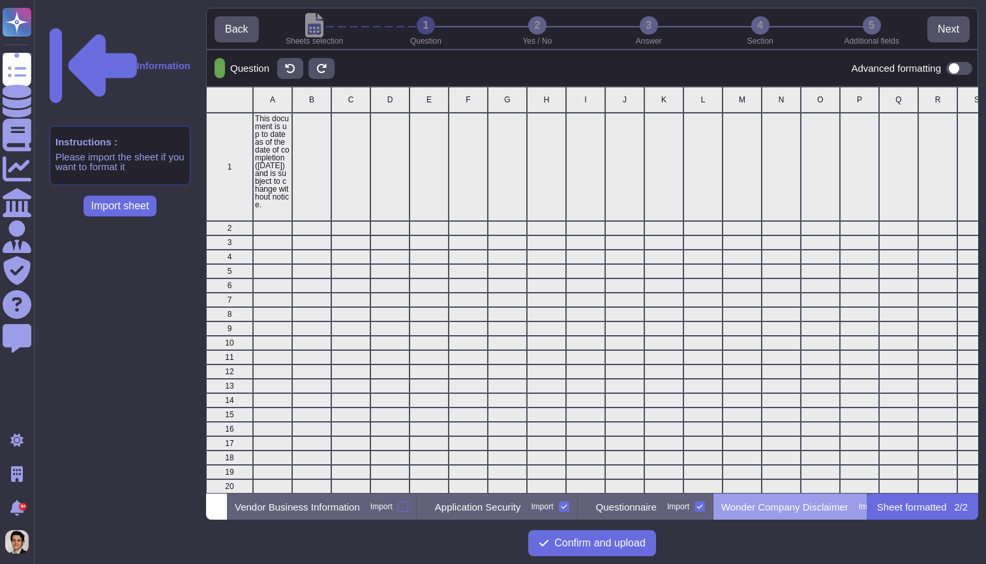
scroll to position [0, 53]
click at [618, 507] on p "Questionnaire" at bounding box center [587, 507] width 61 height 10
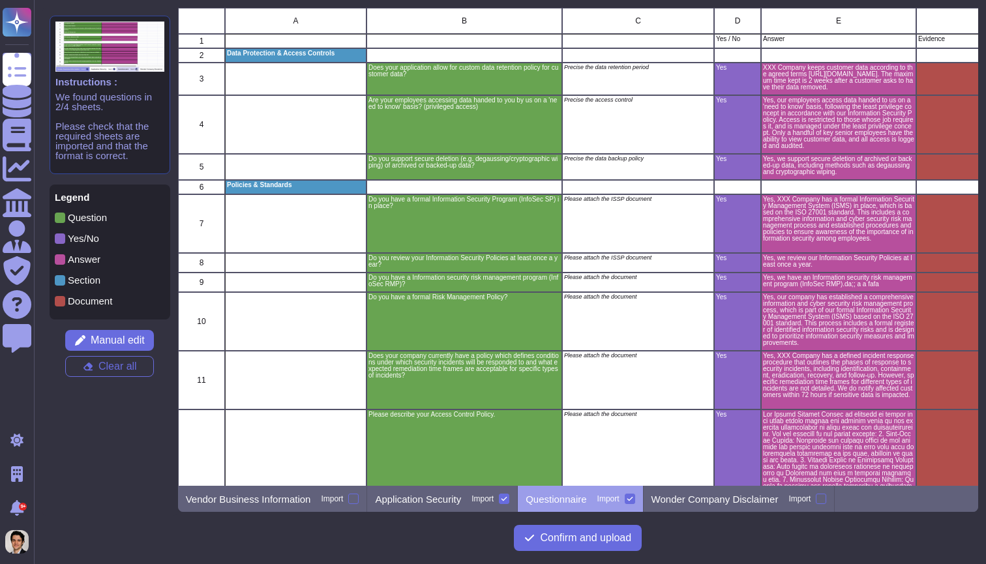
scroll to position [0, 0]
click at [121, 345] on span "Manual edit" at bounding box center [118, 340] width 54 height 10
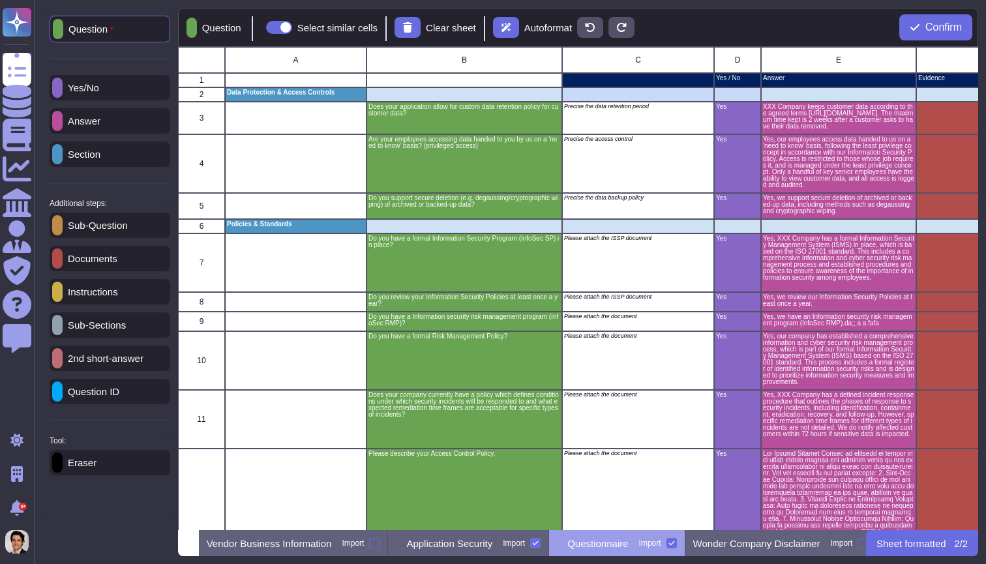
scroll to position [0, 25]
click at [114, 297] on p "Instructions" at bounding box center [90, 292] width 55 height 10
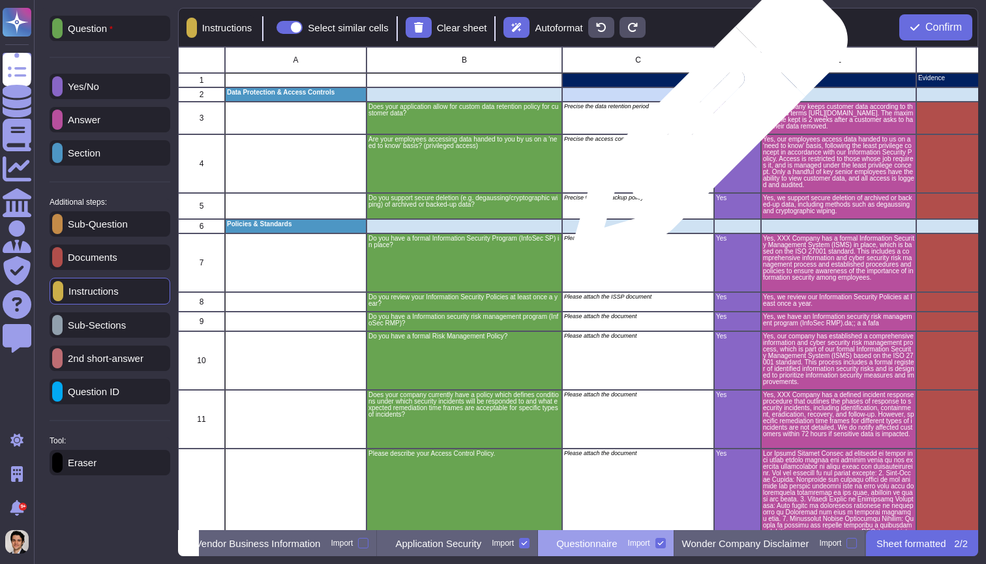
click at [705, 128] on div "Precise the data retention period" at bounding box center [638, 118] width 152 height 33
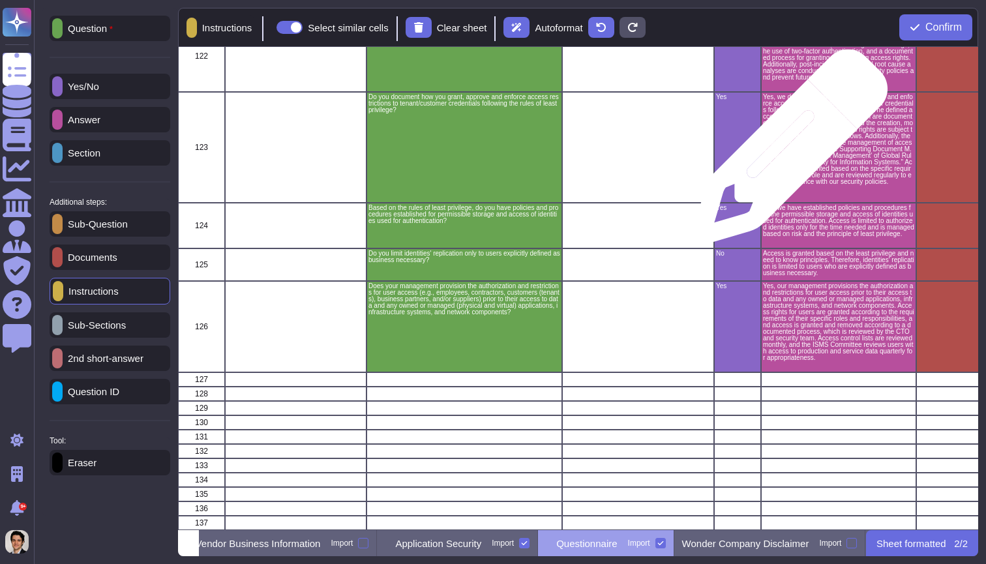
scroll to position [0, 0]
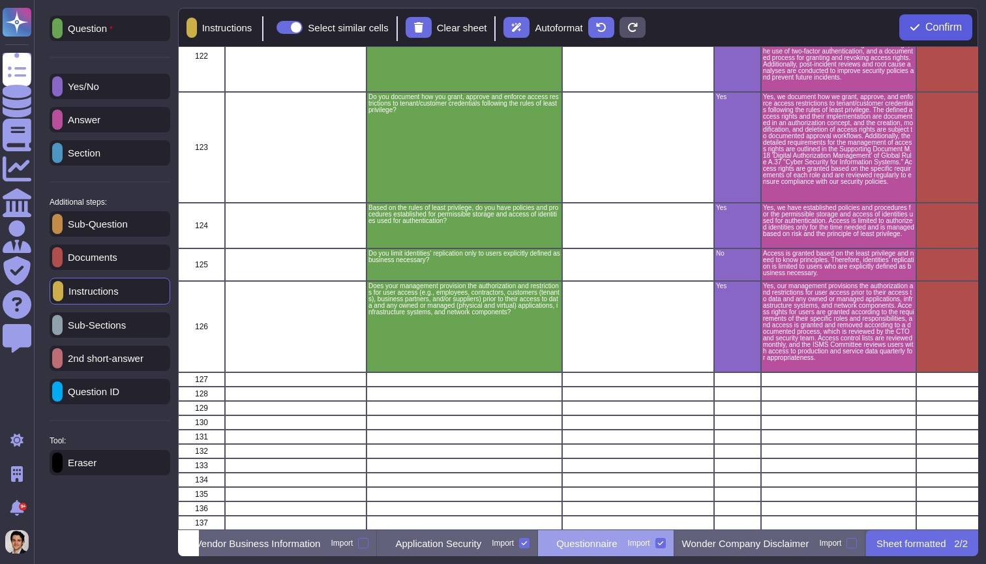
click at [950, 33] on button "Confirm" at bounding box center [935, 27] width 73 height 26
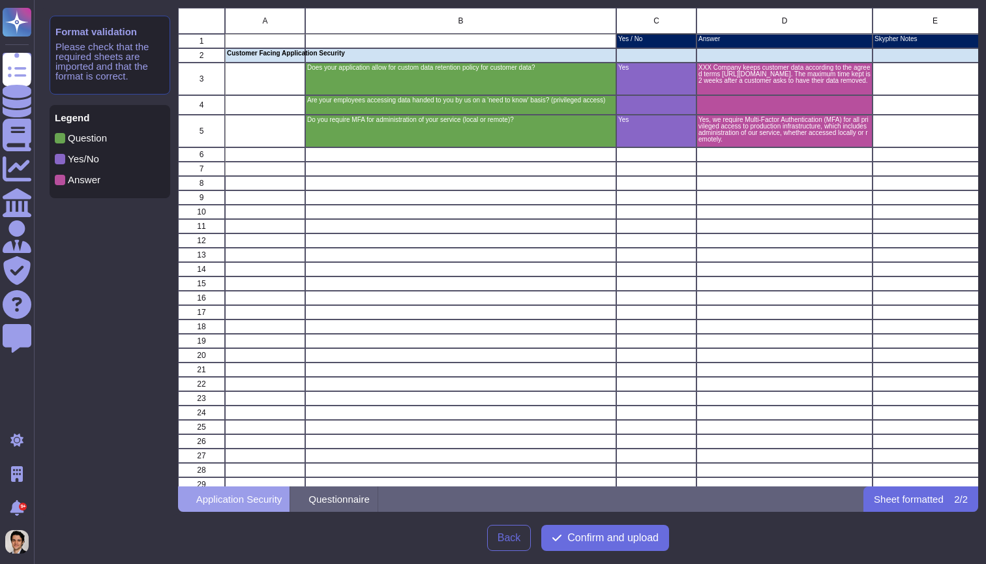
scroll to position [479, 801]
click at [894, 211] on div "grid" at bounding box center [934, 212] width 125 height 14
click at [630, 538] on span "Confirm and upload" at bounding box center [612, 538] width 91 height 10
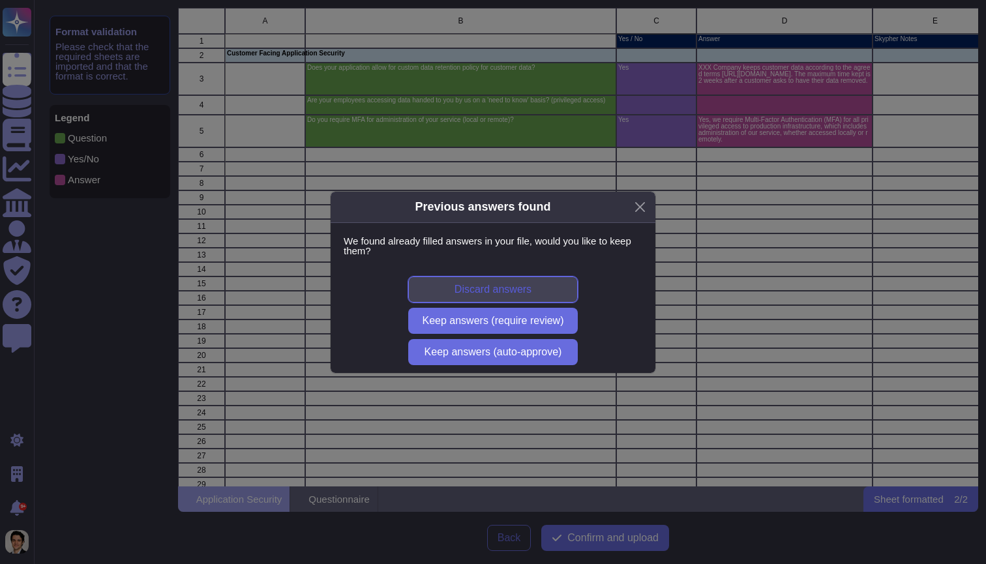
click at [518, 286] on span "Discard answers" at bounding box center [492, 289] width 77 height 10
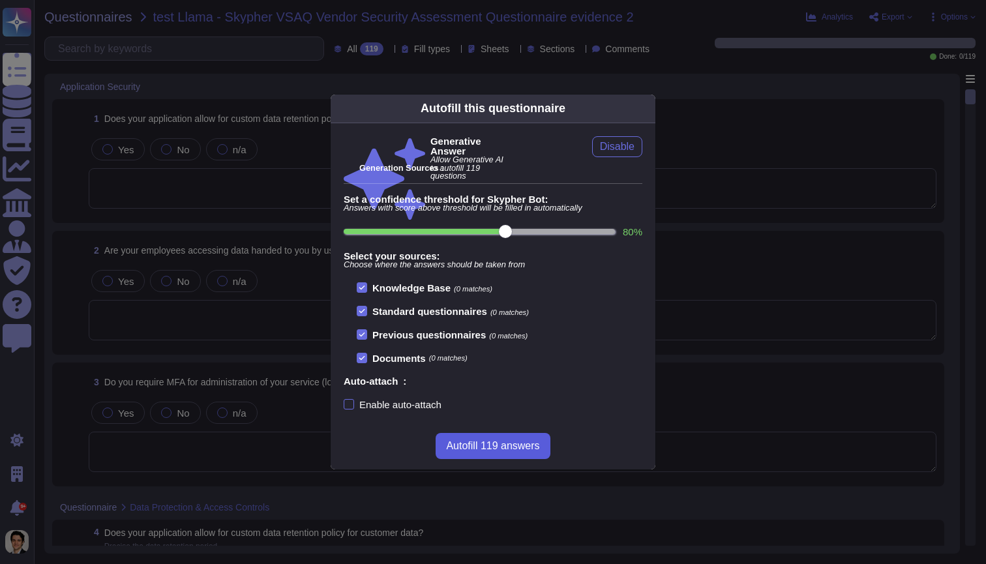
click at [523, 441] on span "Autofill 119 answers" at bounding box center [492, 446] width 93 height 10
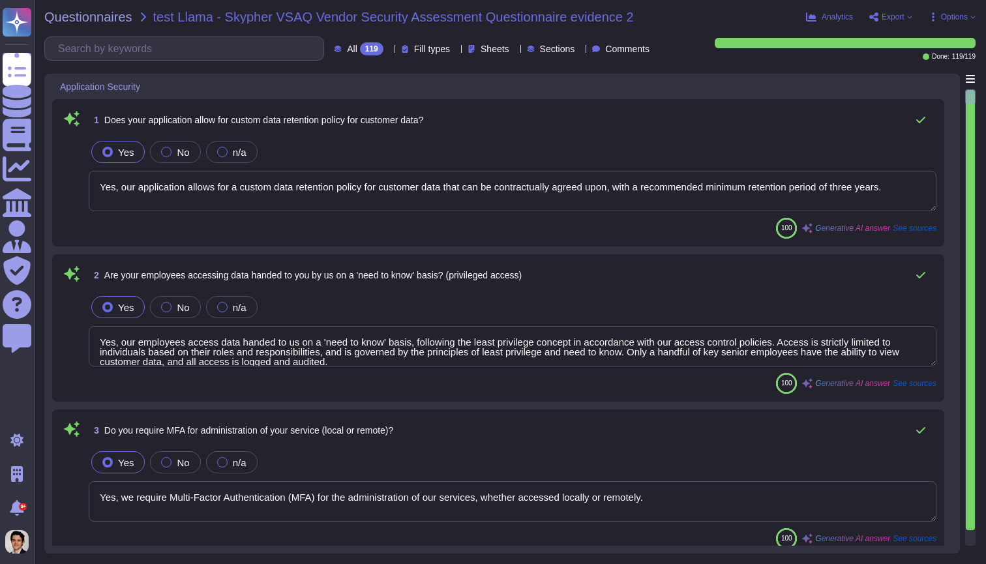
type textarea "Yes, our application allows for a custom data retention policy for customer dat…"
type textarea "Yes, our employees access data handed to us on a 'need to know' basis, followin…"
type textarea "Yes, we require Multi-Factor Authentication (MFA) for the administration of our…"
type textarea "Yes, our application allows for a custom data retention policy for customer dat…"
type textarea "Yes, our employees access data handed to us on a 'need to know' basis, followin…"
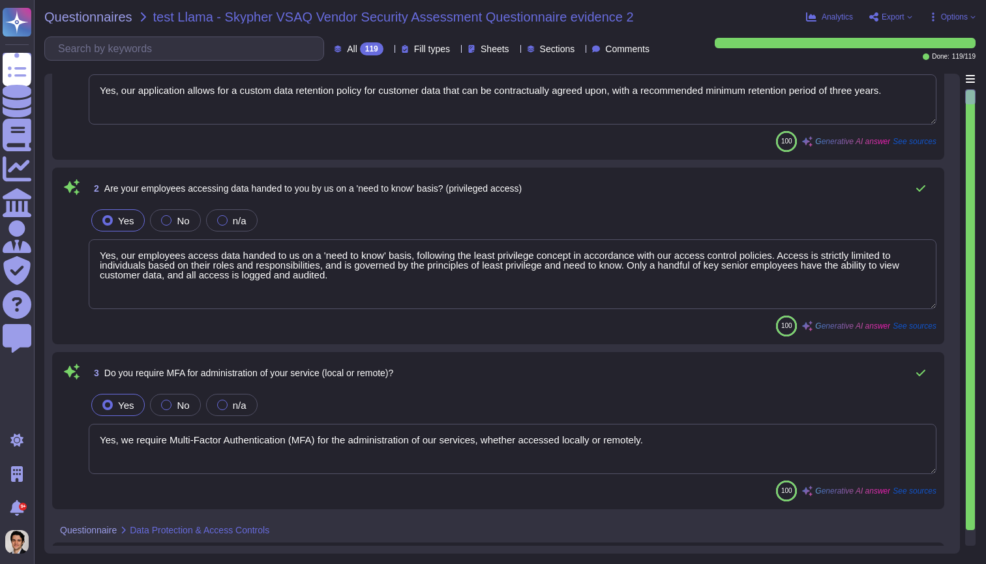
scroll to position [148, 0]
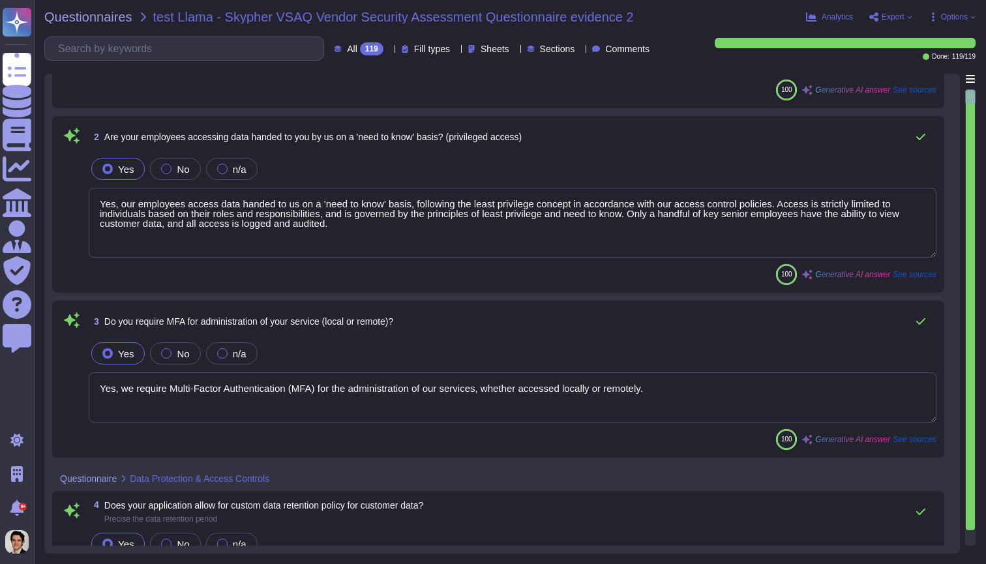
type textarea "Yes, we support secure deletion of archived or backed-up data, including method…"
click at [516, 391] on textarea "Yes, we require Multi-Factor Authentication (MFA) for the administration of our…" at bounding box center [513, 397] width 848 height 50
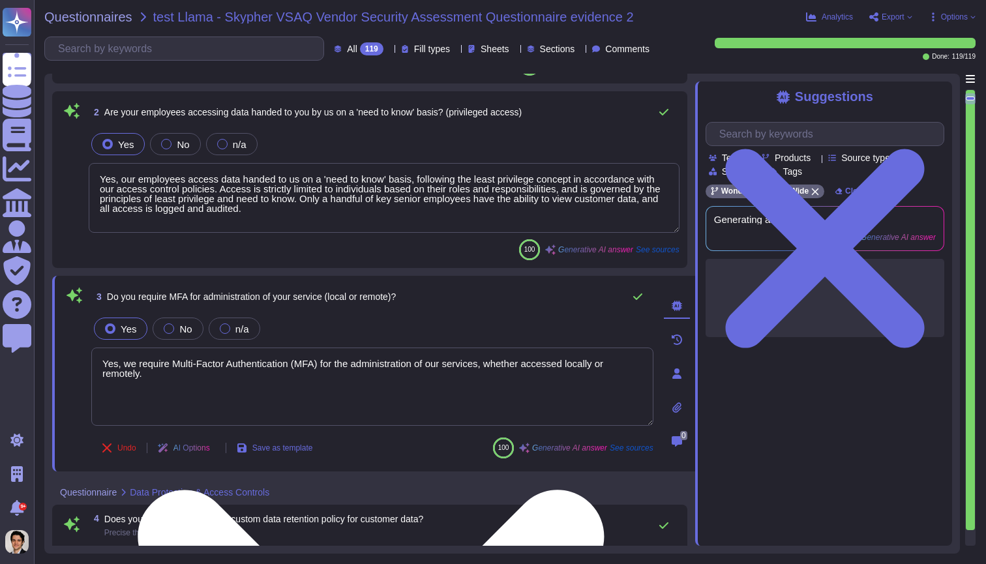
type textarea "Yes, we support secure deletion of archived or backed-up data, including method…"
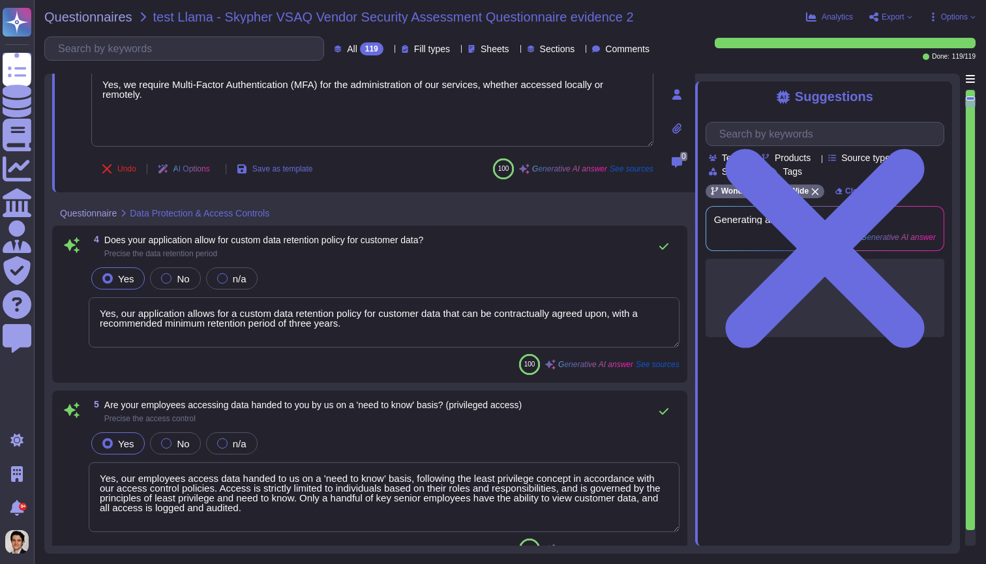
type textarea "Yes, we have a formal Information Security Program (InfoSec SP) in place. This …"
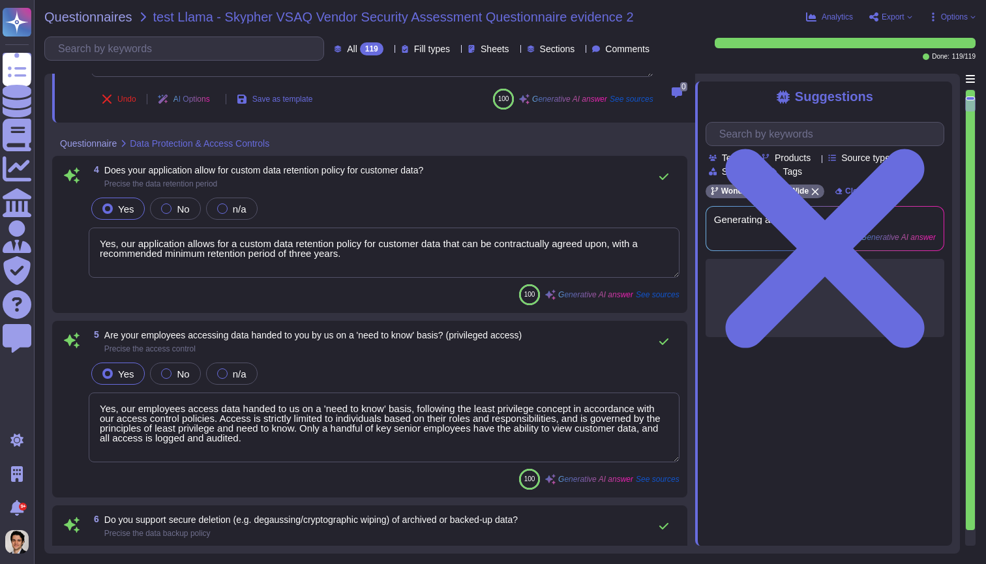
click at [481, 247] on textarea "Yes, our application allows for a custom data retention policy for customer dat…" at bounding box center [384, 253] width 591 height 50
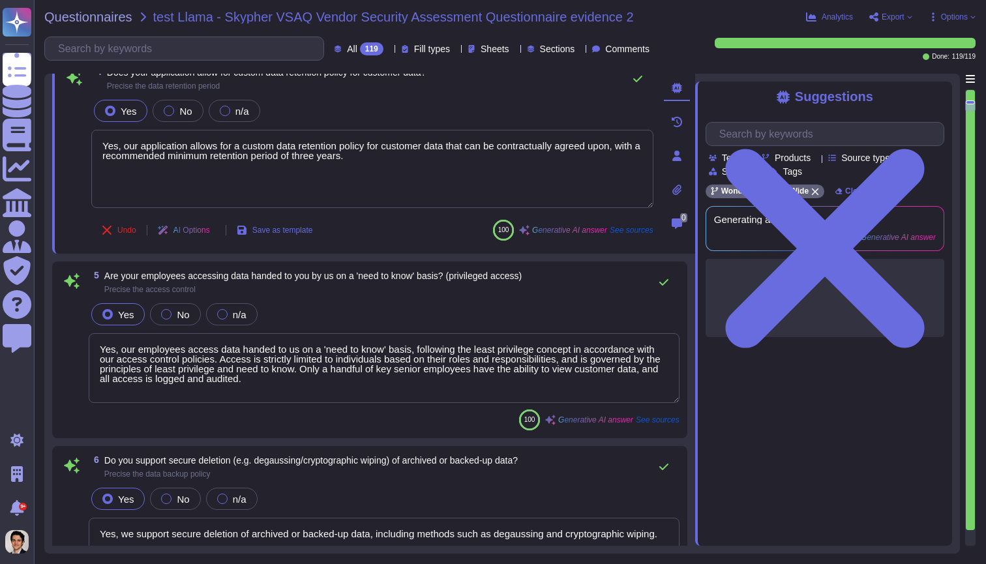
type textarea "Yes, we review our Information Security Policies at least once a year."
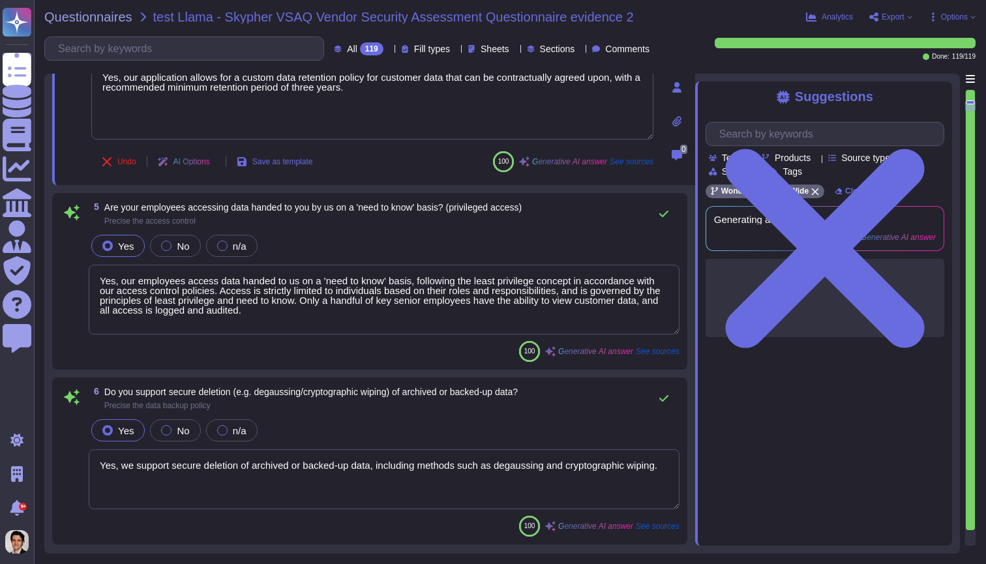
scroll to position [635, 0]
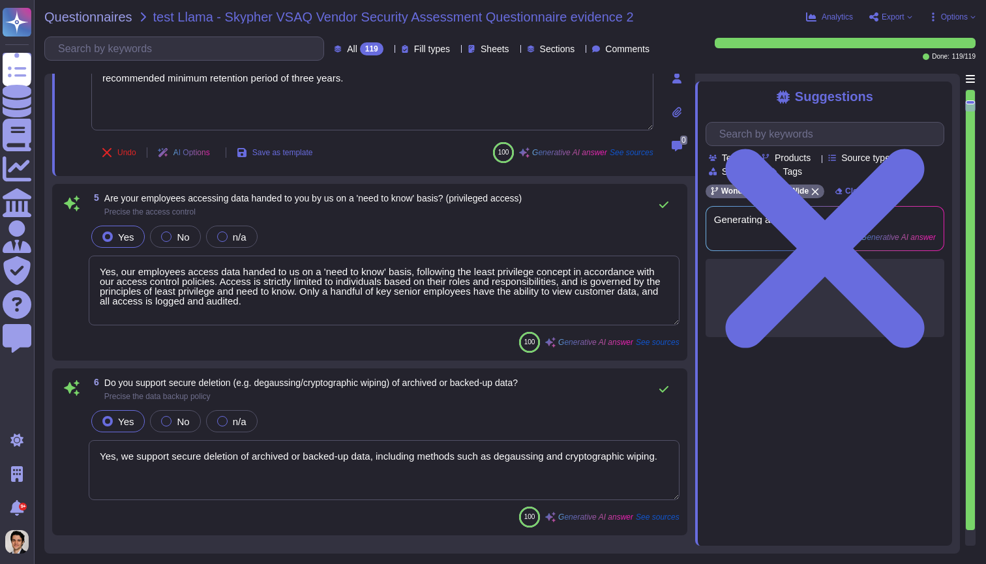
click at [488, 348] on div "100 Generative AI answer See sources" at bounding box center [384, 342] width 591 height 21
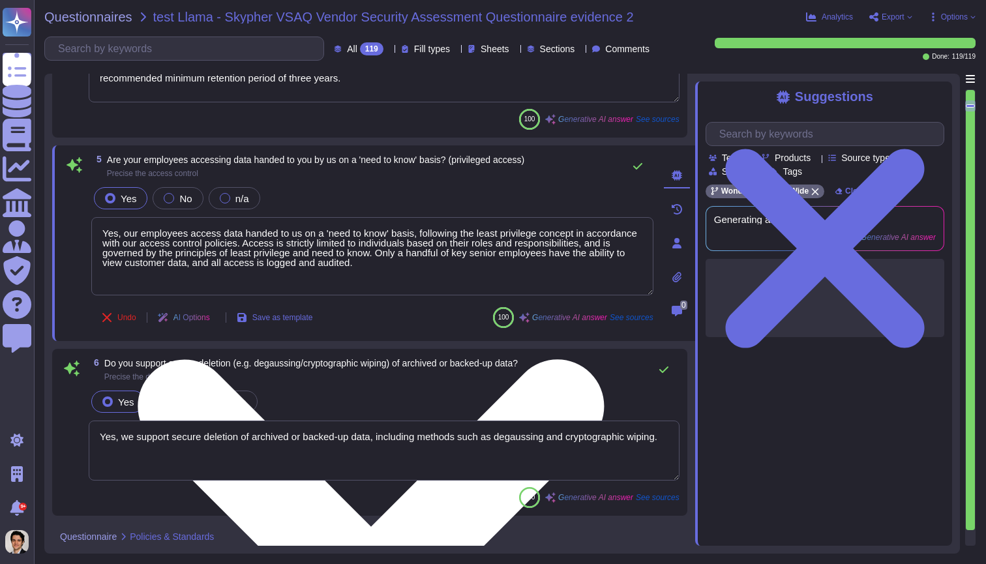
scroll to position [3, 0]
click at [479, 235] on textarea "Yes, our employees access data handed to us on a 'need to know' basis, followin…" at bounding box center [372, 256] width 562 height 78
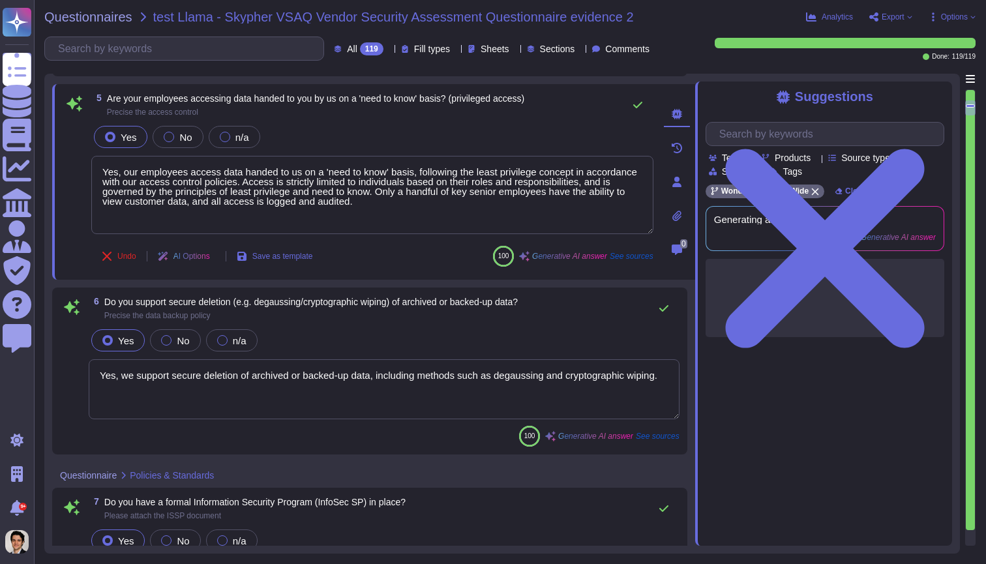
click at [462, 374] on textarea "Yes, we support secure deletion of archived or backed-up data, including method…" at bounding box center [384, 389] width 591 height 60
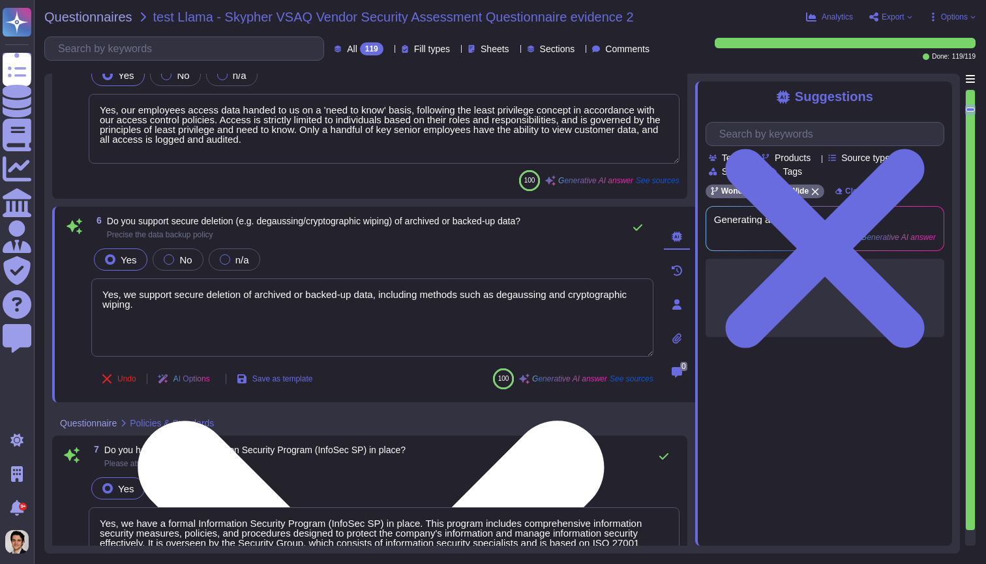
type textarea "Yes, we have an Information security risk management program (InfoSec RMP)."
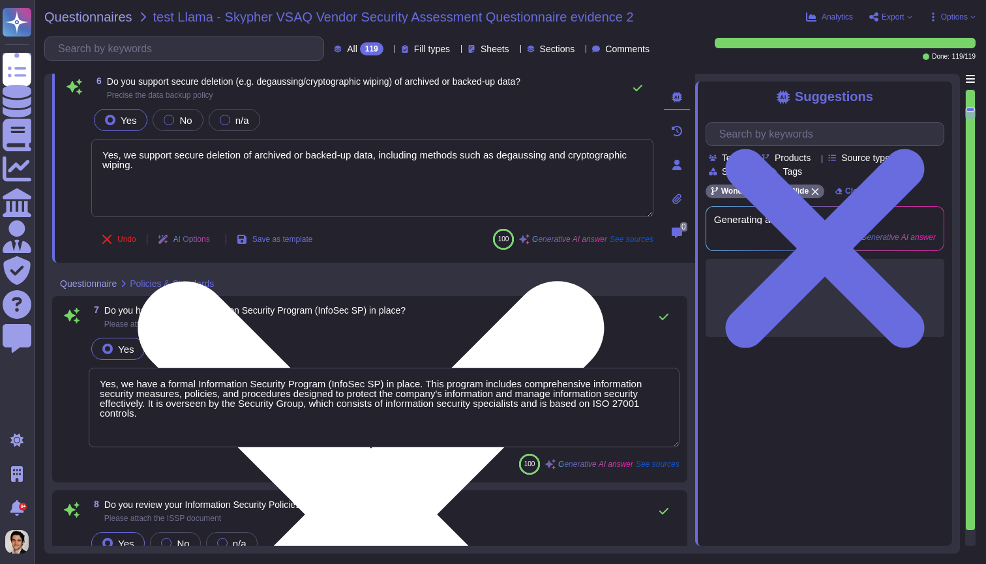
scroll to position [919, 0]
type textarea "Yes, we have a formal Risk Management Policy in place."
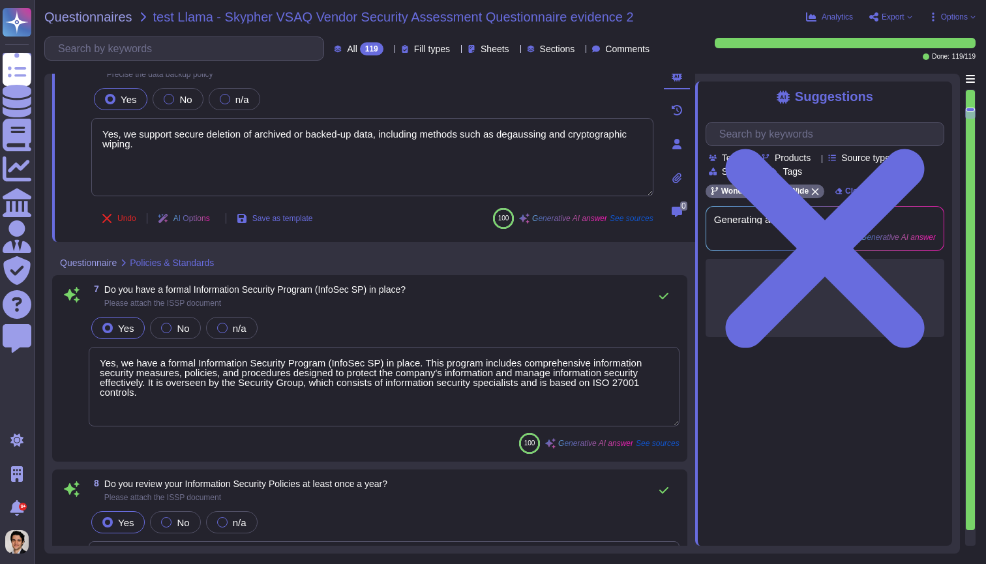
scroll to position [1, 0]
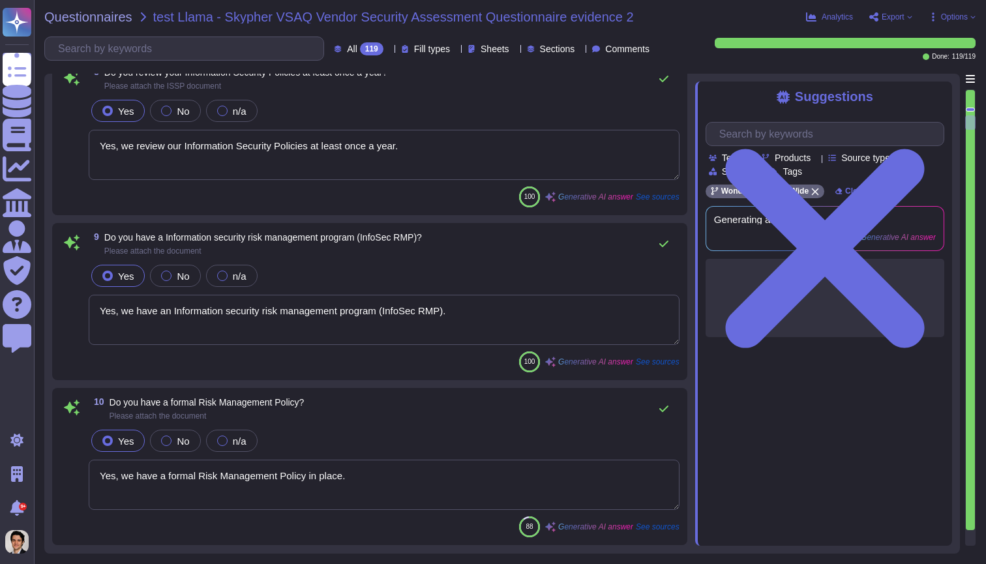
type textarea "No, XXX Company does not have a policy that defines conditions under which secu…"
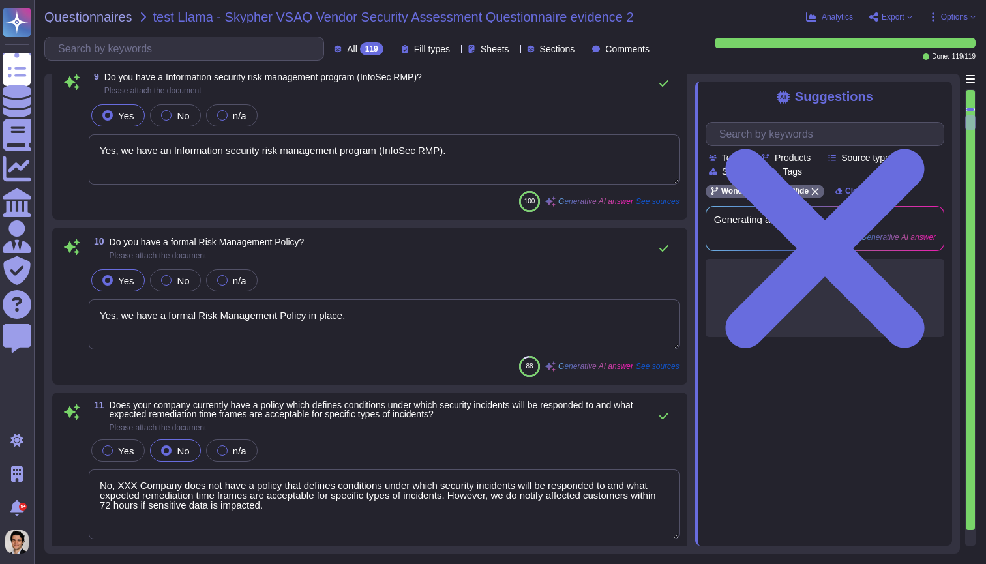
type textarea "Our Access Control Policy is designed to ensure that staff access rights are gr…"
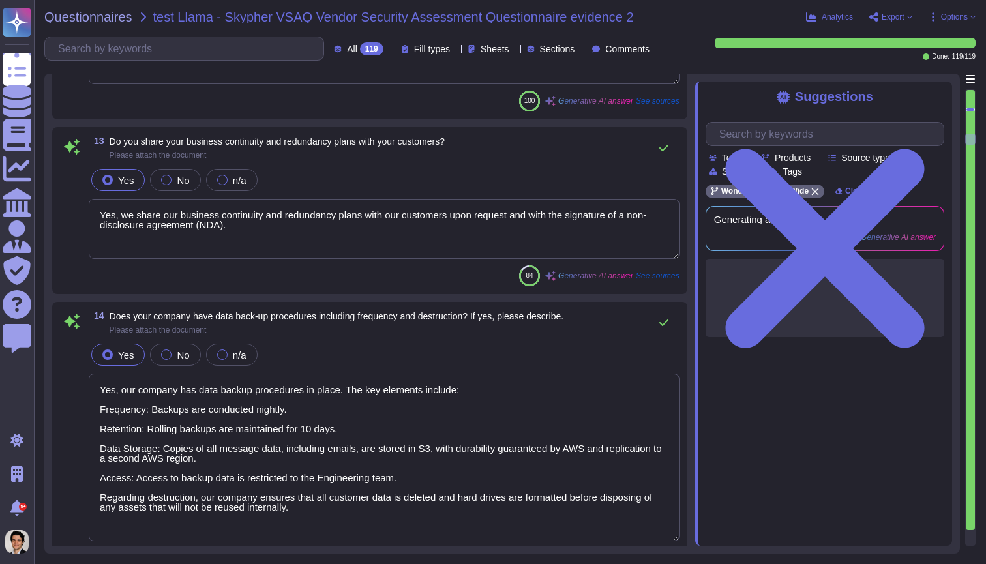
type textarea "Yes, we share our business continuity and redundancy plans with our customers u…"
type textarea "Yes, our company has data backup procedures in place. The key elements include:…"
type textarea "Yes, there is a documented change management process in place to ensure changes…"
type textarea "Yes, XXX Company has a dedicated information security team. The team is compose…"
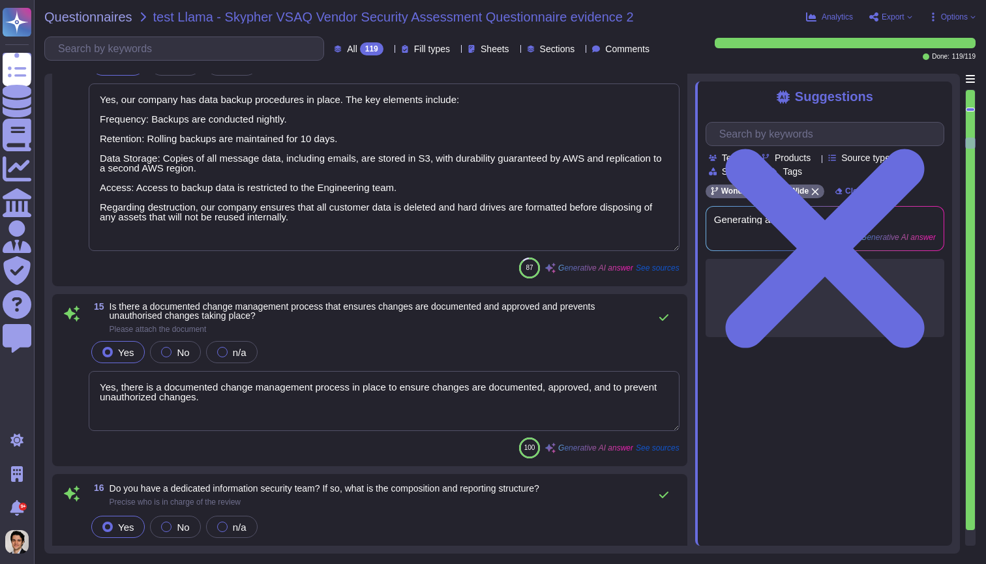
type textarea "Yes, our information security and privacy policies align with industry standard…"
type textarea "Yes, a formal disciplinary or sanction policy is established for employees who …"
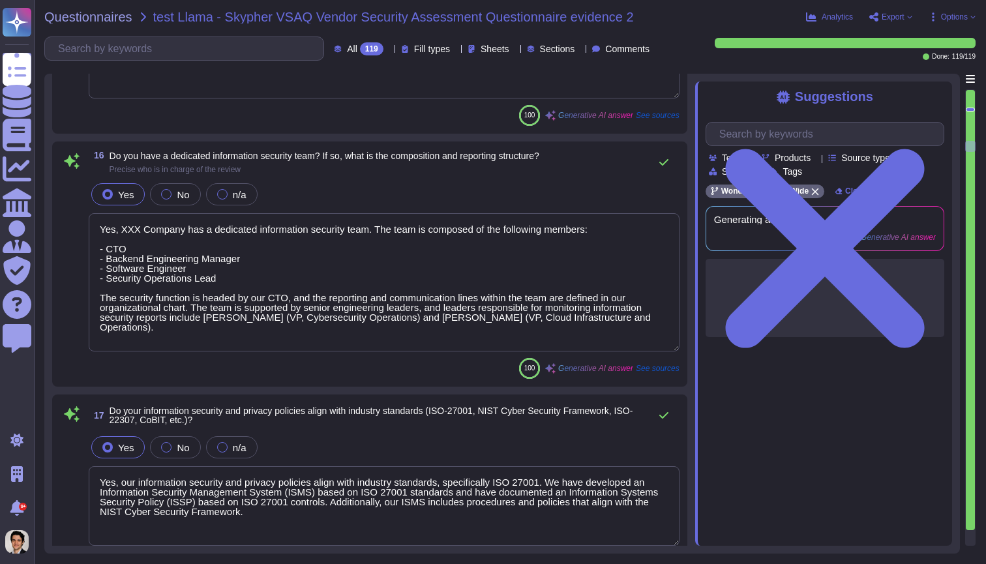
type textarea "Yes, all employment candidates, contractors, and involved third parties are sub…"
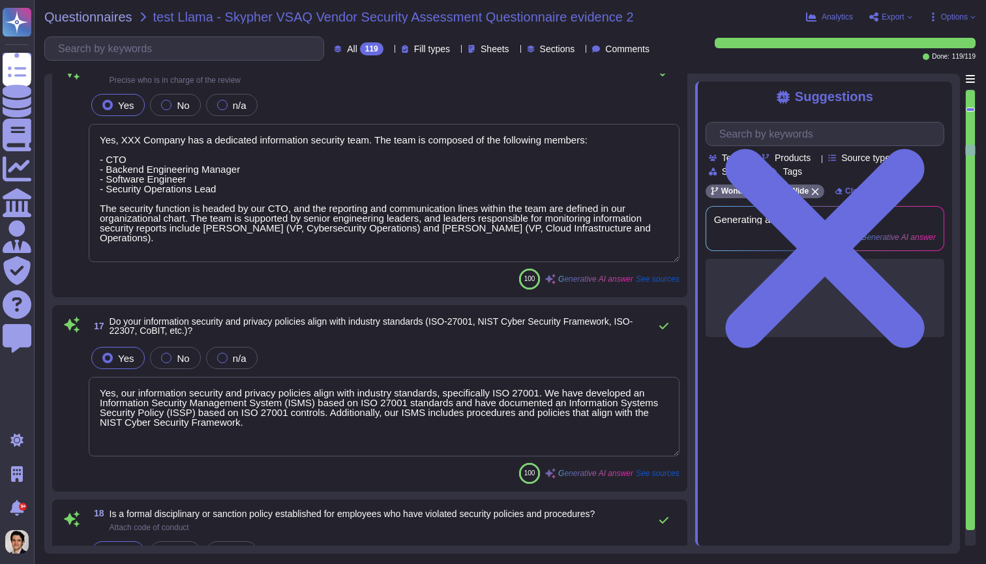
type textarea "Yes, all personnel are required to sign confidentiality agreements to protect c…"
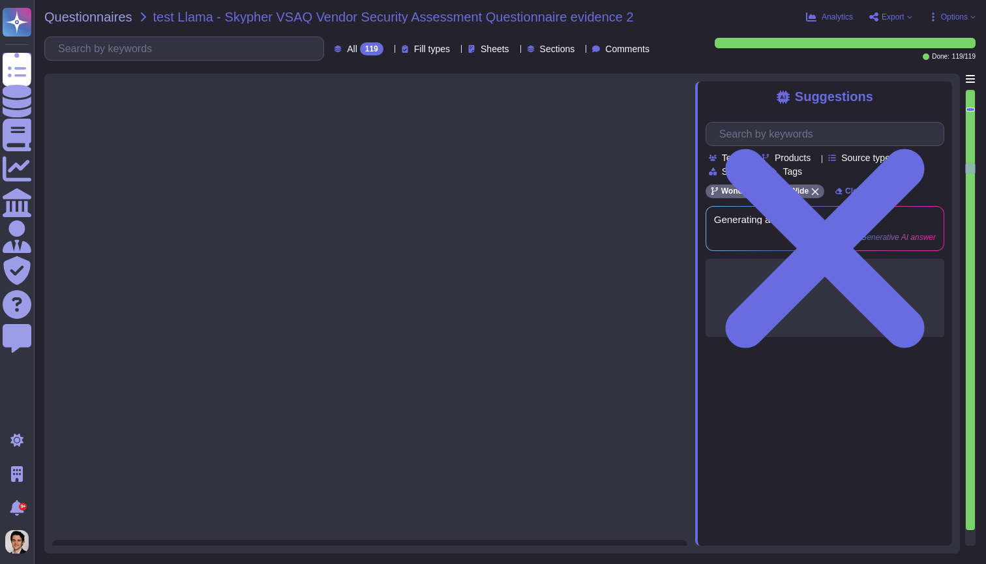
type textarea "Yes, we perform network security testing."
type textarea "Yes, we perform application security testing, which includes assessments that c…"
type textarea "Yes, we have an established bug bounty program that is managed by the Engineeri…"
type textarea "Yes, all endpoint laptops that connect directly to production networks are cent…"
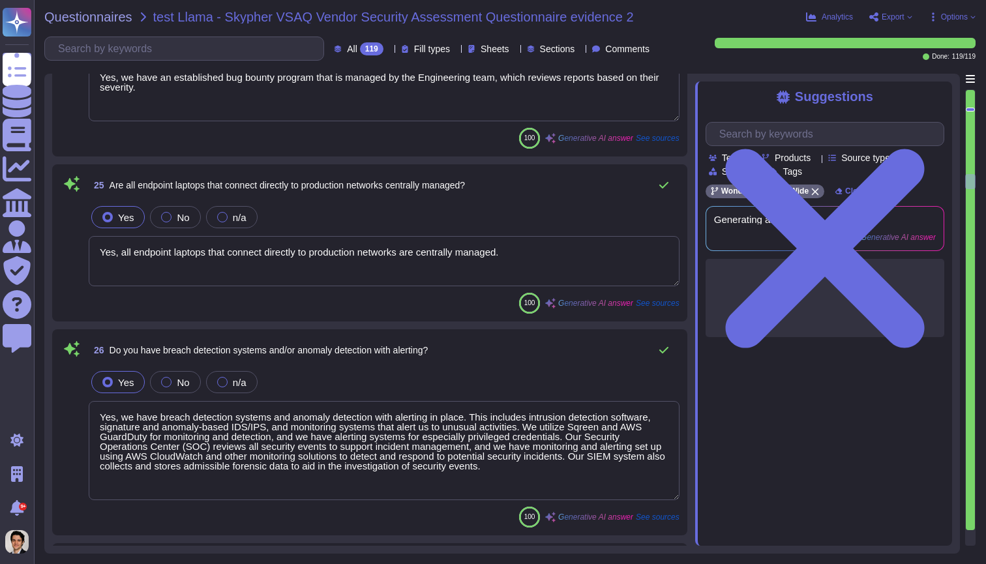
type textarea "Yes, we have breach detection systems and anomaly detection with alerting in pl…"
type textarea "Yes, changes to the production environment are reviewed by at least two enginee…"
type textarea "Yes, all security events, including authentication events, SSH session commands…"
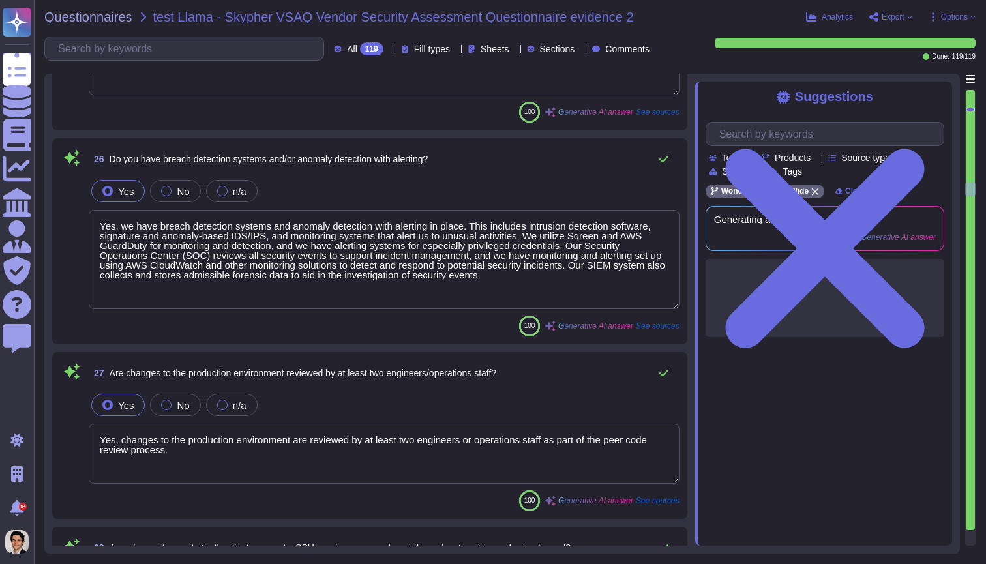
type textarea "Yes, the production network is segmented into different zones based on security…"
type textarea "Yes, we support and maintain development, test, staging, and production environ…"
type textarea "Yes, all network traffic over public networks to the production infrastructure …"
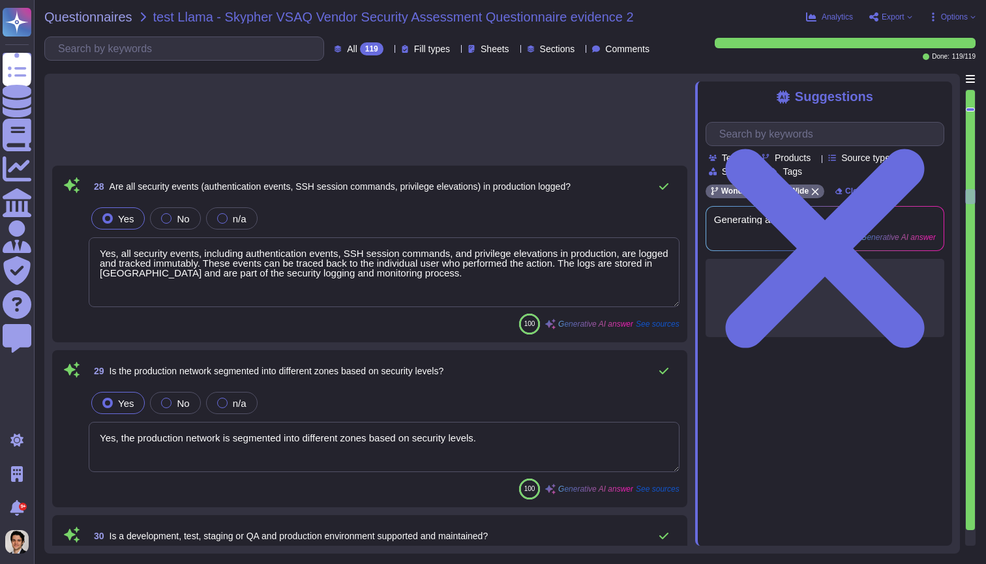
type textarea "Yes, only standard cryptographic frameworks and implementations are used, adher…"
type textarea "Yes, XXX Company has a formalized Security Incident Response Program. This prog…"
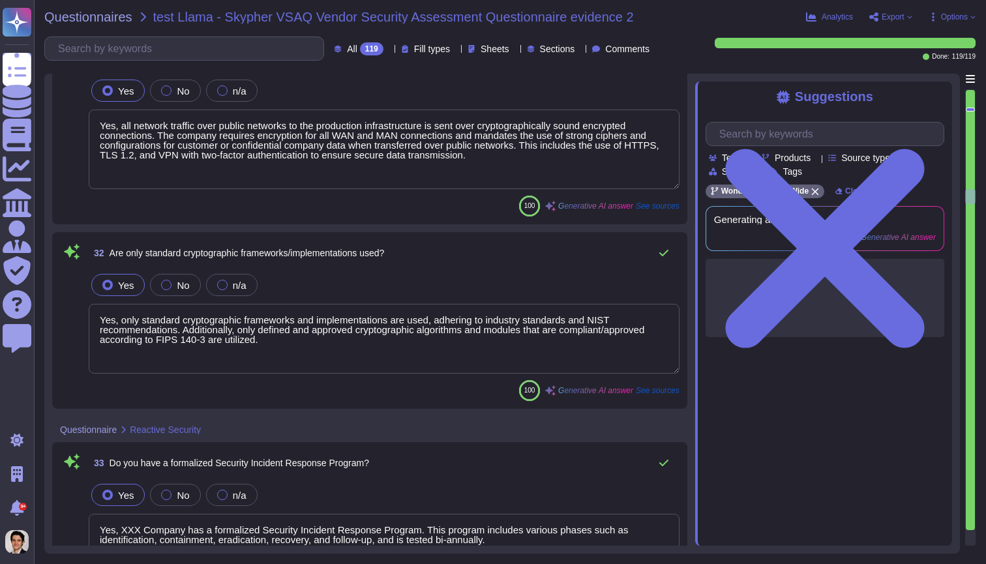
scroll to position [6168, 0]
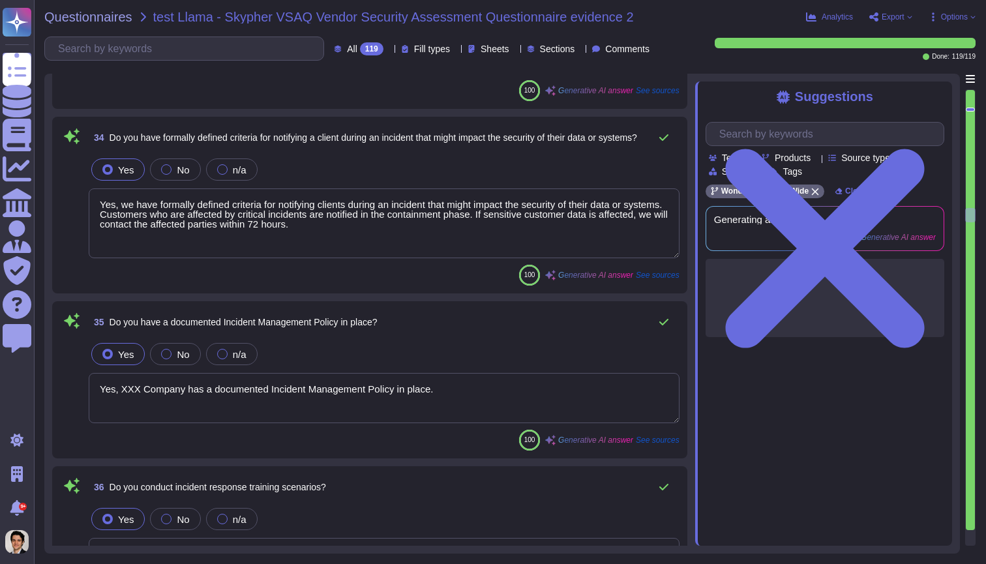
type textarea "Yes, we have formally defined criteria for notifying clients during an incident…"
type textarea "Yes, XXX Company has a documented Incident Management Policy in place."
type textarea "Yes, we conduct incident response training scenarios annually by re-enacting ou…"
type textarea "Yes, we have a Business Continuity and Disaster Recovery (BC/DR) program in pla…"
type textarea "Yes, all code artifacts are run through automated validation of production-read…"
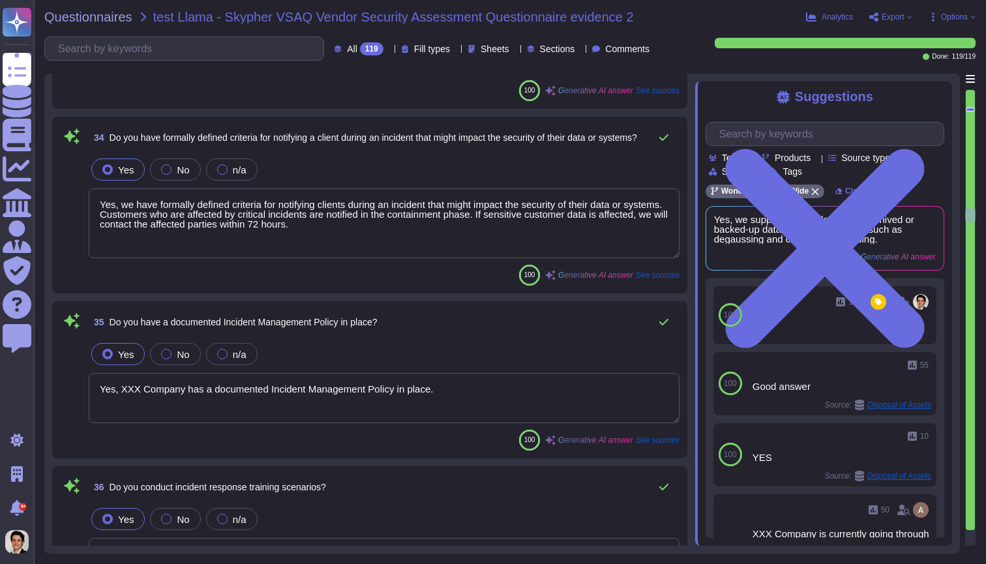
scroll to position [0, 0]
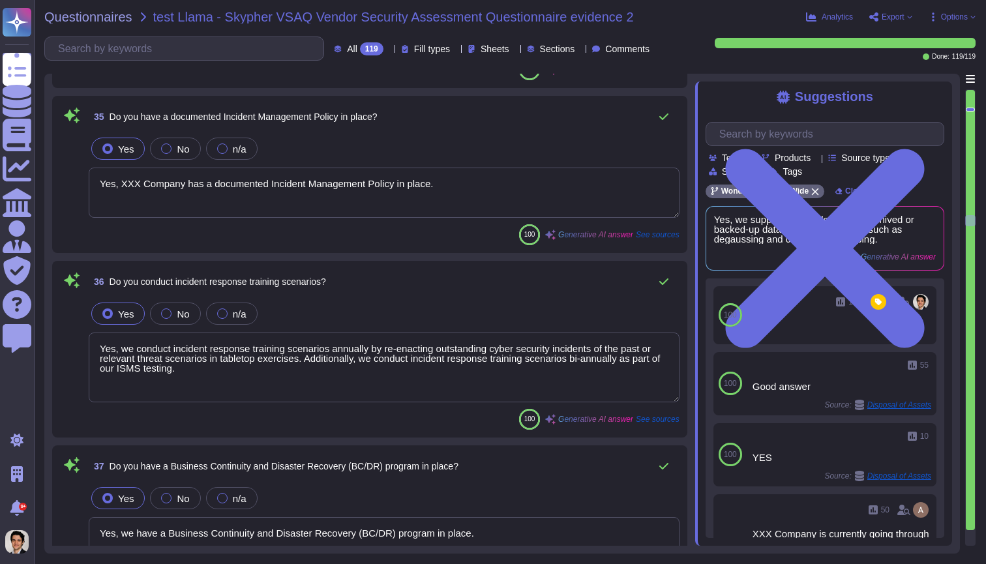
type textarea "Yes, a staging/pre-production system is used to validate build artifacts before…"
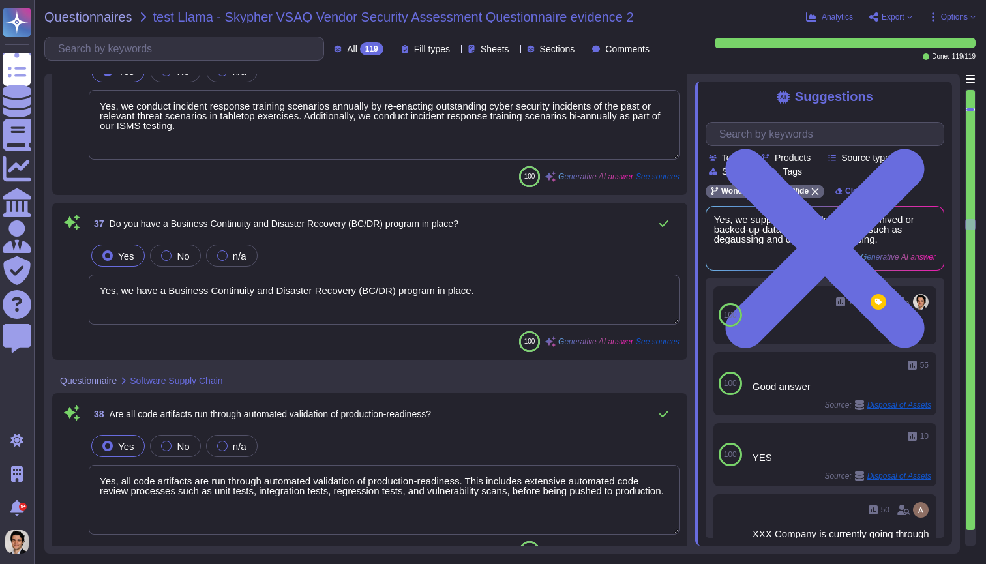
type textarea "Yes, we utilize an automated source-code analysis tool to detect code security …"
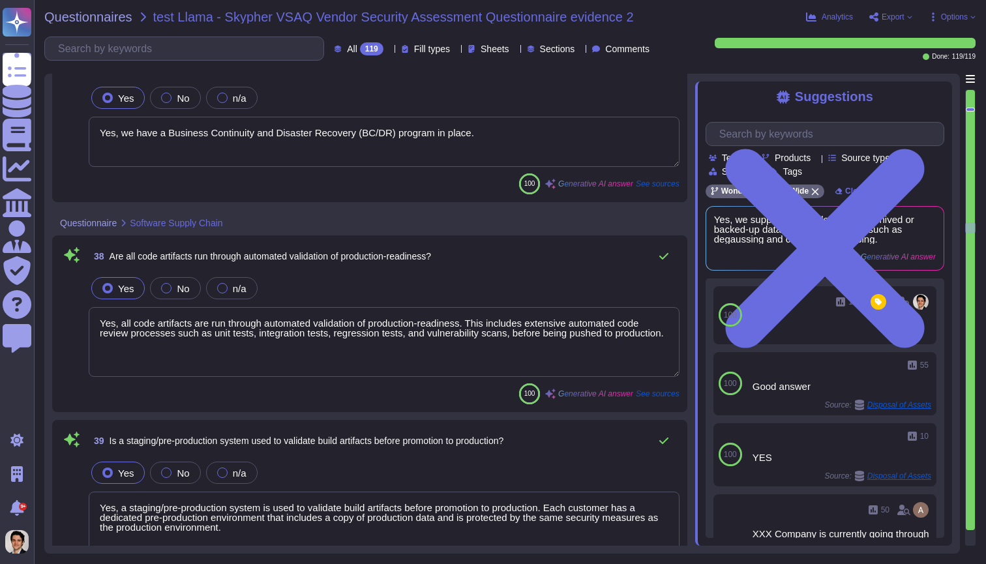
type textarea "Yes, we maintain a bill of materials for third-party libraries or code in our s…"
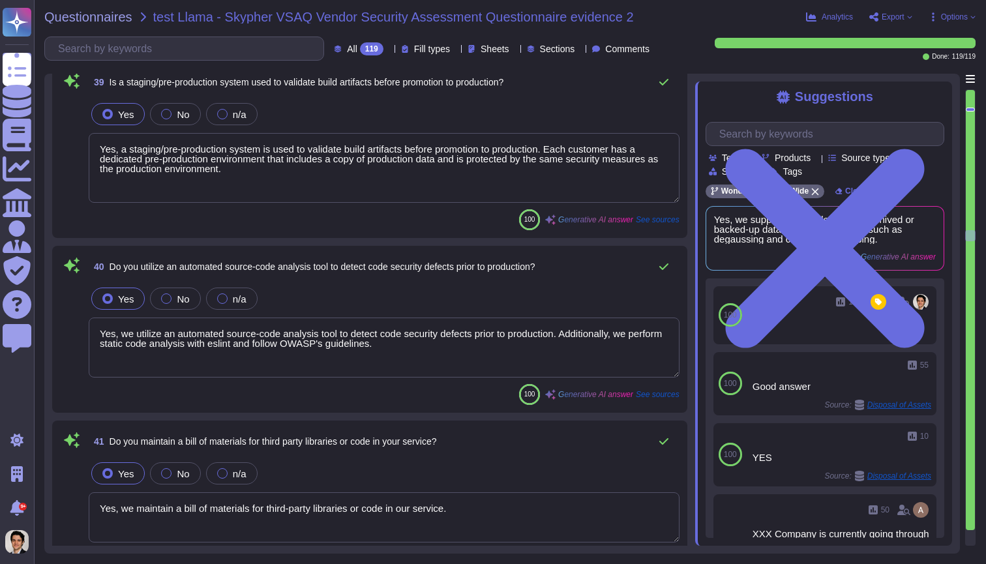
type textarea "Yes, Skypher requires third parties to sign a non-disclosure agreement (NDA) th…"
type textarea "The only processor that accesses customer information for Skypher is Microsoft …"
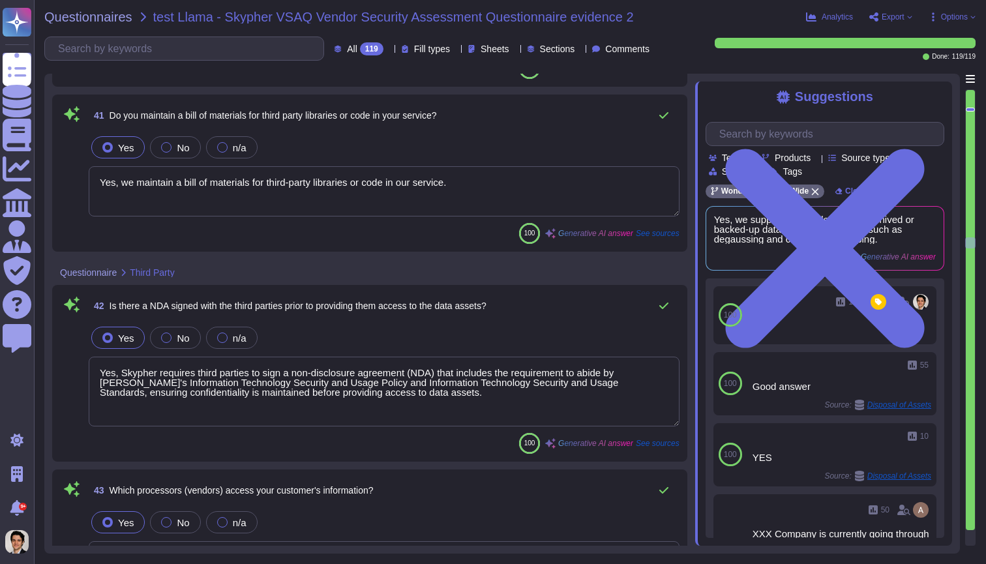
type textarea "No, we do not share customer data with or enable direct access by any third-par…"
type textarea "Yes, we have a vulnerability management process that includes monitoring for an…"
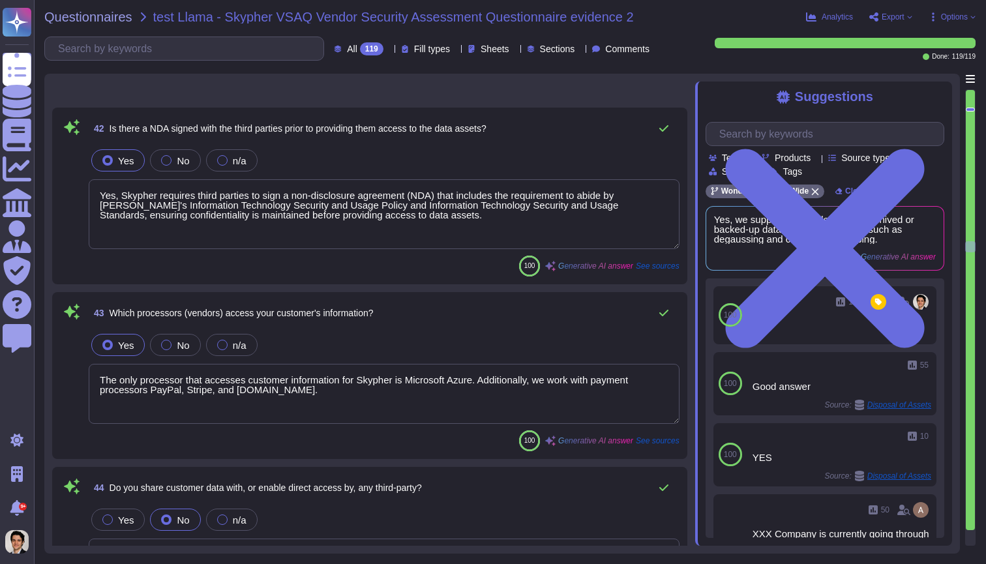
type textarea "Yes, host-based intrusion detection/prevention devices (HIDS/HIPS) are used on …"
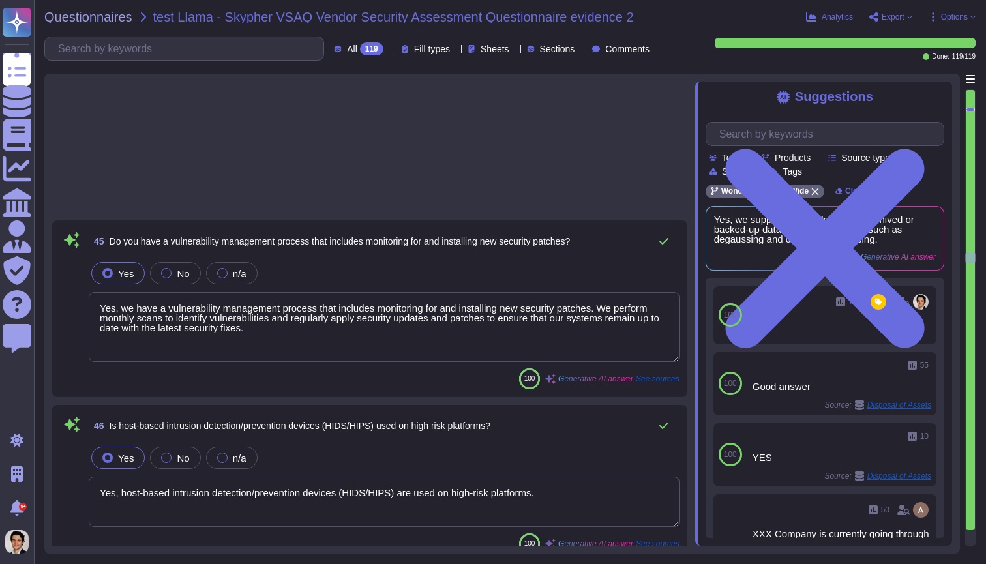
type textarea "Yes, CCTV is utilized with video storage, reporting, and playback capabilities …"
type textarea "Yes, there is a smoke detection system currently in place as part of the enviro…"
type textarea "Yes, there is a fire suppression system currently in place as part of the envir…"
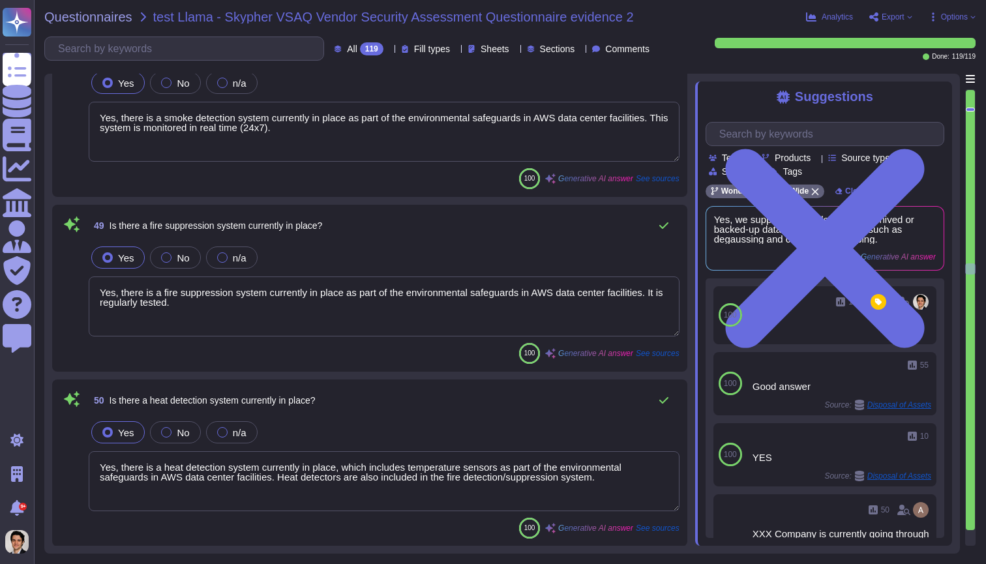
type textarea "Yes, there is a heat detection system currently in place, which includes temper…"
type textarea "Yes, we conduct external audits of our service through annual penetration tests…"
type textarea "Yes, we comply with several IT operational, security, and privacy-related stand…"
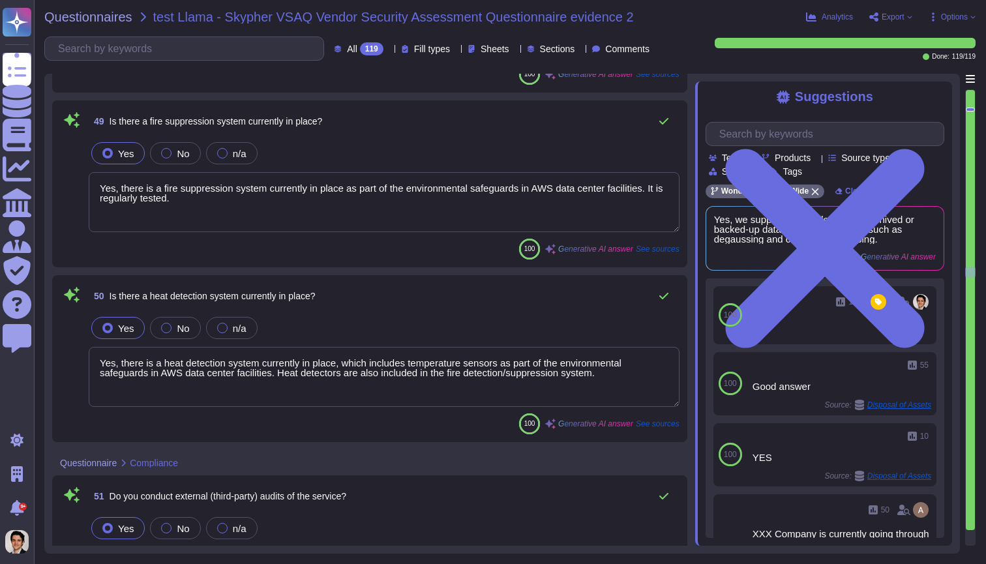
type textarea "Yes, our confidential data access controls are in line with our data classifica…"
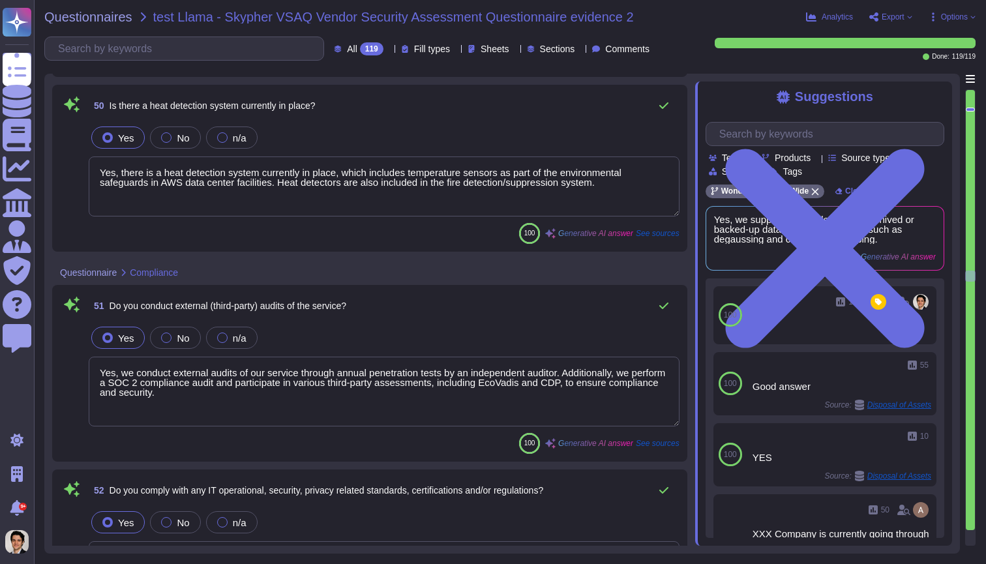
type textarea "No, we do not share customer data with or enable direct access by any third-par…"
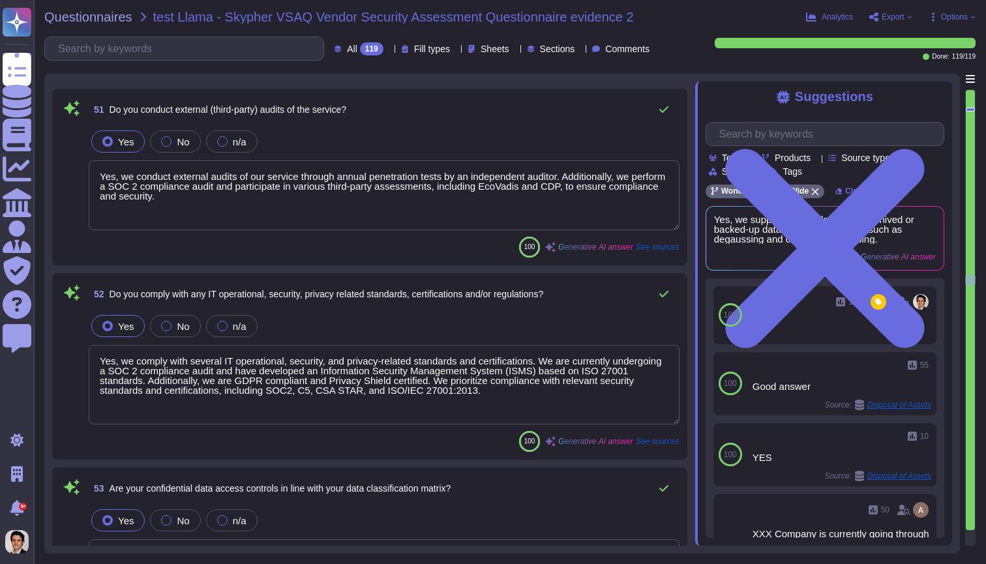
scroll to position [9191, 0]
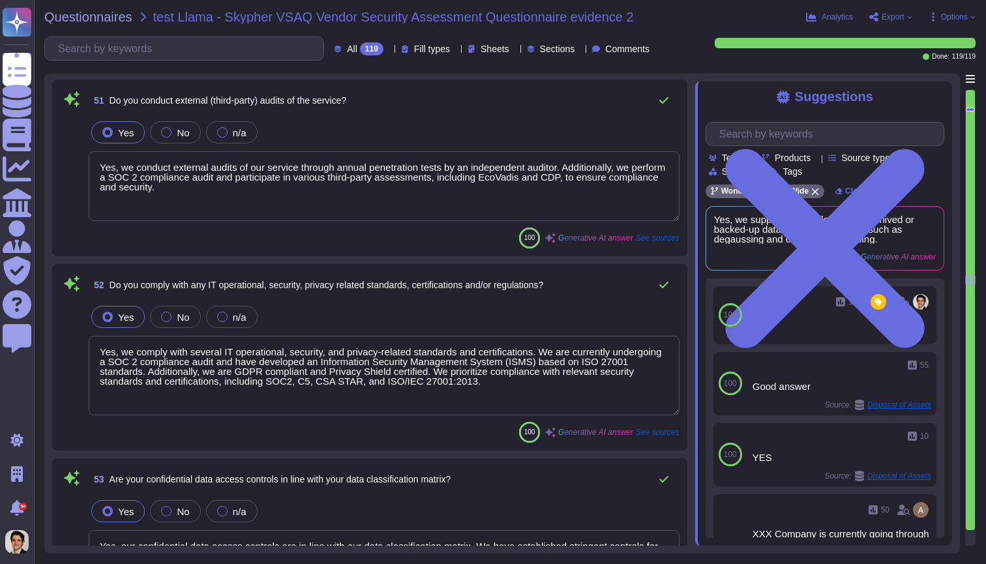
type textarea "No, the organization does not hold ISO 27001 certification, PCI-DSS certificati…"
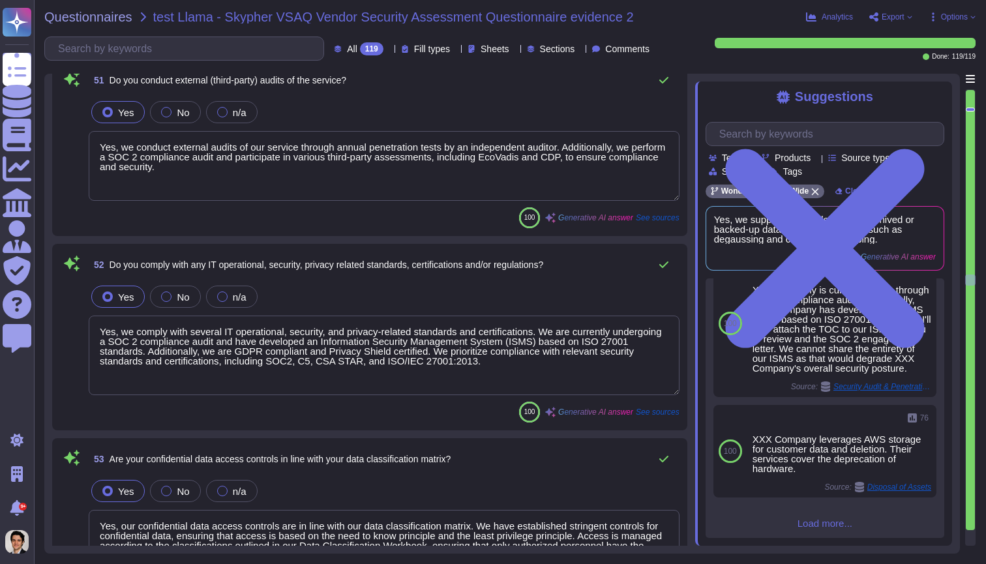
scroll to position [1, 0]
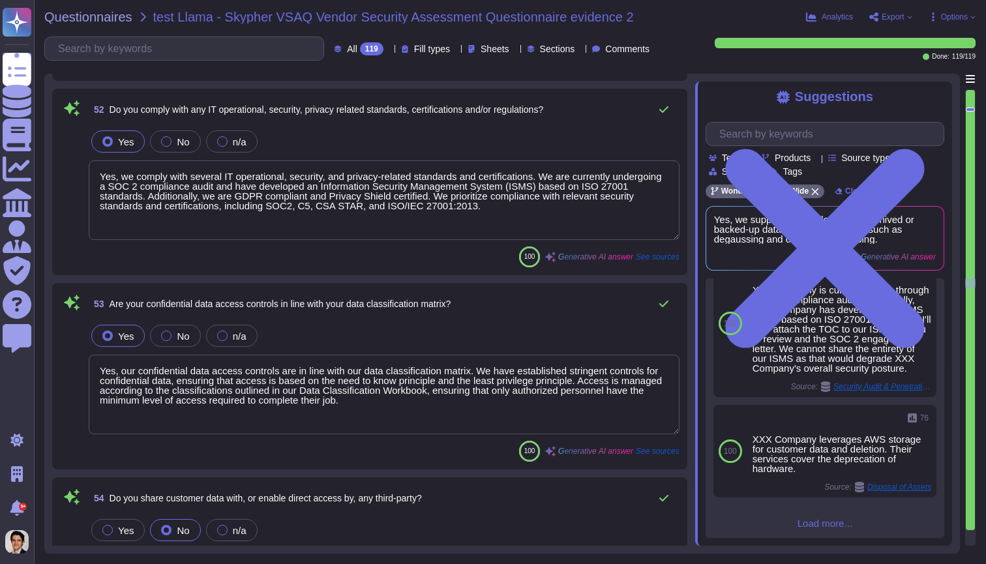
type textarea "Yes, we refrain from using customer derived data for our own purposes. We only …"
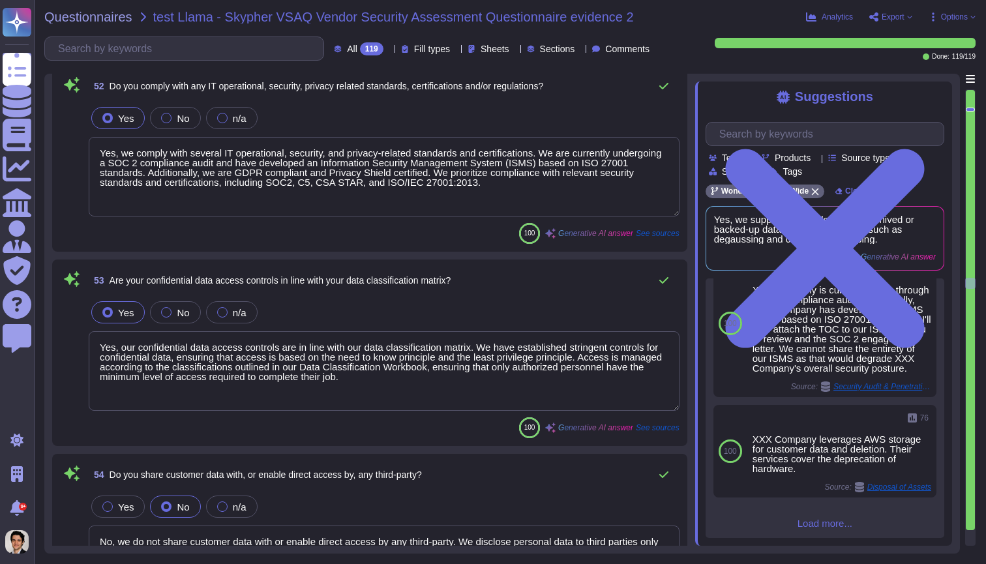
scroll to position [9398, 0]
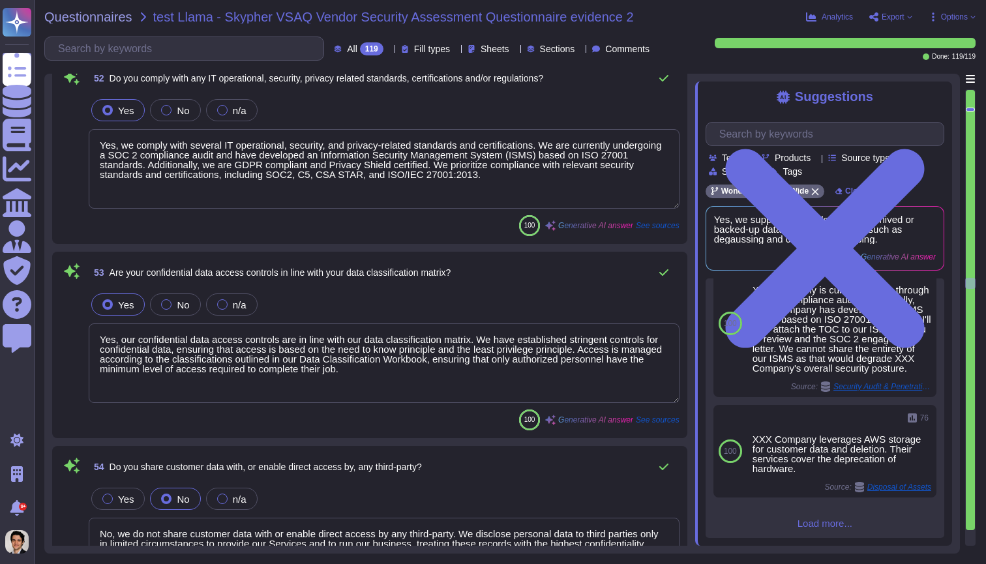
click at [490, 376] on textarea "Yes, our confidential data access controls are in line with our data classifica…" at bounding box center [384, 363] width 591 height 80
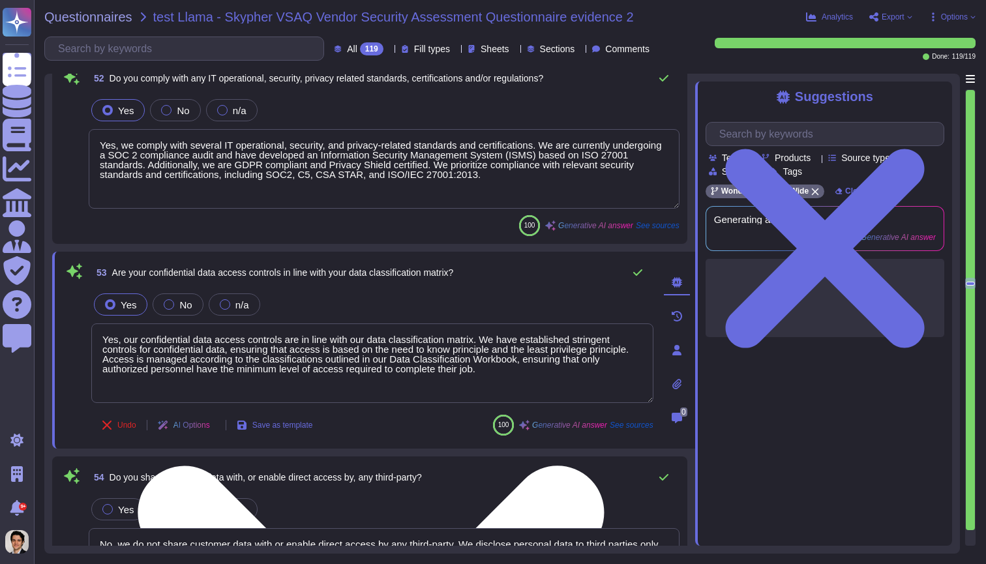
scroll to position [1, 0]
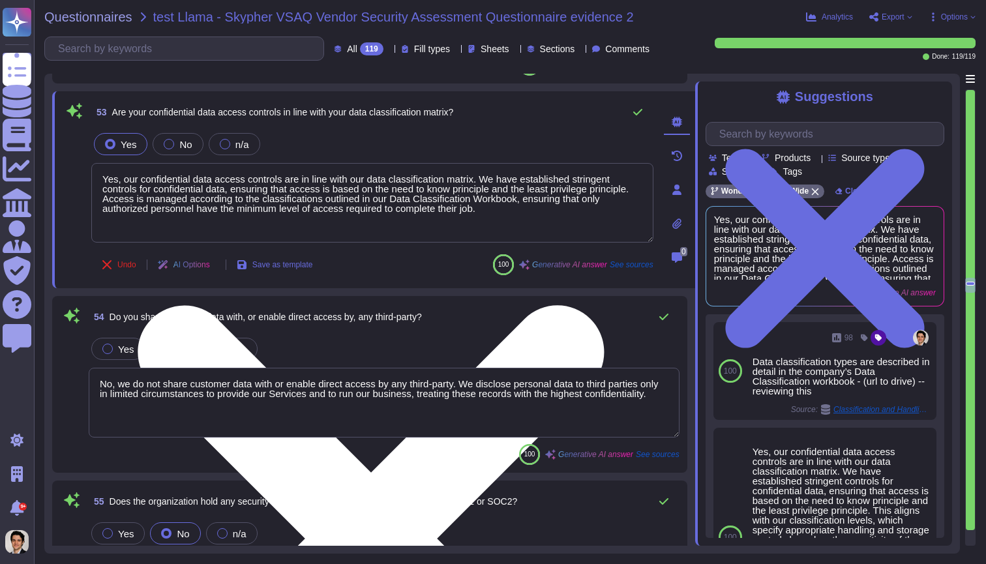
type textarea "Yes, we conduct risk assessments associated with data governance requirements a…"
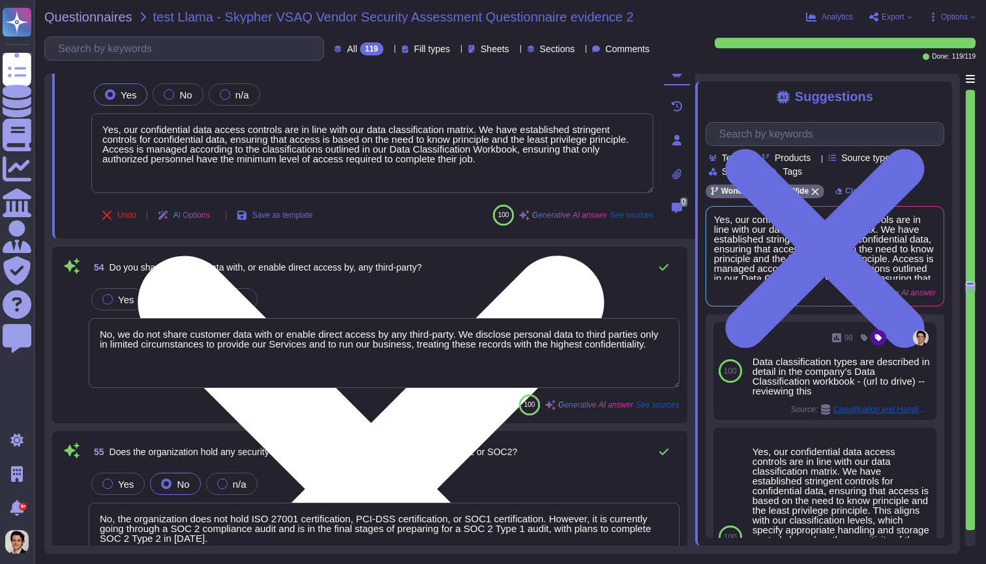
scroll to position [9609, 0]
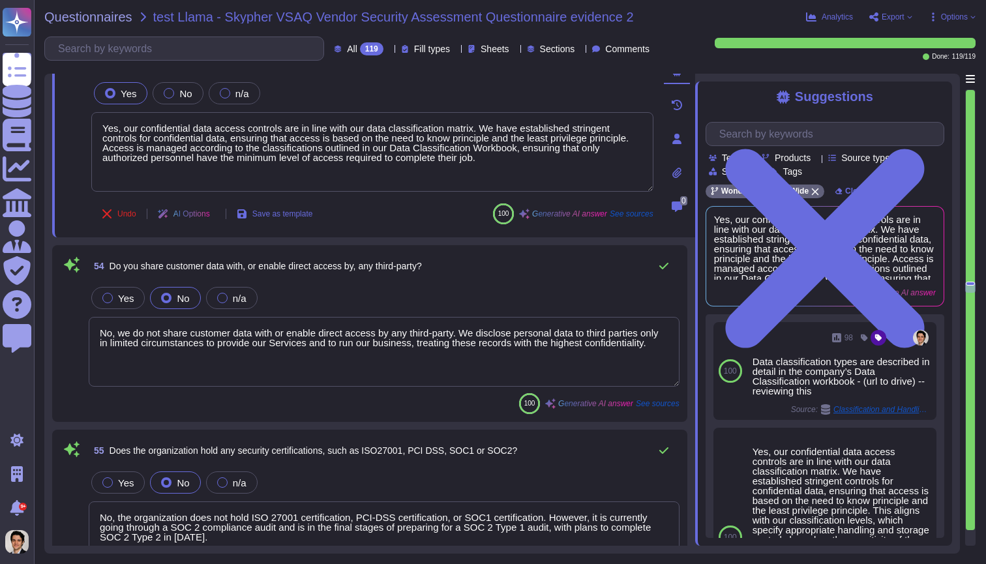
click at [496, 368] on textarea "No, we do not share customer data with or enable direct access by any third-par…" at bounding box center [384, 352] width 591 height 70
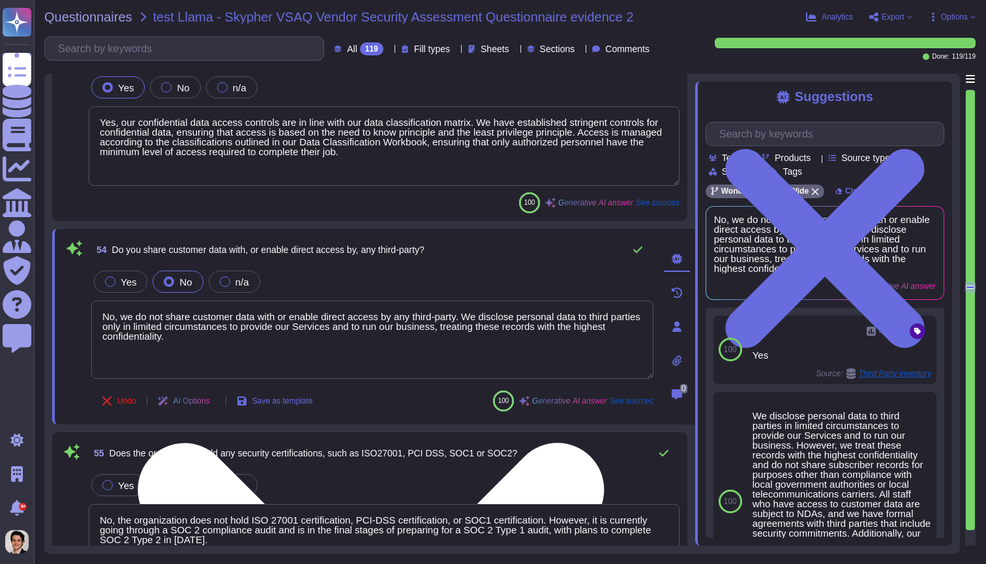
scroll to position [9622, 0]
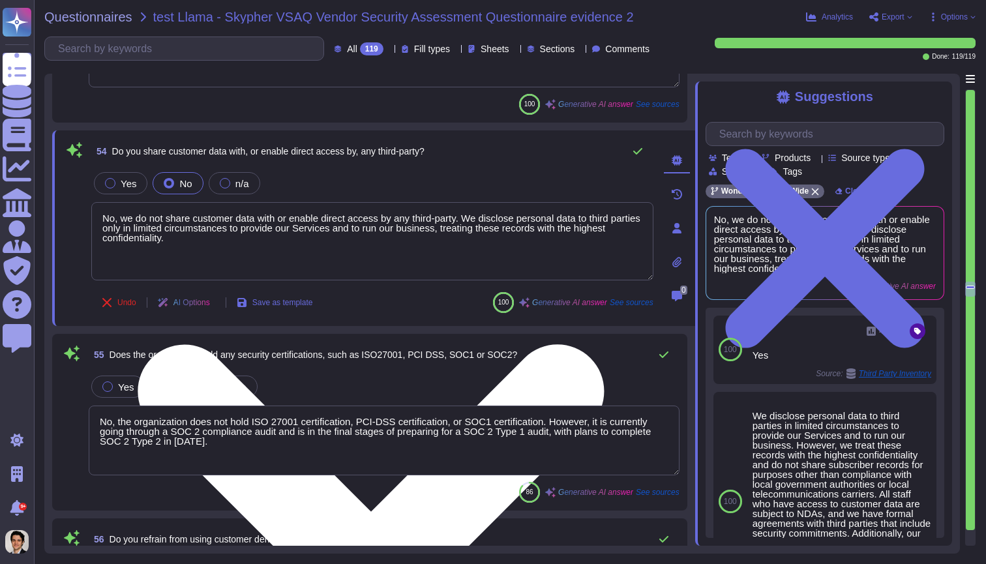
type textarea "Yes, our technical, business, and executive managers are responsible for mainta…"
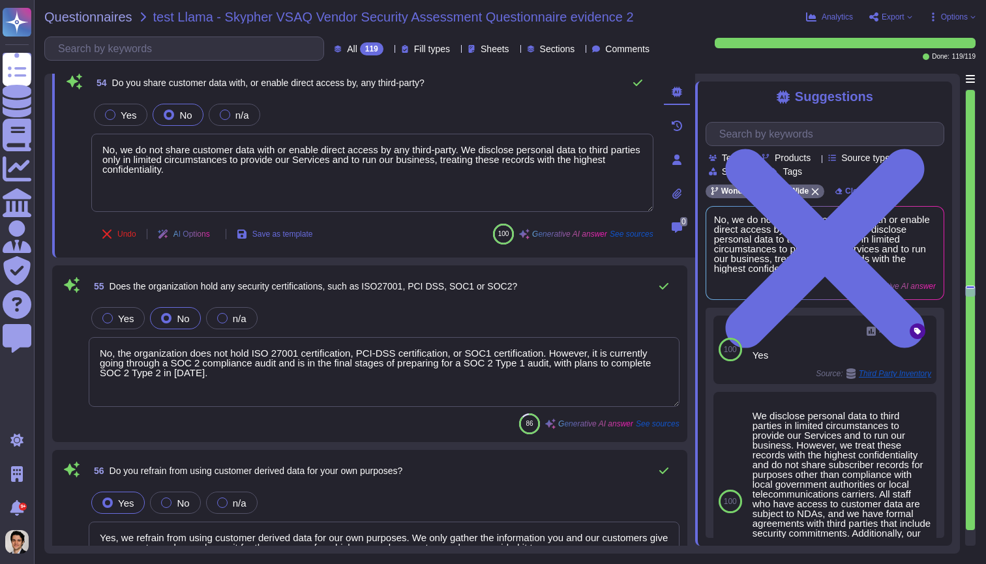
scroll to position [1, 0]
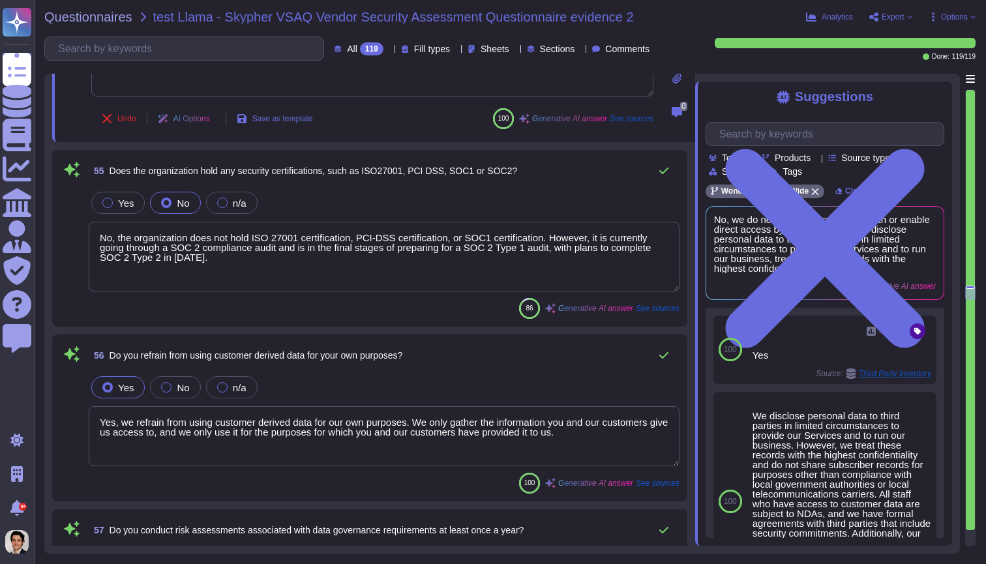
type textarea "Yes, we provide tenants with documentation describing our Information Security …"
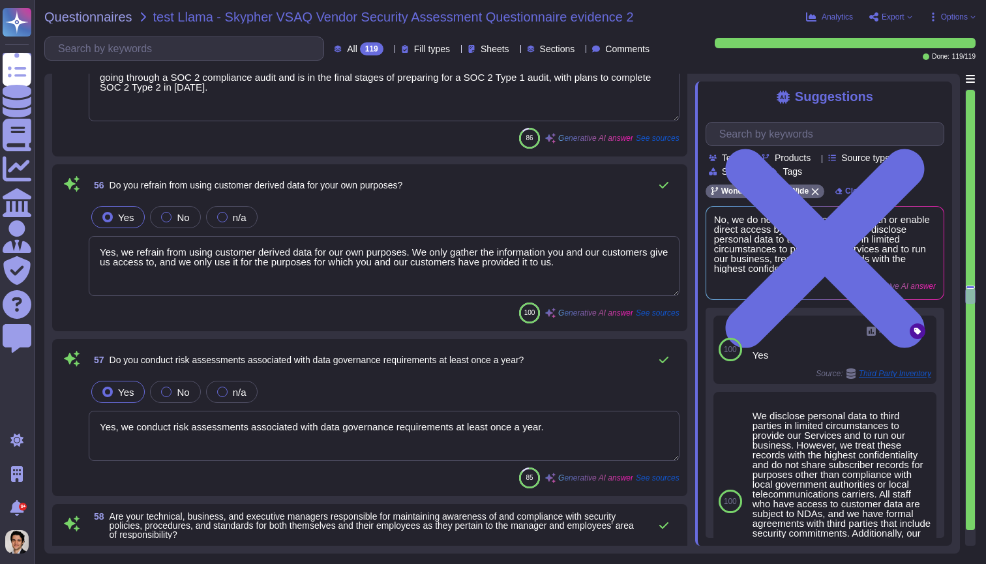
type textarea "Yes, we review our Information Security Management Program (ISMP) at least once…"
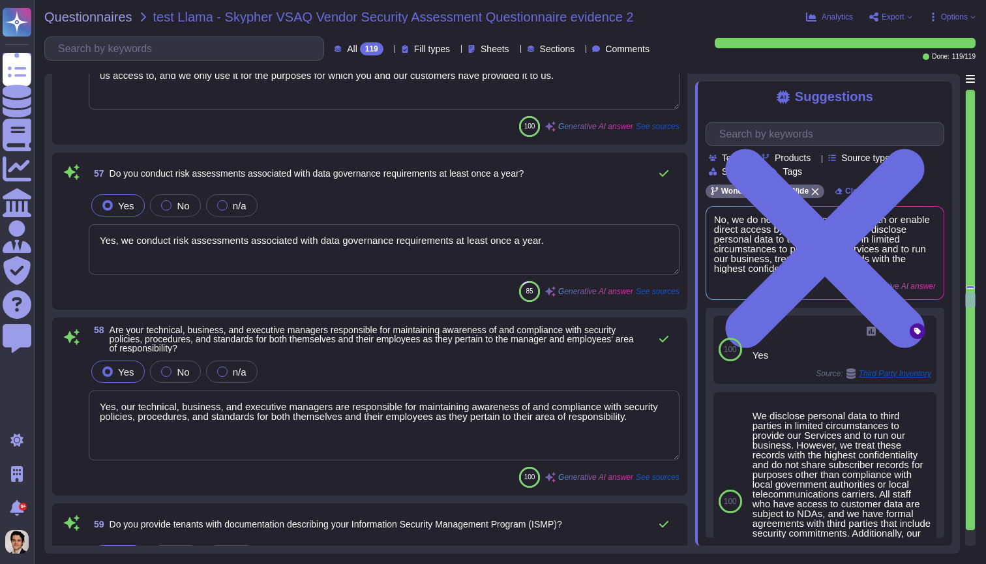
type textarea "Yes, executive and line management take formal action to support information se…"
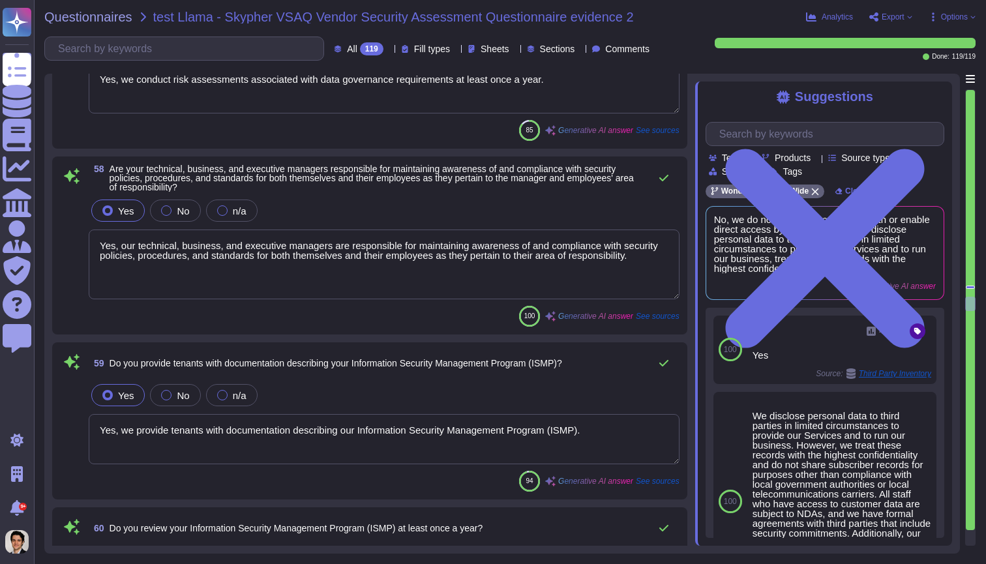
type textarea "Yes, our information security policies and procedures are made available to all…"
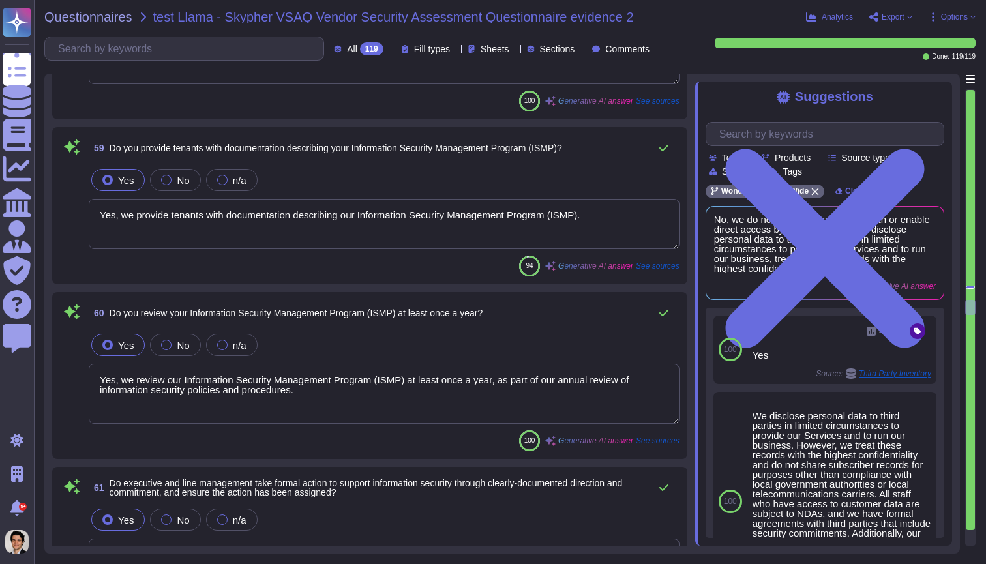
type textarea "Yes, information security policies are authorized by the organization's busines…"
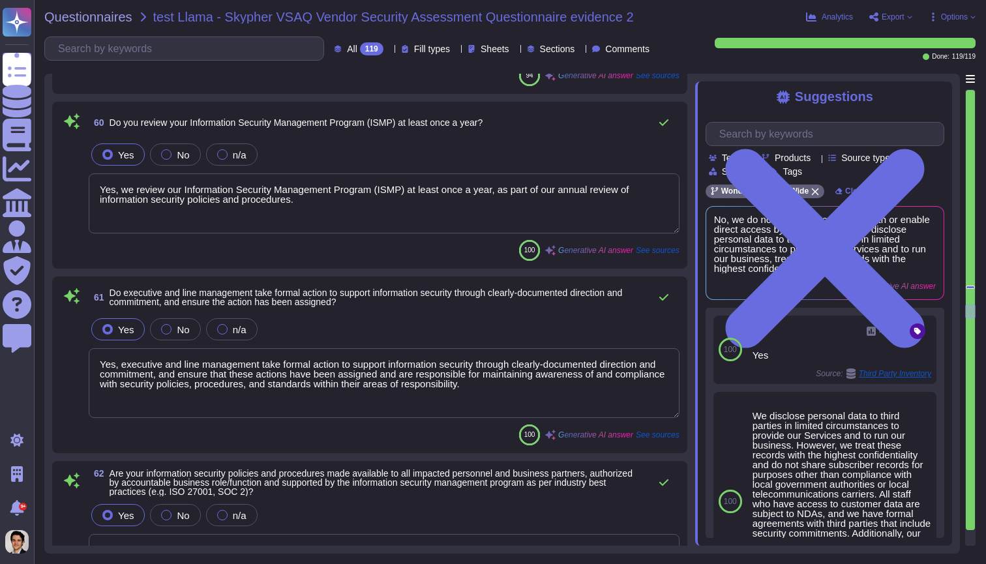
type textarea "Yes, we have written agreements in place with our vendors and related third par…"
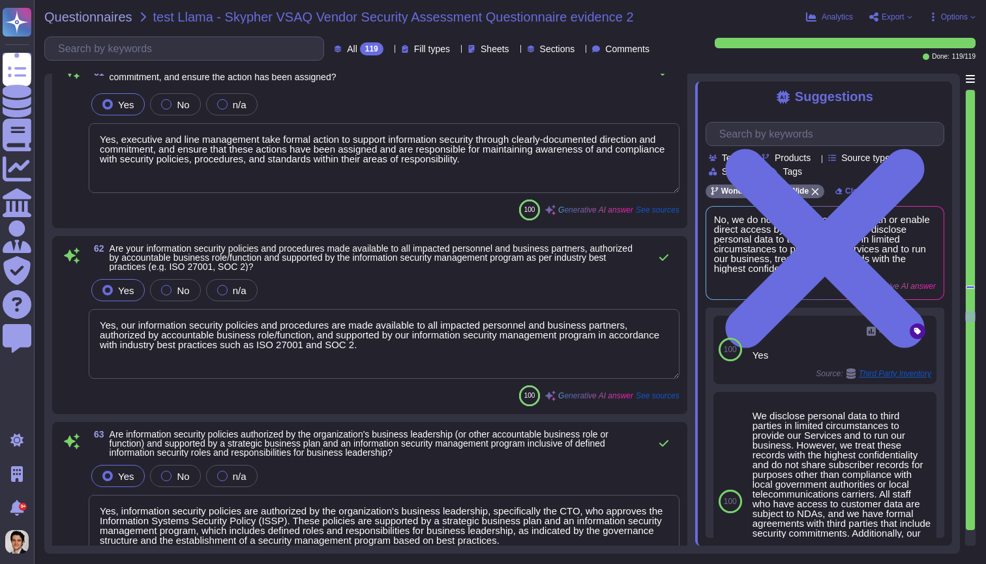
type textarea "Yes, we can provide evidence of due diligence mapping of our controls, architec…"
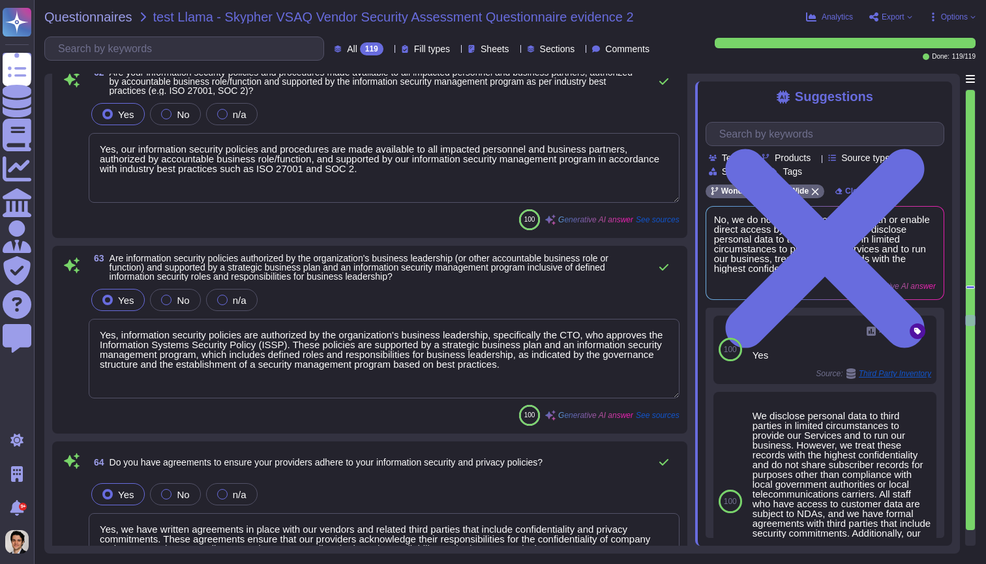
type textarea "Yes, we disclose which controls, standards, certifications, and regulations we …"
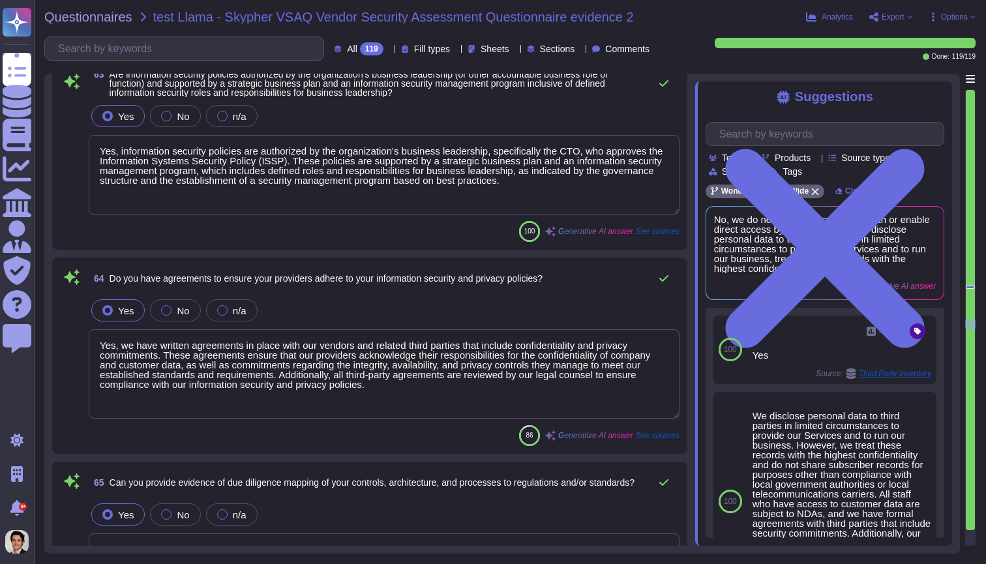
type textarea "Yes, a formal disciplinary or sanction policy is established for employees who …"
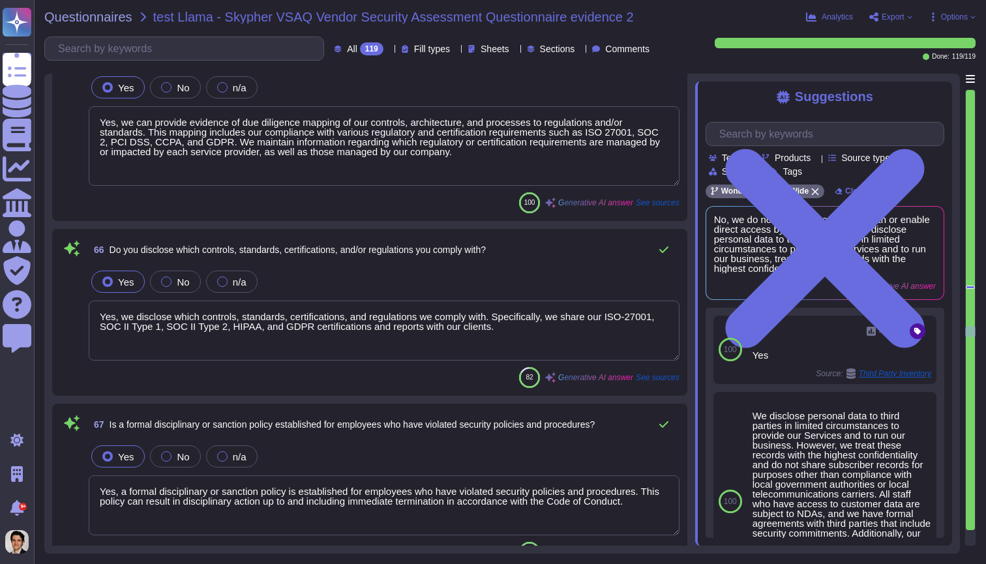
type textarea "Yes, employees are made aware of what actions could be taken in the event of a …"
type textarea "Yes, risk assessment results include updates to security policies, procedures, …"
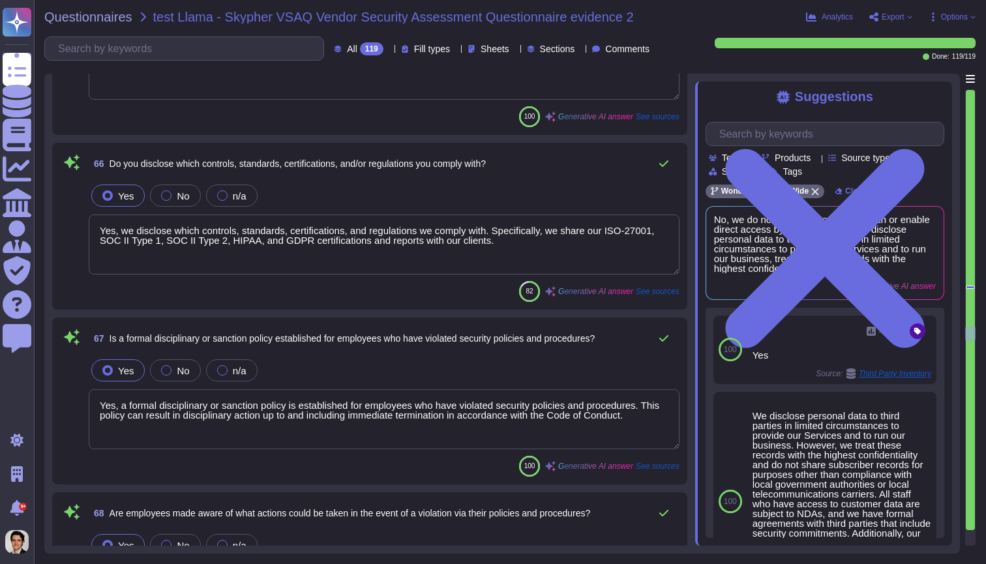
scroll to position [11829, 0]
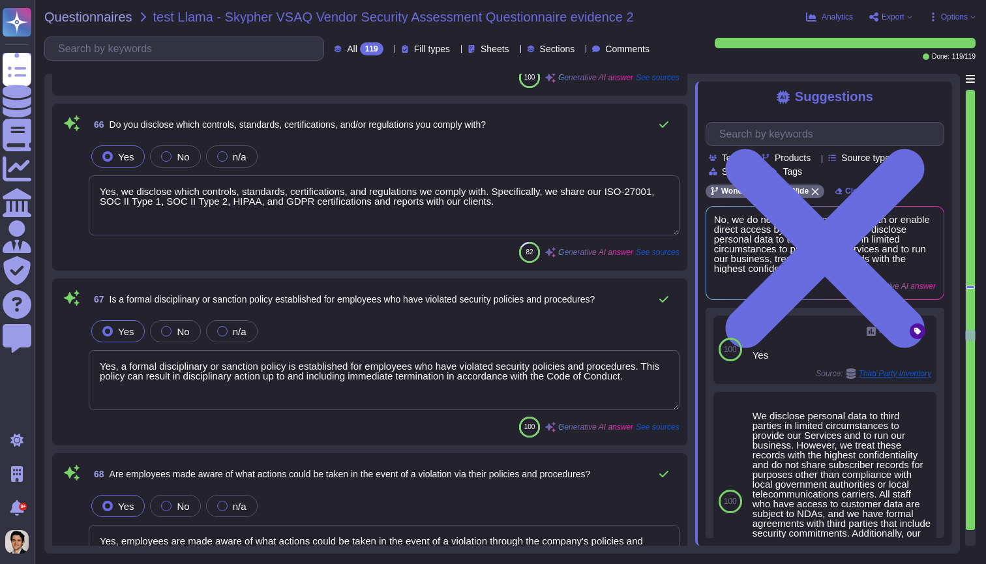
type textarea "Yes, we notify our tenants of any material changes to our information security …"
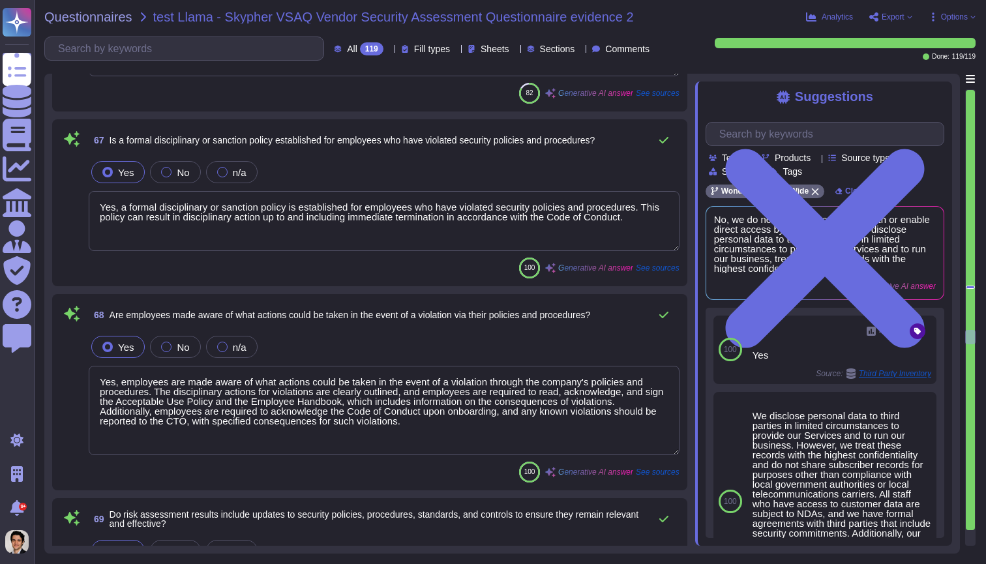
type textarea "Yes, we perform annual reviews of our privacy and security policies."
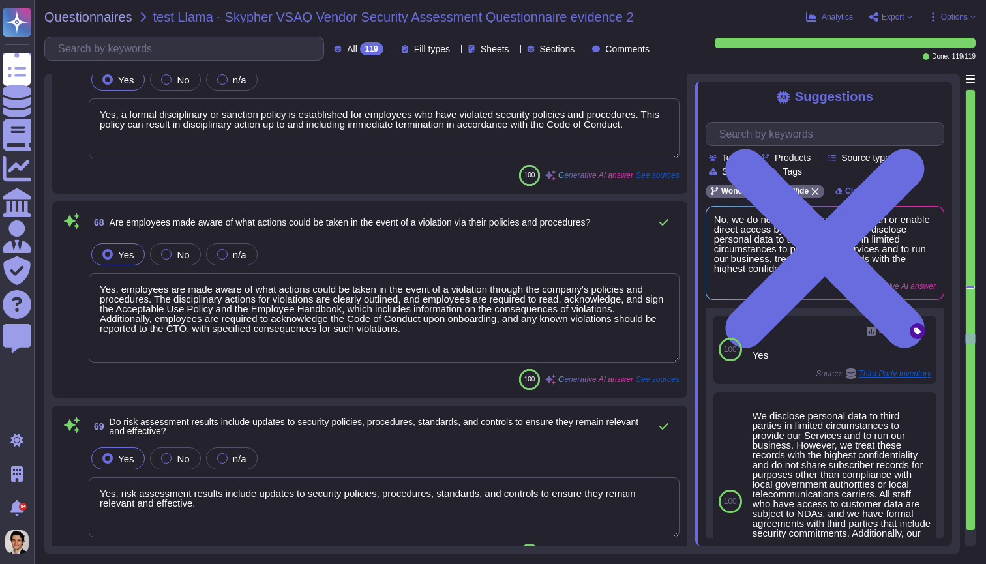
scroll to position [1, 0]
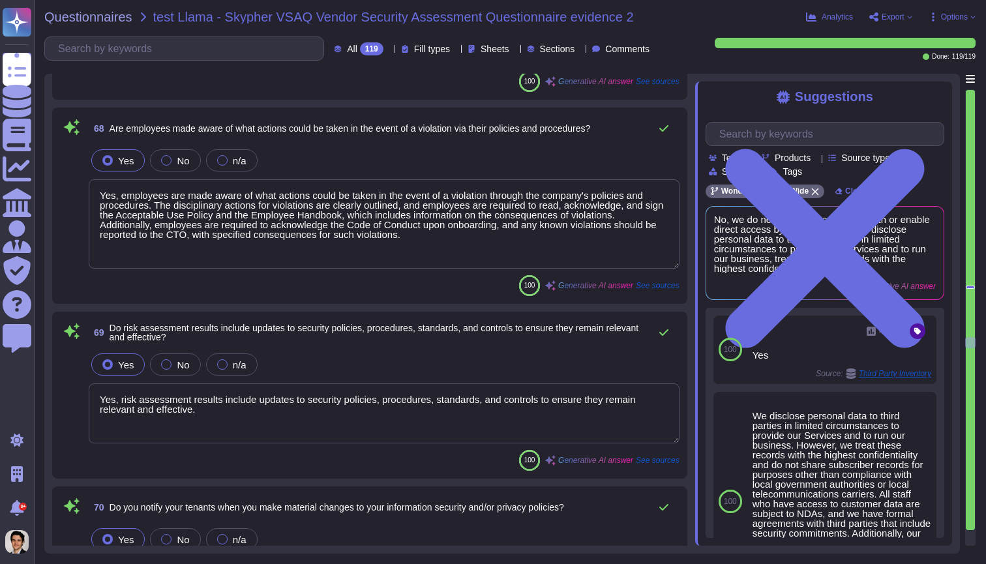
type textarea "Yes, formal risk assessments are aligned with the enterprise-wide framework and…"
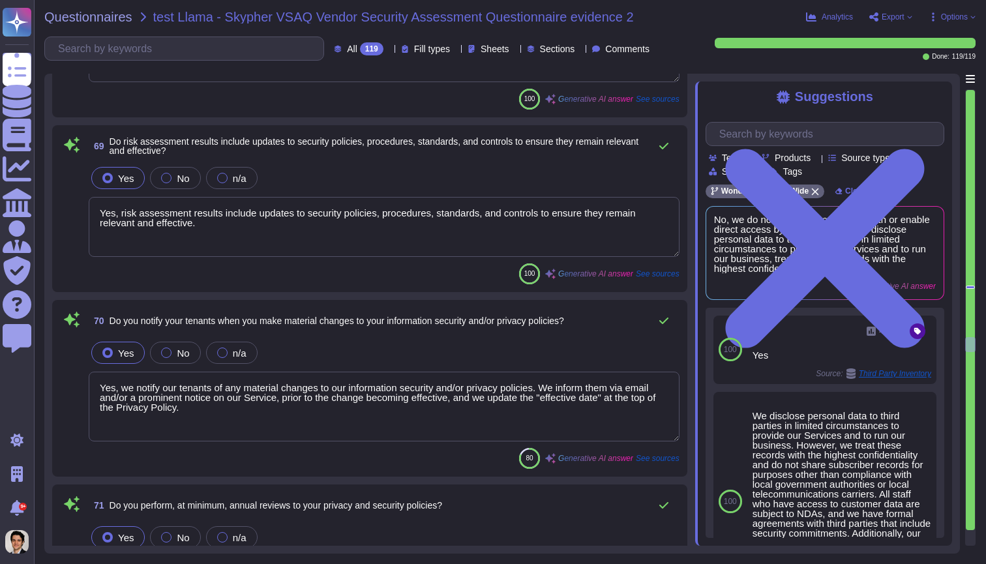
type textarea "Yes, the likelihood and impact associated with inherent and residual risk are d…"
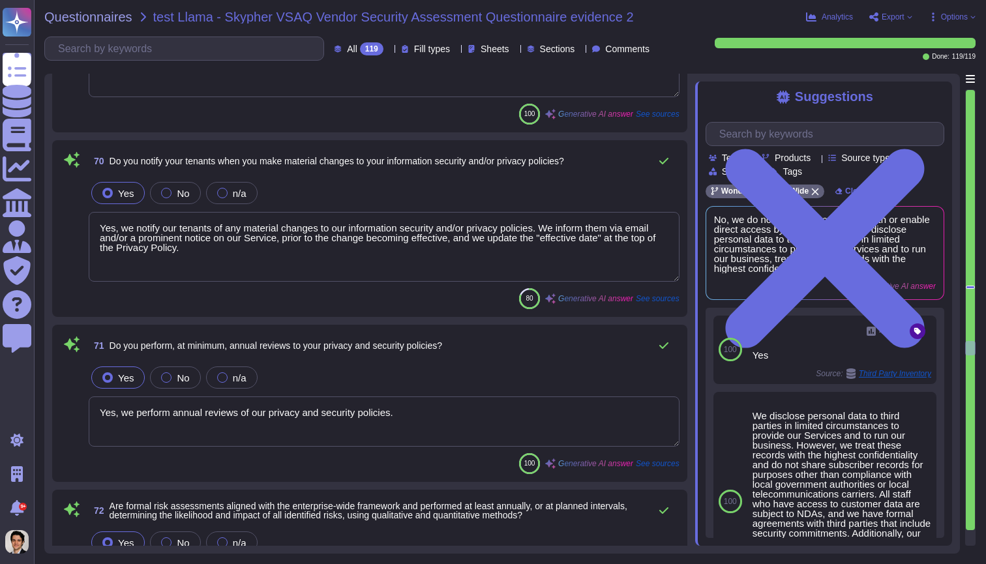
type textarea "Yes, we have a documented, organization-wide risk management program in place."
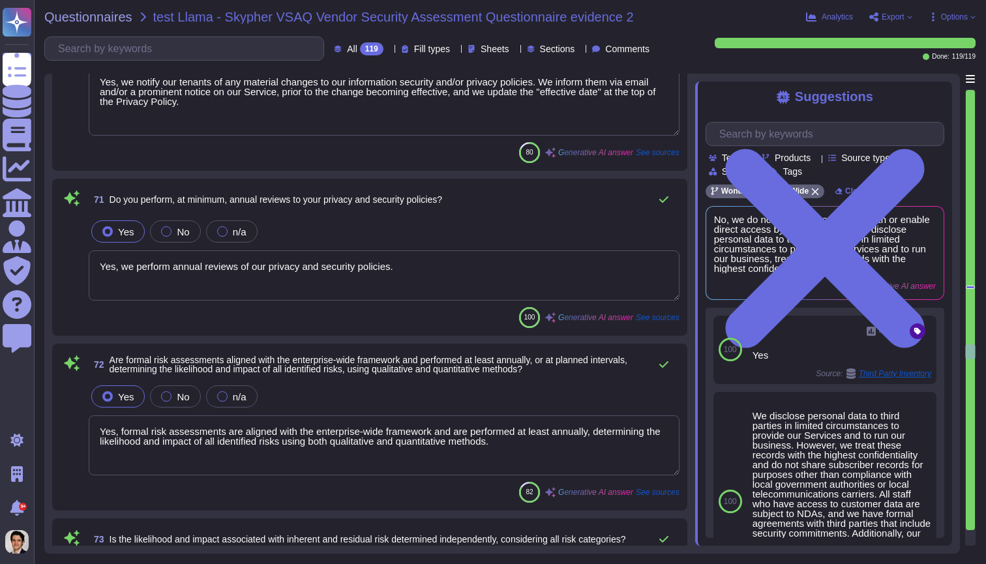
type textarea "Yes, we make available documentation of our organization-wide risk management p…"
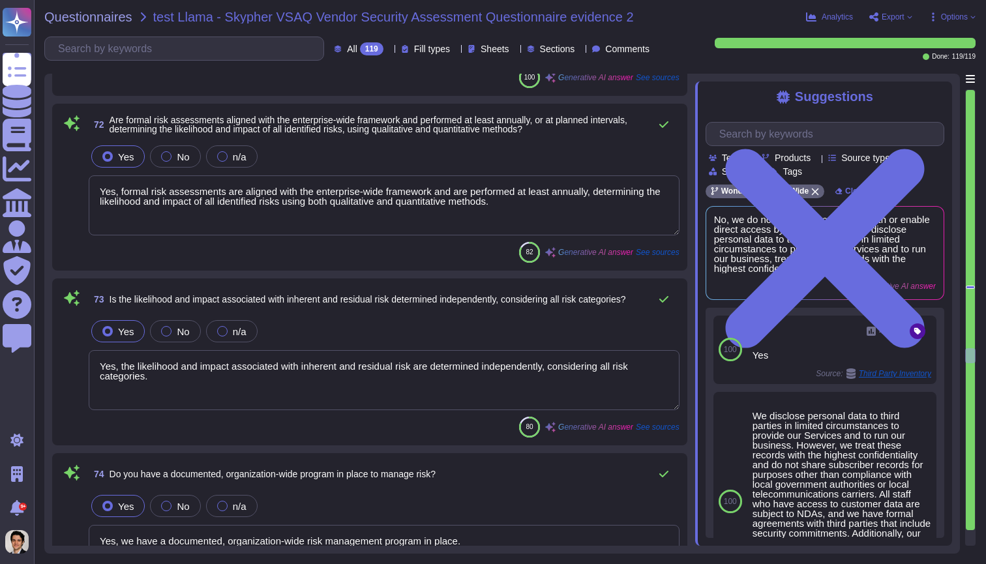
type textarea "Yes, employees and business partners are adequately informed of their obligatio…"
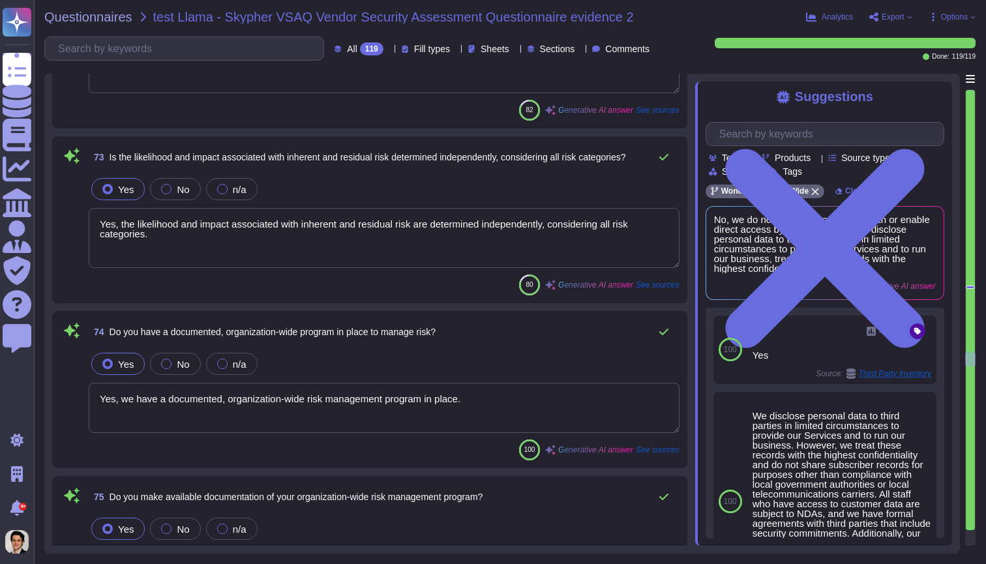
type textarea "Yes, we have asset return procedures that outline how assets should be returned…"
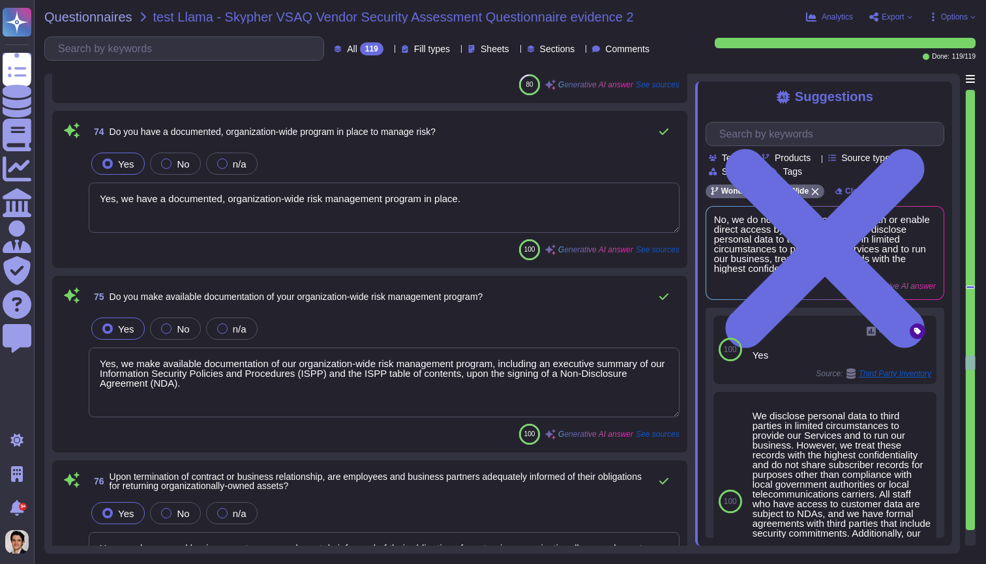
scroll to position [13253, 0]
type textarea "Yes, all employment candidates, contractors, and involved third parties are sub…"
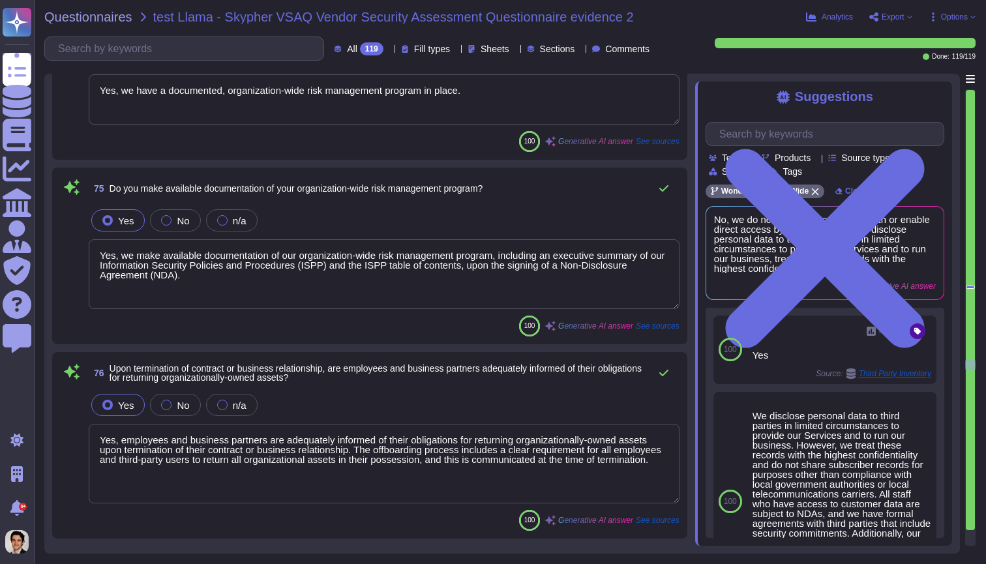
scroll to position [13329, 0]
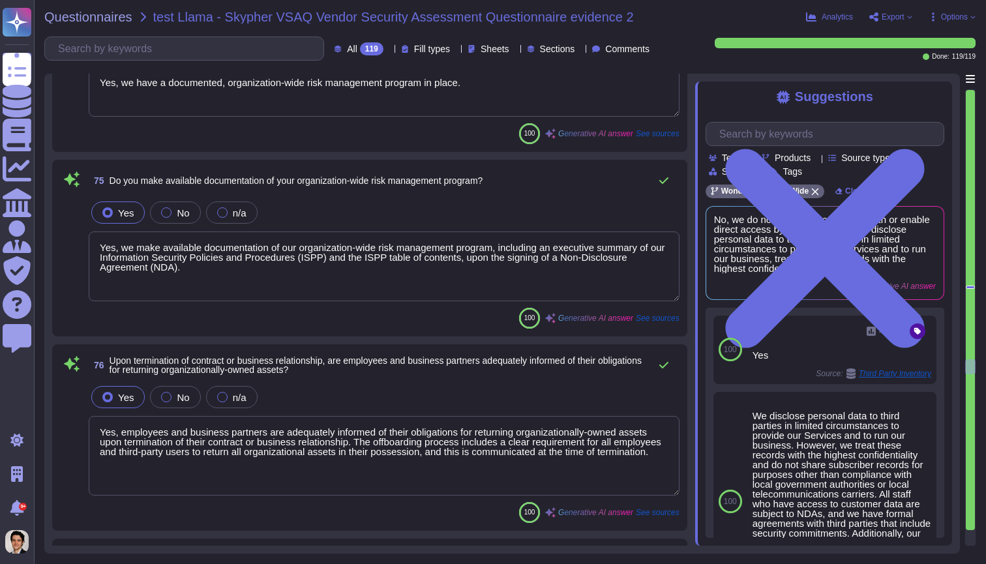
click at [352, 319] on div "100 Generative AI answer See sources" at bounding box center [384, 318] width 591 height 21
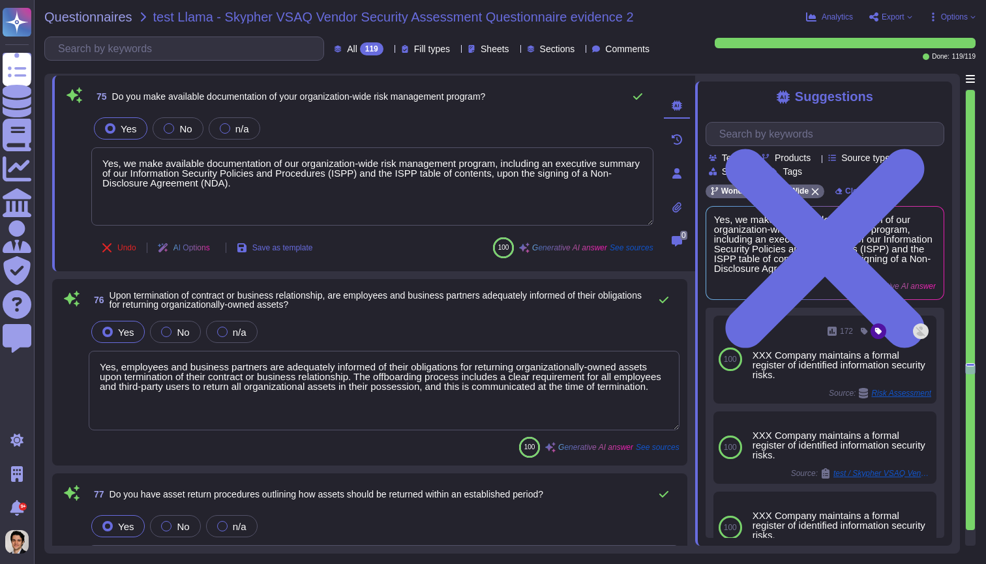
type textarea "Yes, our employment agreements incorporate provisions and terms that adhere to …"
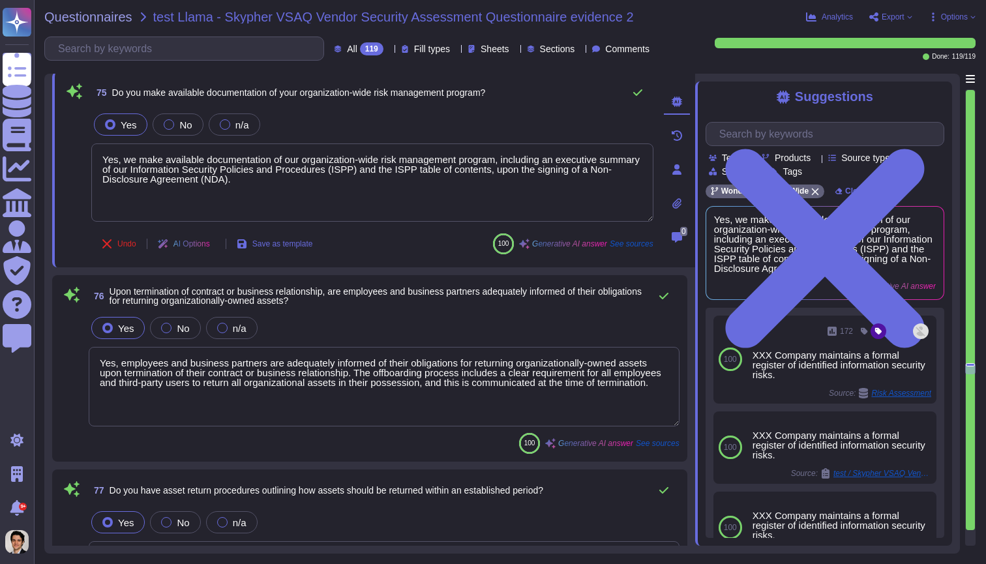
scroll to position [13429, 0]
